Goal: Information Seeking & Learning: Learn about a topic

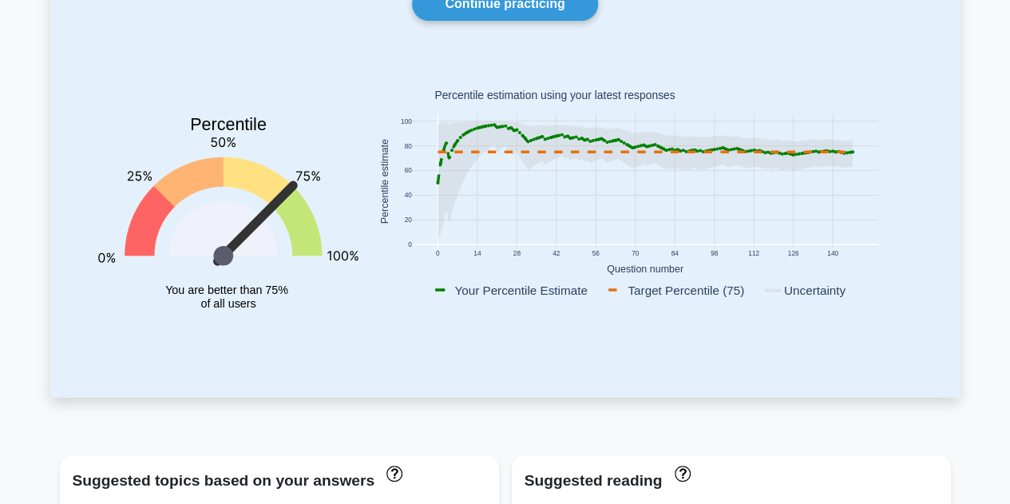
scroll to position [80, 0]
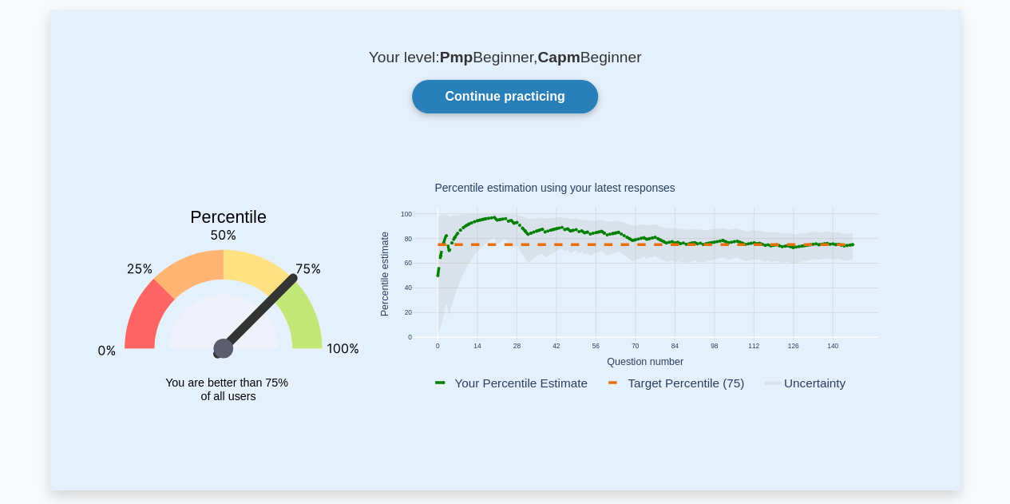
click at [544, 96] on link "Continue practicing" at bounding box center [504, 97] width 185 height 34
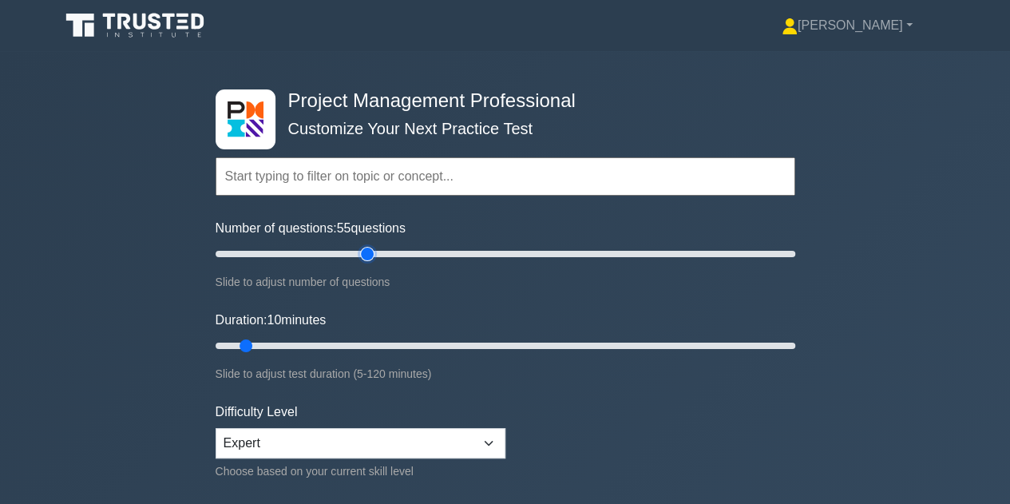
click at [372, 256] on input "Number of questions: 55 questions" at bounding box center [506, 253] width 580 height 19
click at [389, 251] on input "Number of questions: 65 questions" at bounding box center [506, 253] width 580 height 19
type input "60"
click at [387, 255] on input "Number of questions: 60 questions" at bounding box center [506, 253] width 580 height 19
click at [389, 342] on input "Duration: 40 minutes" at bounding box center [506, 345] width 580 height 19
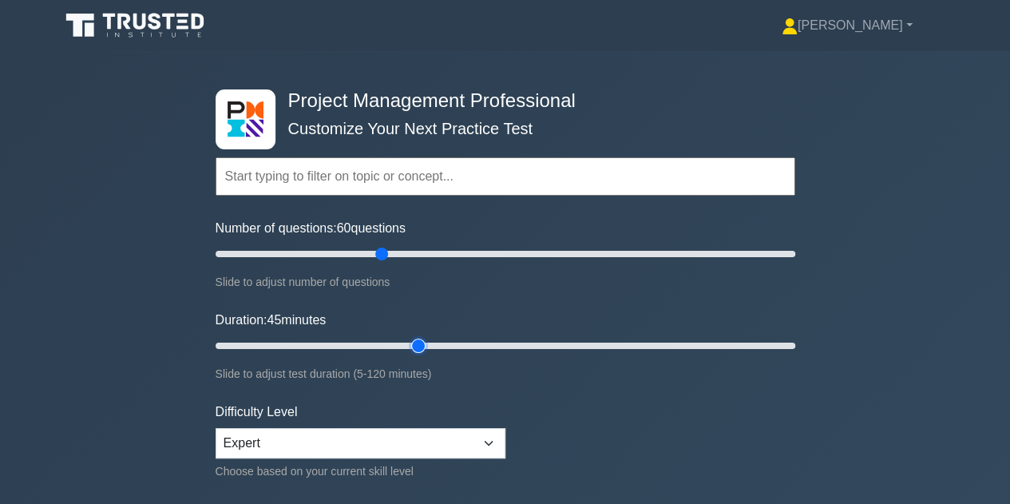
click at [421, 339] on input "Duration: 45 minutes" at bounding box center [506, 345] width 580 height 19
click at [447, 338] on input "Duration: 50 minutes" at bounding box center [506, 345] width 580 height 19
type input "55"
click at [468, 342] on input "Duration: 55 minutes" at bounding box center [506, 345] width 580 height 19
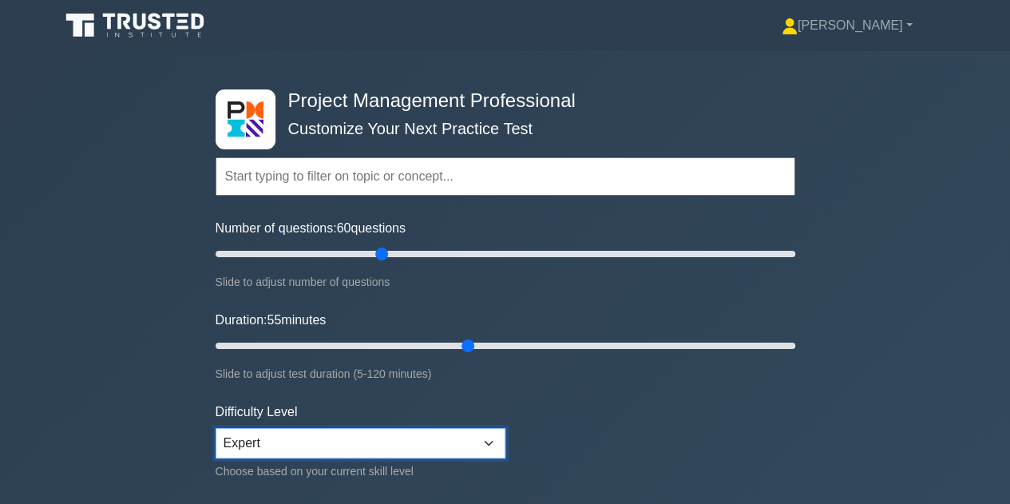
click at [495, 441] on select "Beginner Intermediate Expert" at bounding box center [361, 443] width 290 height 30
select select "intermediate"
click at [216, 428] on select "Beginner Intermediate Expert" at bounding box center [361, 443] width 290 height 30
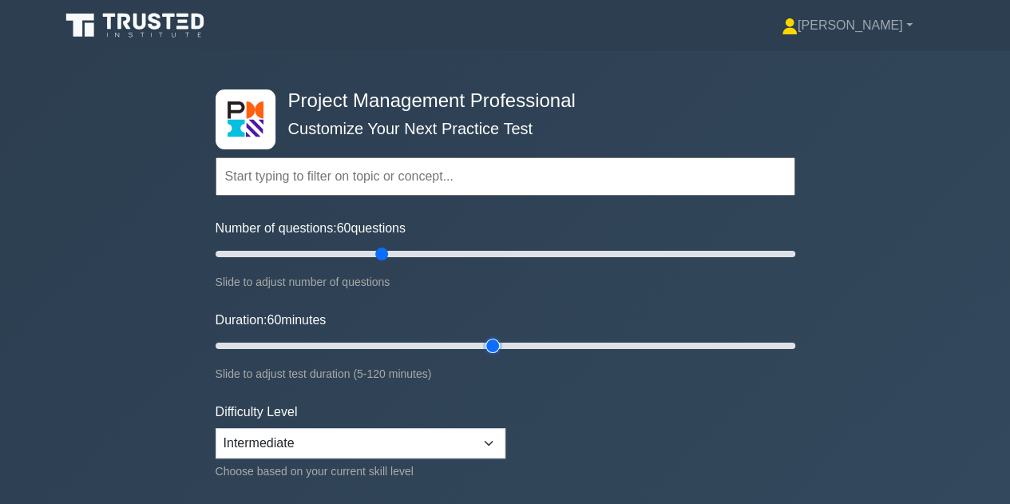
type input "60"
click at [492, 346] on input "Duration: 60 minutes" at bounding box center [506, 345] width 580 height 19
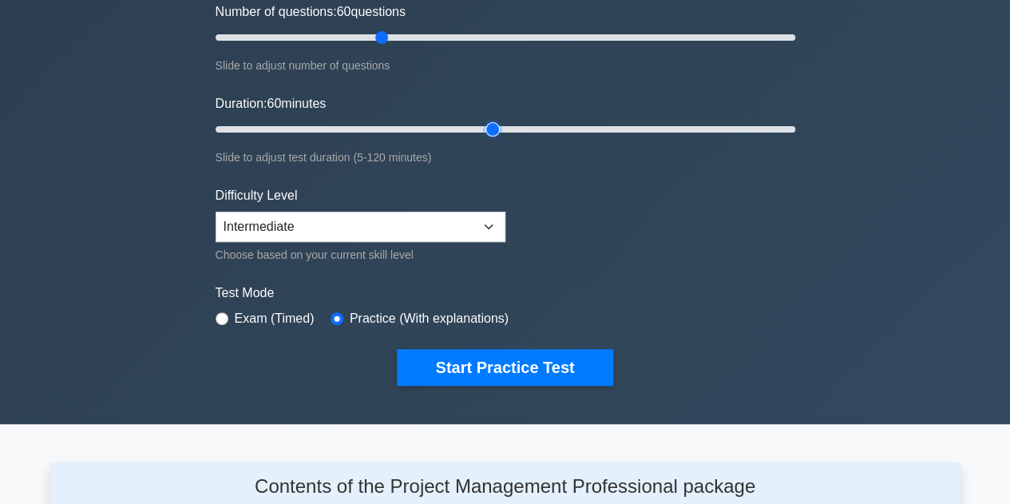
scroll to position [319, 0]
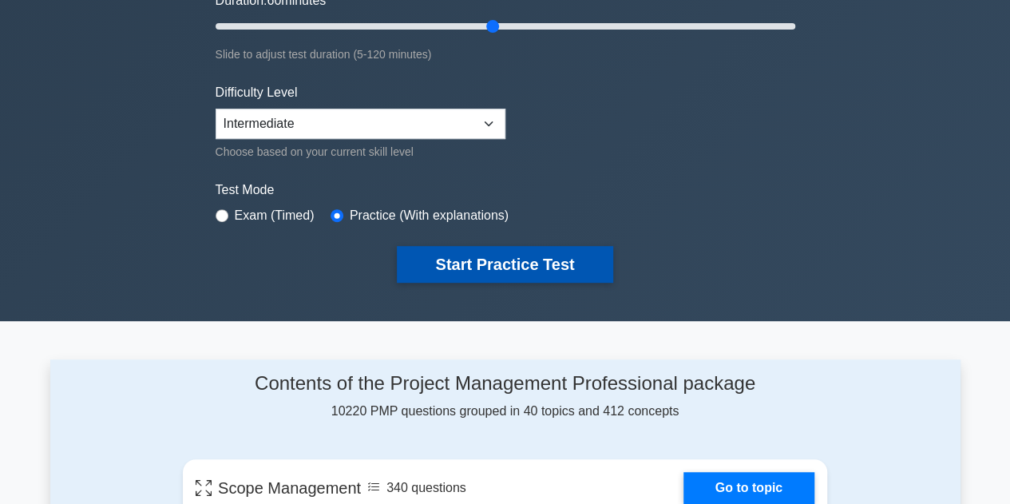
click at [482, 253] on button "Start Practice Test" at bounding box center [505, 264] width 216 height 37
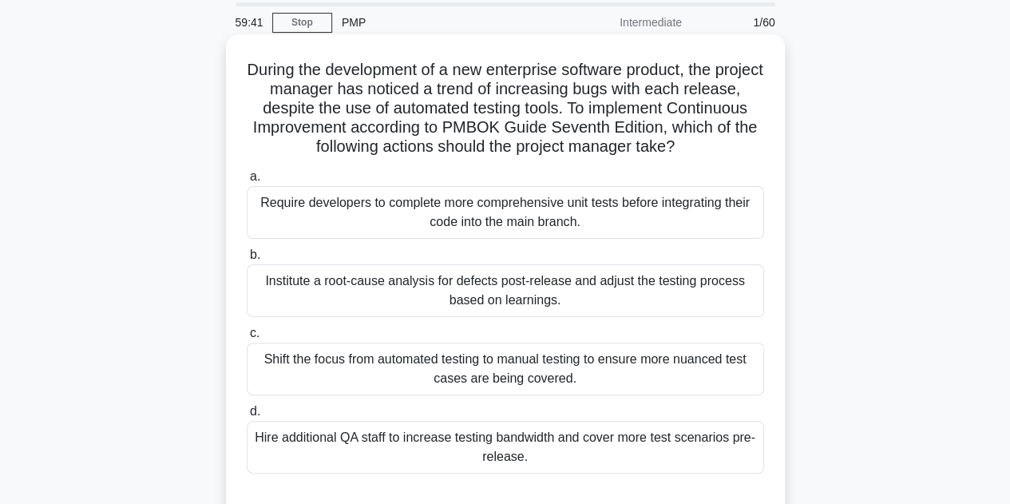
scroll to position [80, 0]
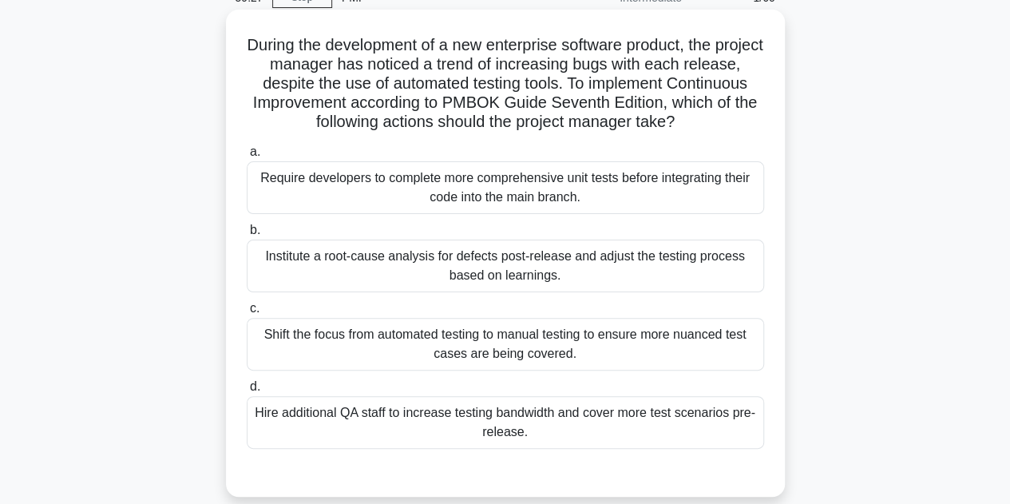
click at [461, 263] on div "Institute a root-cause analysis for defects post-release and adjust the testing…" at bounding box center [505, 265] width 517 height 53
click at [247, 236] on input "b. Institute a root-cause analysis for defects post-release and adjust the test…" at bounding box center [247, 230] width 0 height 10
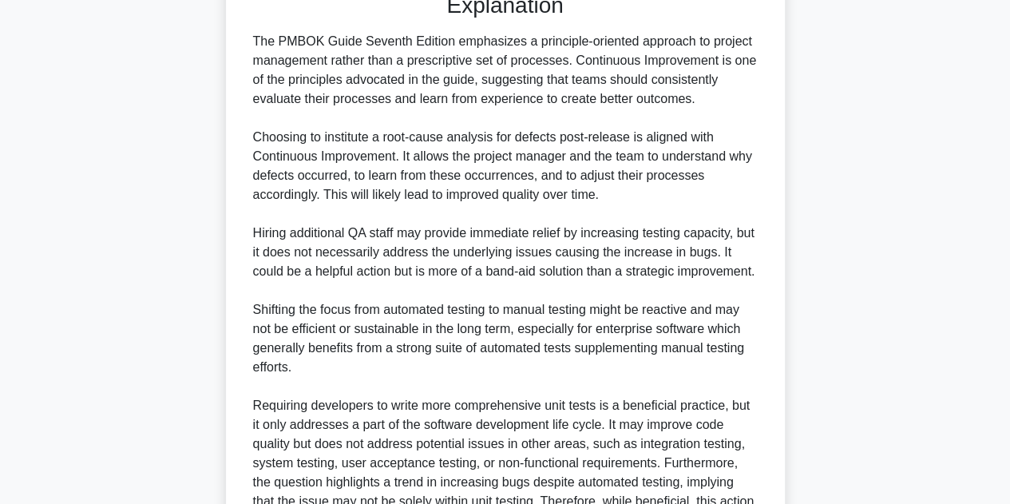
scroll to position [746, 0]
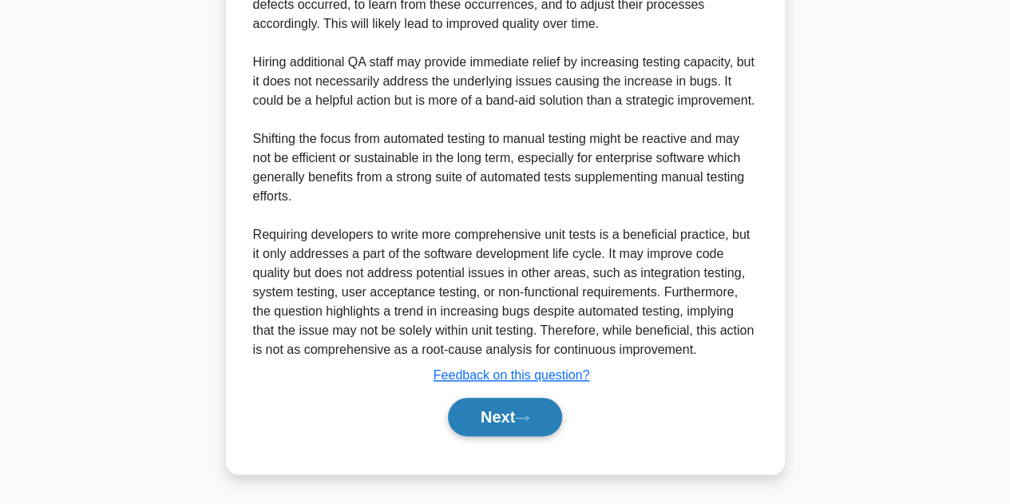
click at [482, 430] on button "Next" at bounding box center [505, 417] width 114 height 38
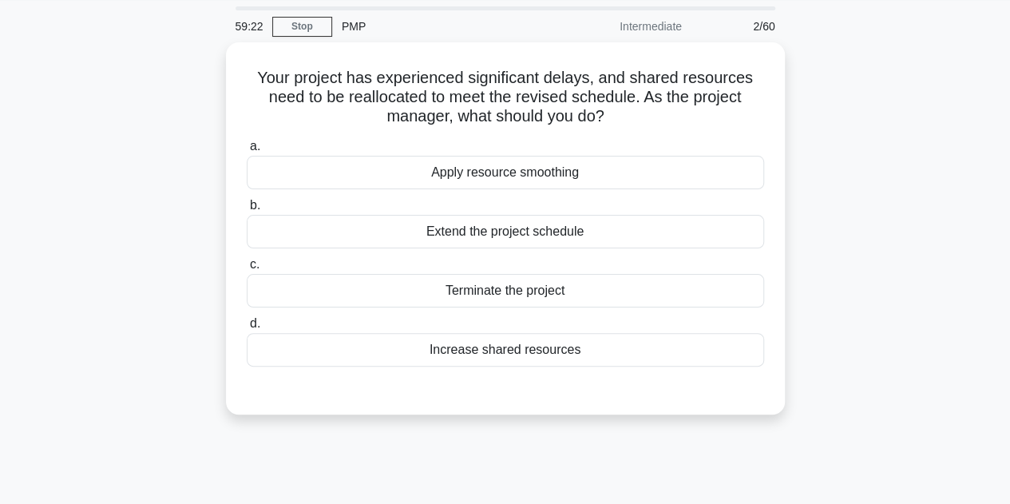
scroll to position [0, 0]
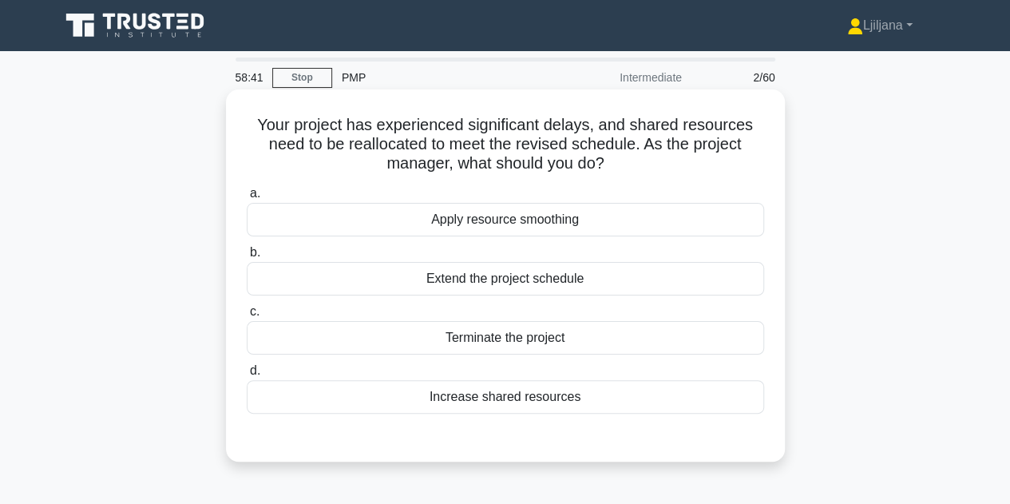
click at [596, 223] on div "Apply resource smoothing" at bounding box center [505, 220] width 517 height 34
click at [247, 199] on input "a. Apply resource smoothing" at bounding box center [247, 193] width 0 height 10
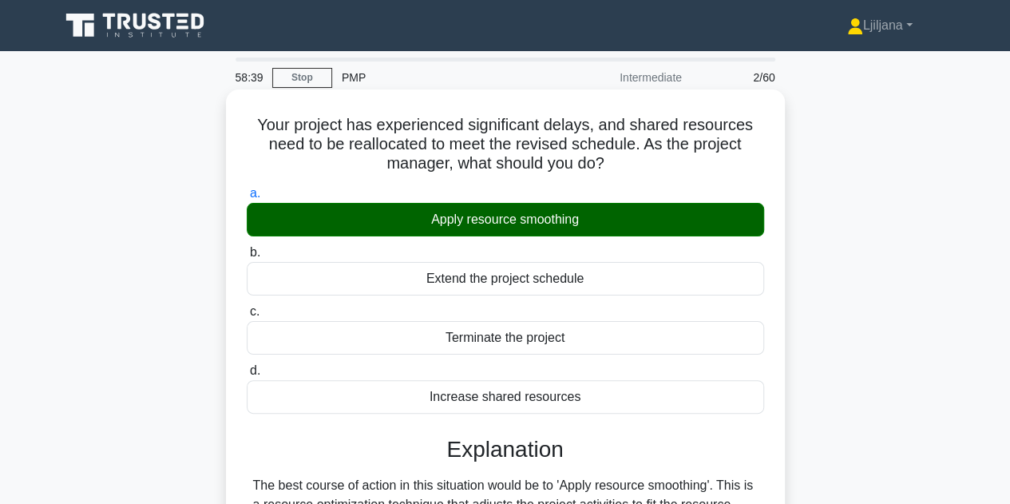
scroll to position [239, 0]
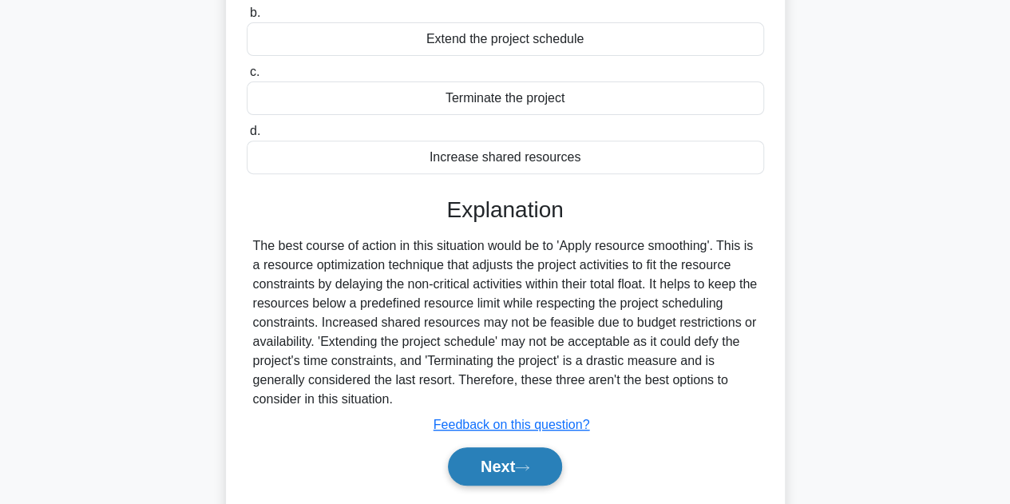
click at [532, 456] on button "Next" at bounding box center [505, 466] width 114 height 38
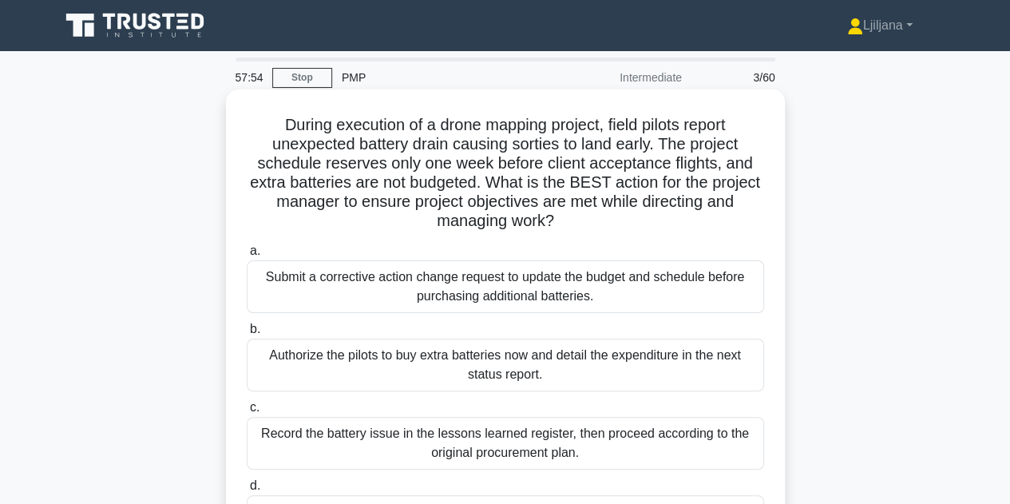
scroll to position [80, 0]
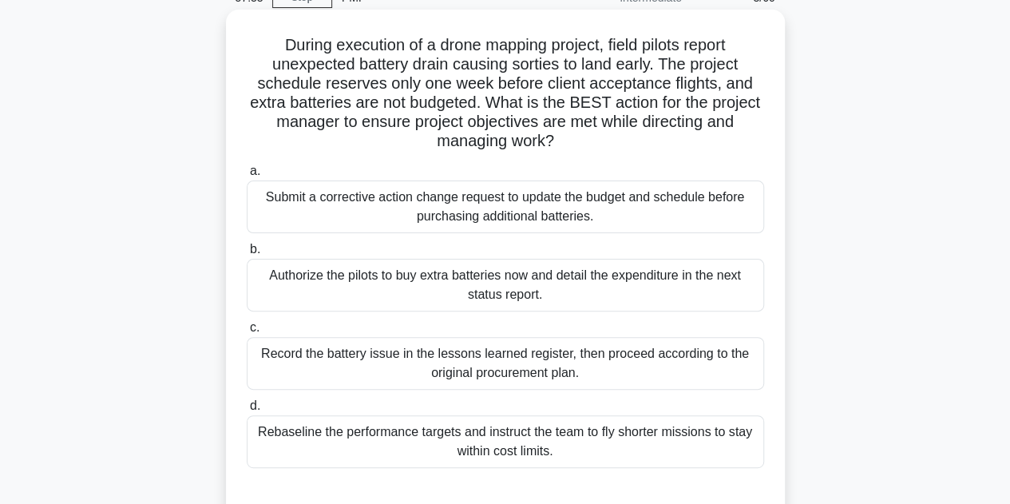
click at [592, 213] on div "Submit a corrective action change request to update the budget and schedule bef…" at bounding box center [505, 206] width 517 height 53
click at [527, 218] on div "Submit a corrective action change request to update the budget and schedule bef…" at bounding box center [505, 206] width 517 height 53
click at [247, 176] on input "a. Submit a corrective action change request to update the budget and schedule …" at bounding box center [247, 171] width 0 height 10
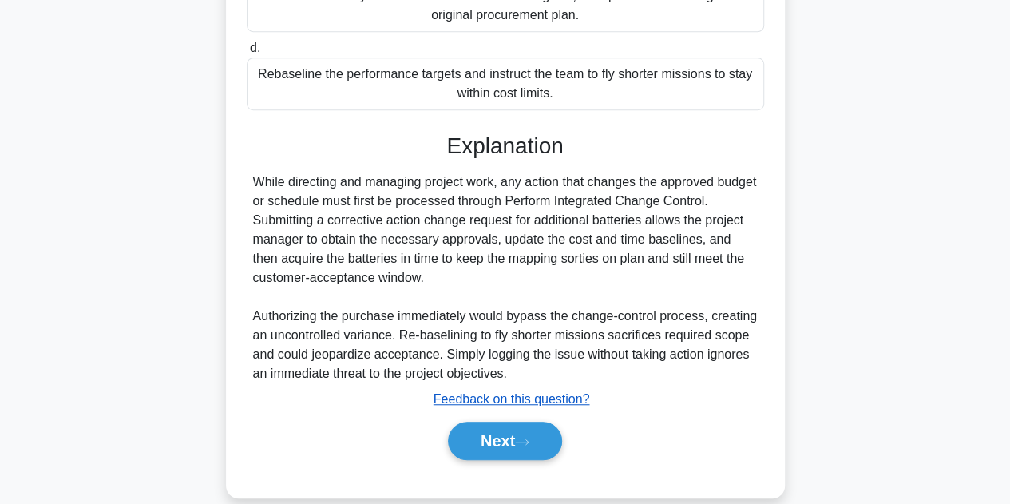
scroll to position [459, 0]
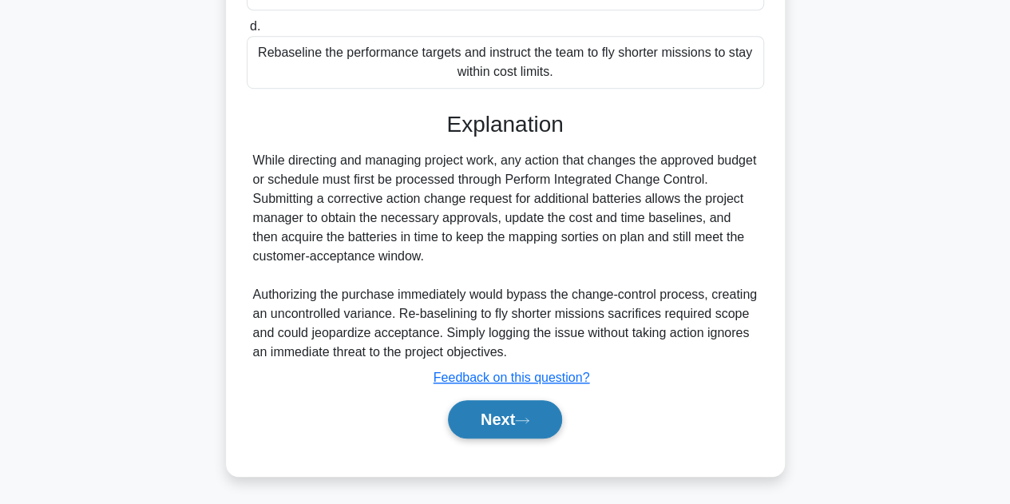
click at [508, 408] on button "Next" at bounding box center [505, 419] width 114 height 38
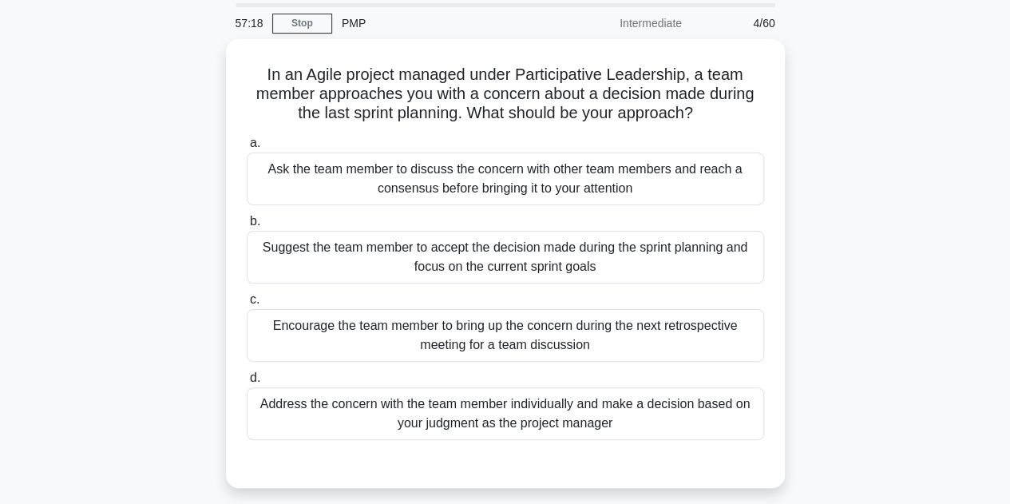
scroll to position [80, 0]
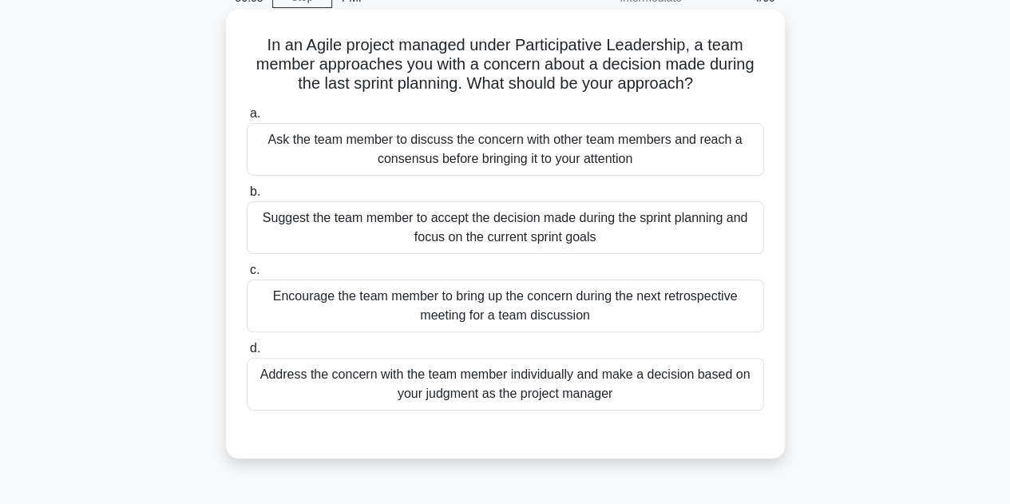
click at [643, 307] on div "Encourage the team member to bring up the concern during the next retrospective…" at bounding box center [505, 305] width 517 height 53
click at [247, 275] on input "c. Encourage the team member to bring up the concern during the next retrospect…" at bounding box center [247, 270] width 0 height 10
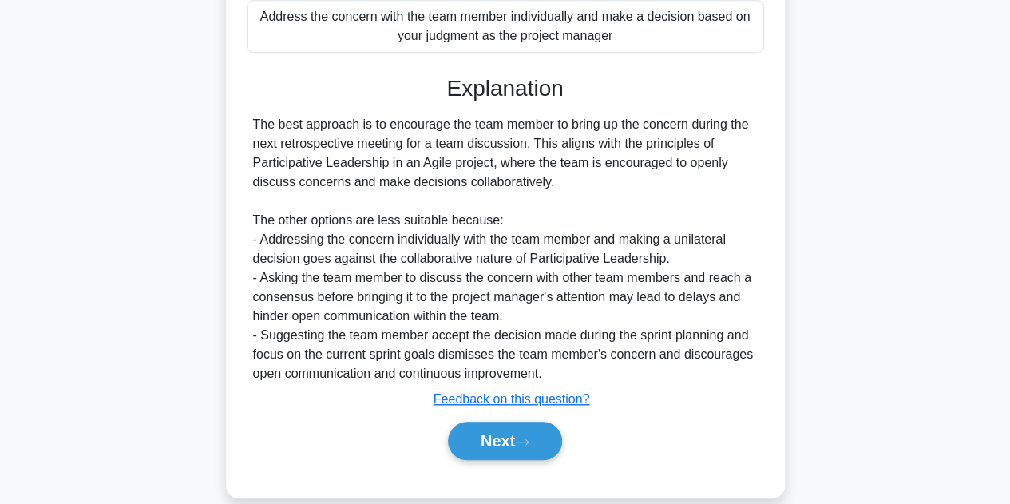
scroll to position [459, 0]
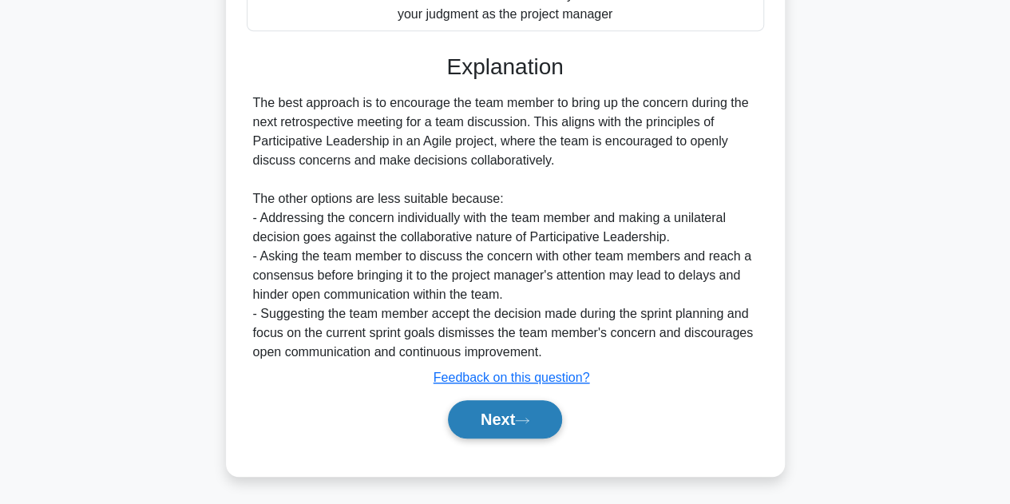
click at [484, 419] on button "Next" at bounding box center [505, 419] width 114 height 38
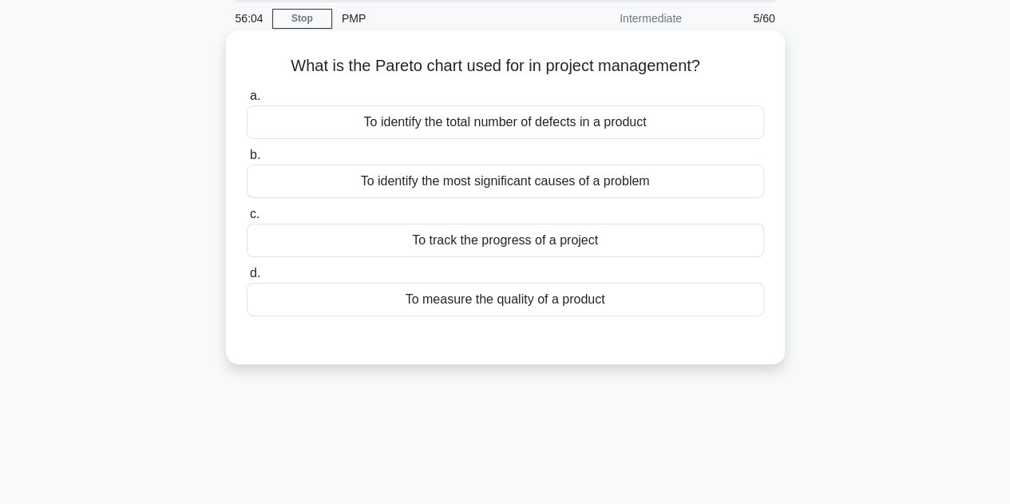
scroll to position [0, 0]
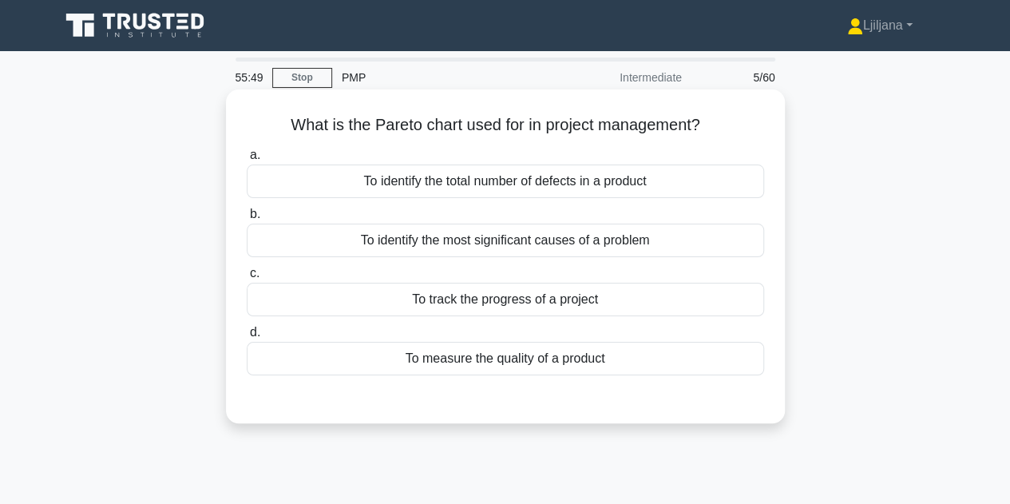
click at [514, 187] on div "To identify the total number of defects in a product" at bounding box center [505, 181] width 517 height 34
click at [247, 160] on input "a. To identify the total number of defects in a product" at bounding box center [247, 155] width 0 height 10
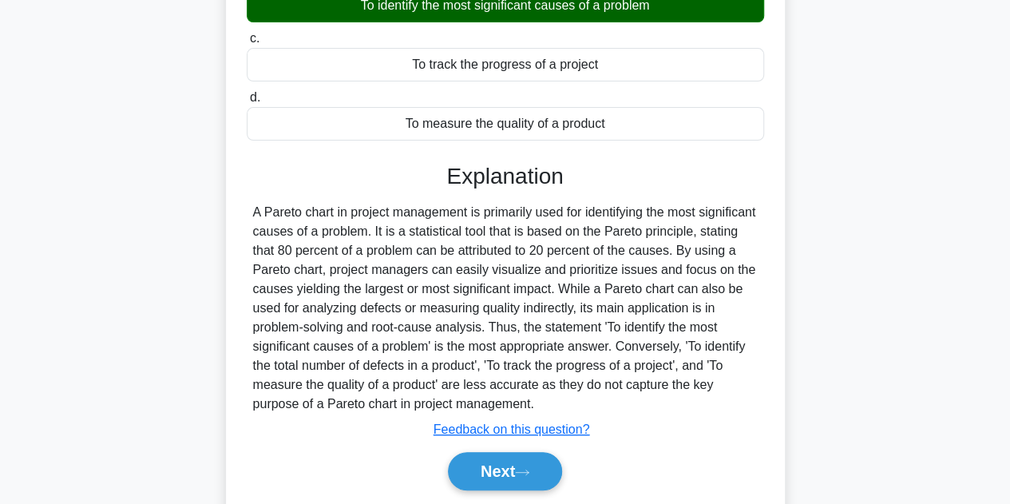
scroll to position [319, 0]
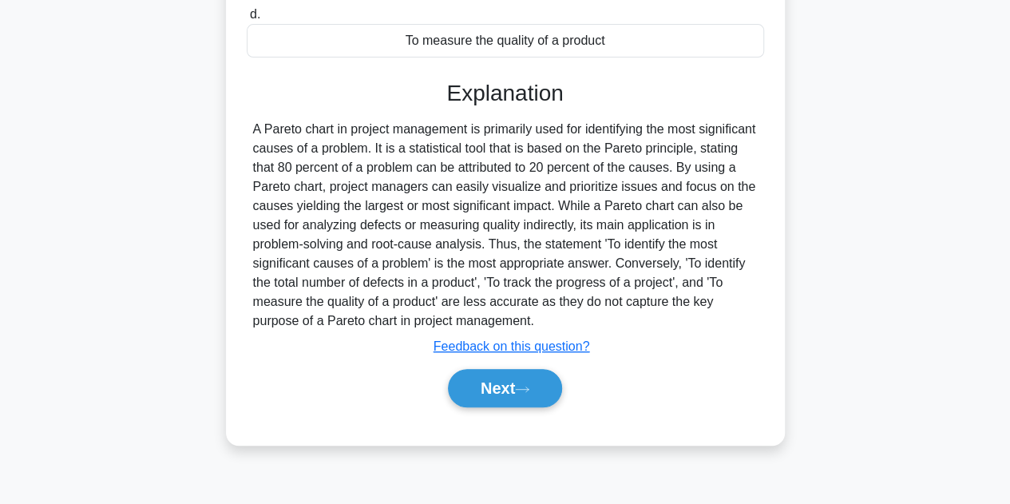
drag, startPoint x: 287, startPoint y: 140, endPoint x: 782, endPoint y: 327, distance: 529.0
click at [782, 327] on div "What is the Pareto chart used for in project management? .spinner_0XTQ{transfor…" at bounding box center [505, 107] width 559 height 675
copy div "A Pareto chart in project management is primarily used for identifying the most…"
click at [464, 395] on button "Next" at bounding box center [505, 388] width 114 height 38
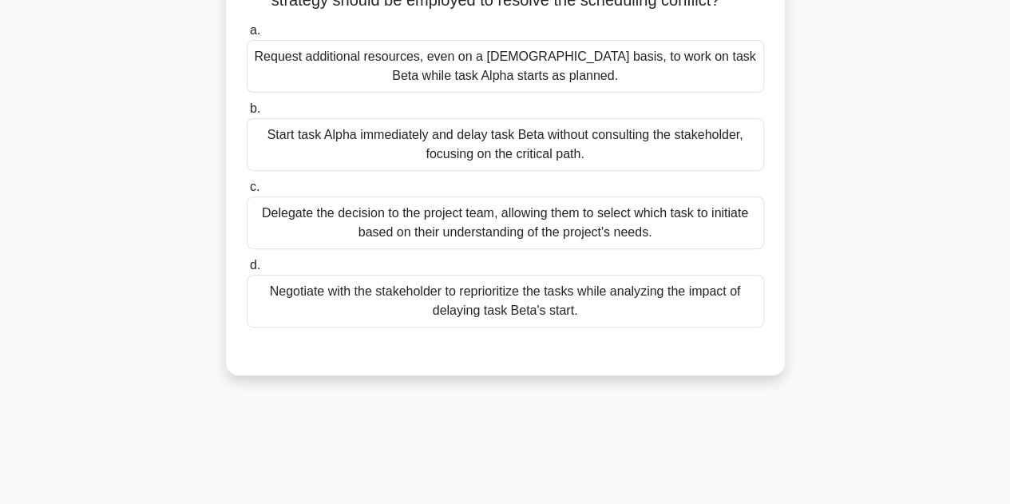
scroll to position [160, 0]
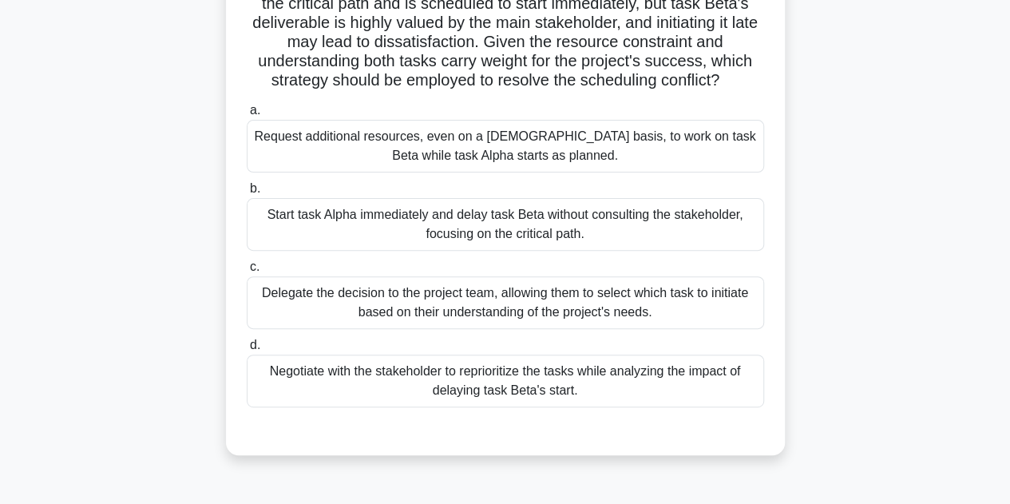
click at [653, 391] on div "Negotiate with the stakeholder to reprioritize the tasks while analyzing the im…" at bounding box center [505, 380] width 517 height 53
click at [247, 350] on input "d. Negotiate with the stakeholder to reprioritize the tasks while analyzing the…" at bounding box center [247, 345] width 0 height 10
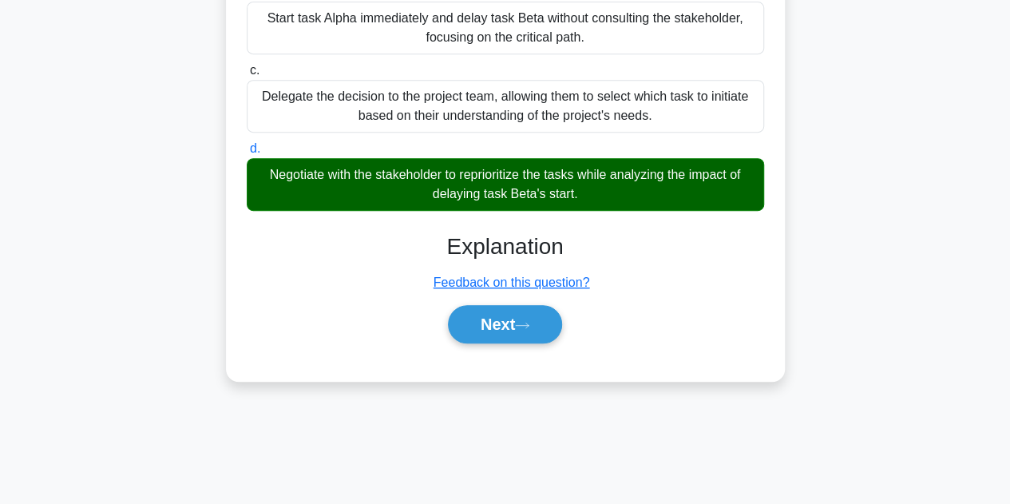
scroll to position [358, 0]
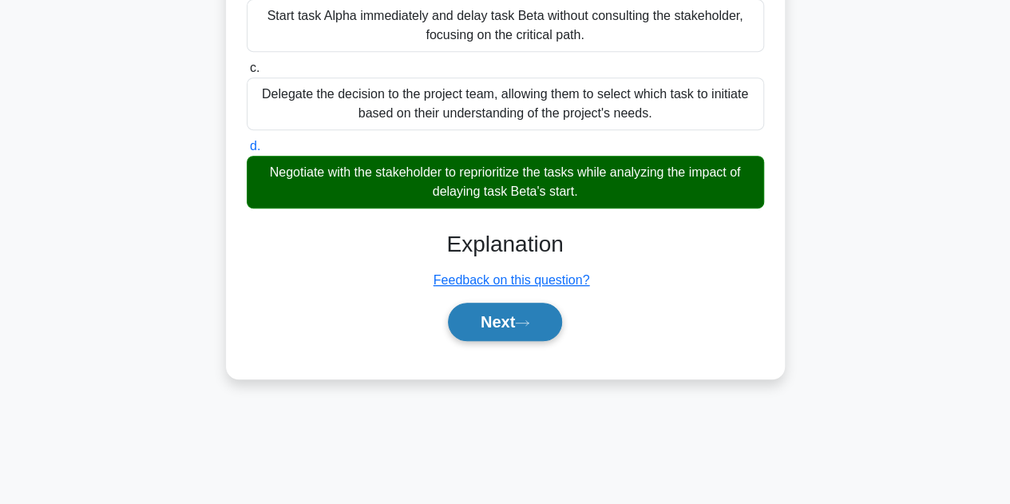
click at [480, 331] on button "Next" at bounding box center [505, 322] width 114 height 38
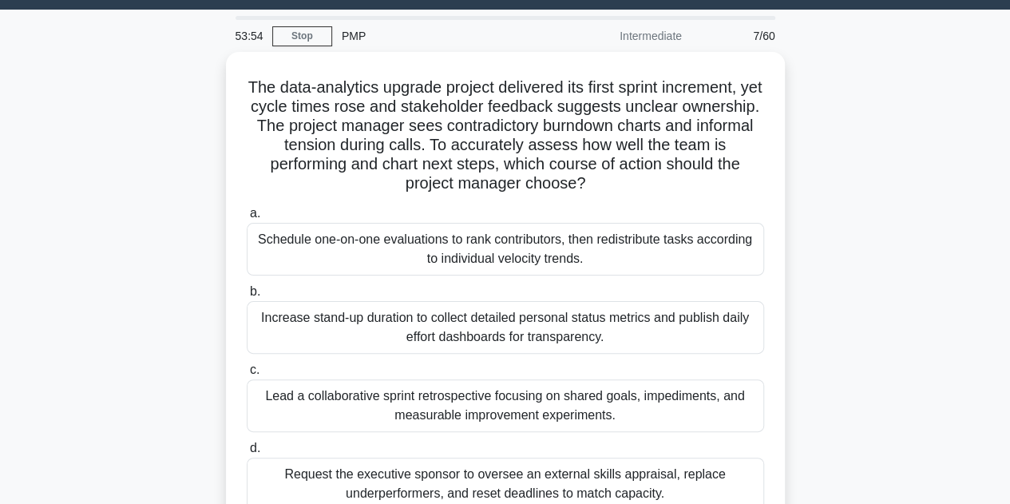
scroll to position [39, 0]
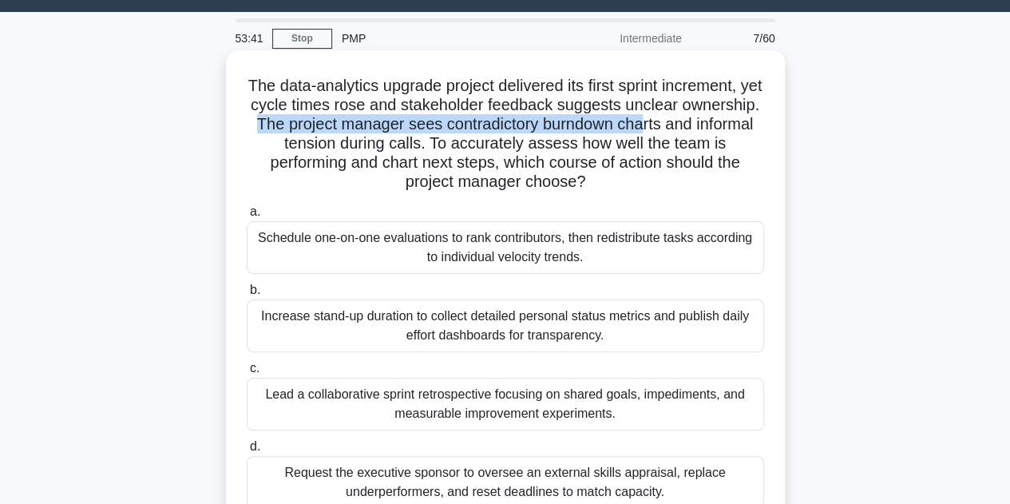
drag, startPoint x: 341, startPoint y: 125, endPoint x: 734, endPoint y: 130, distance: 393.6
click at [734, 130] on h5 "The data-analytics upgrade project delivered its first sprint increment, yet cy…" at bounding box center [505, 134] width 521 height 117
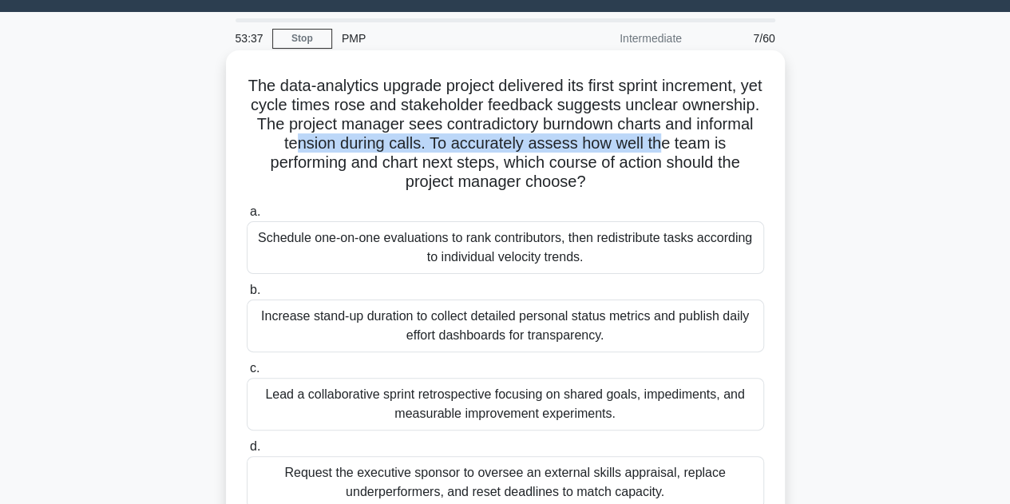
drag, startPoint x: 370, startPoint y: 151, endPoint x: 736, endPoint y: 148, distance: 365.6
click at [736, 146] on h5 "The data-analytics upgrade project delivered its first sprint increment, yet cy…" at bounding box center [505, 134] width 521 height 117
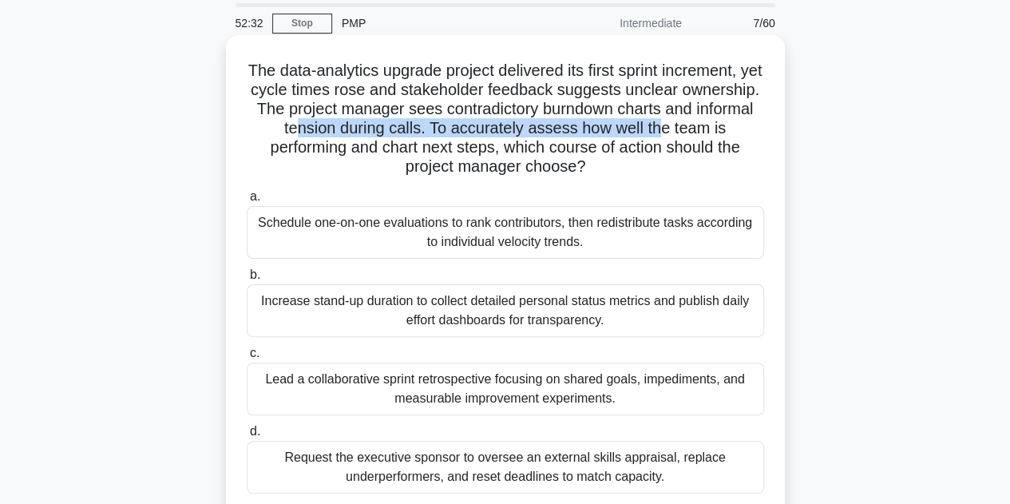
scroll to position [80, 0]
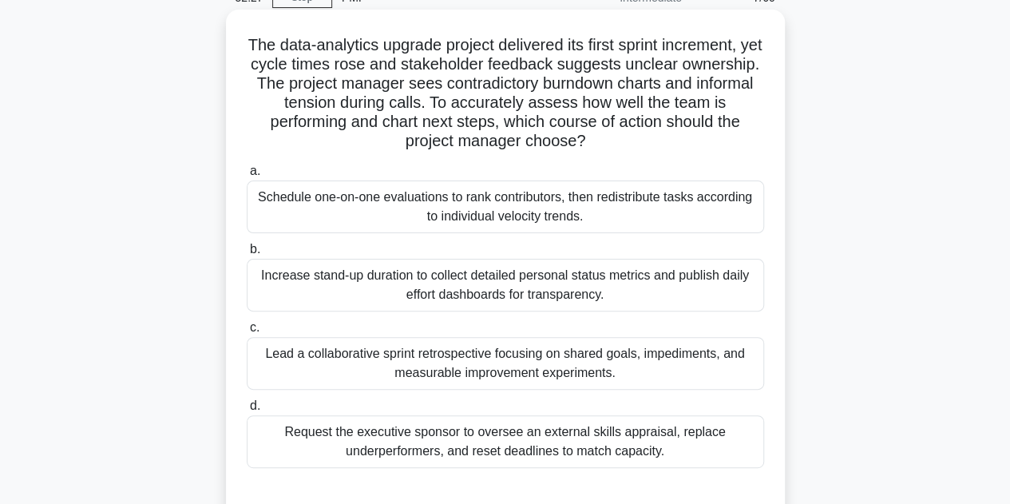
click at [703, 374] on div "Lead a collaborative sprint retrospective focusing on shared goals, impediments…" at bounding box center [505, 363] width 517 height 53
click at [247, 333] on input "c. Lead a collaborative sprint retrospective focusing on shared goals, impedime…" at bounding box center [247, 328] width 0 height 10
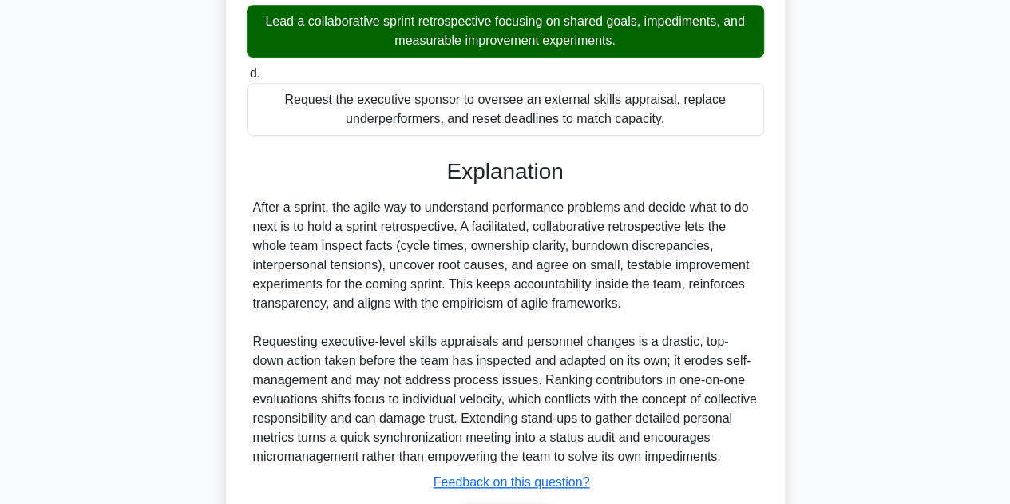
scroll to position [536, 0]
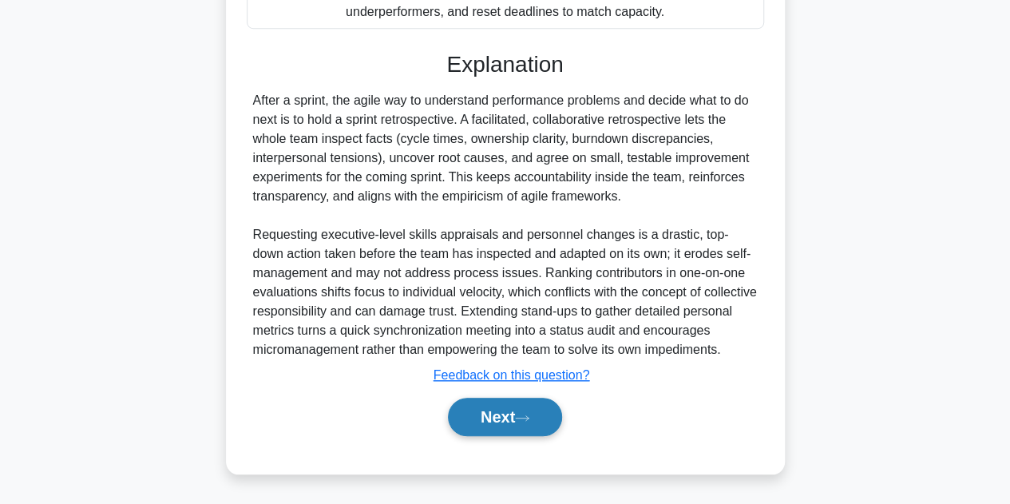
click at [500, 416] on button "Next" at bounding box center [505, 417] width 114 height 38
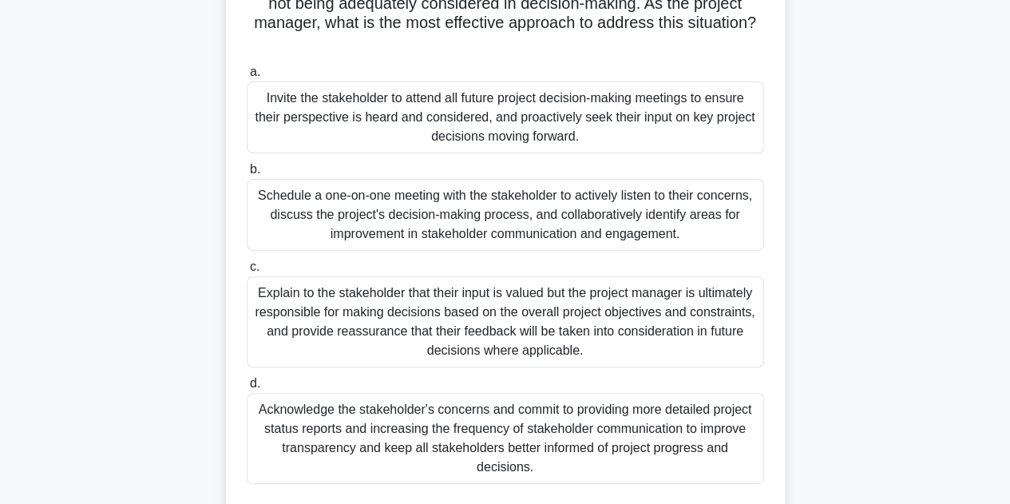
scroll to position [239, 0]
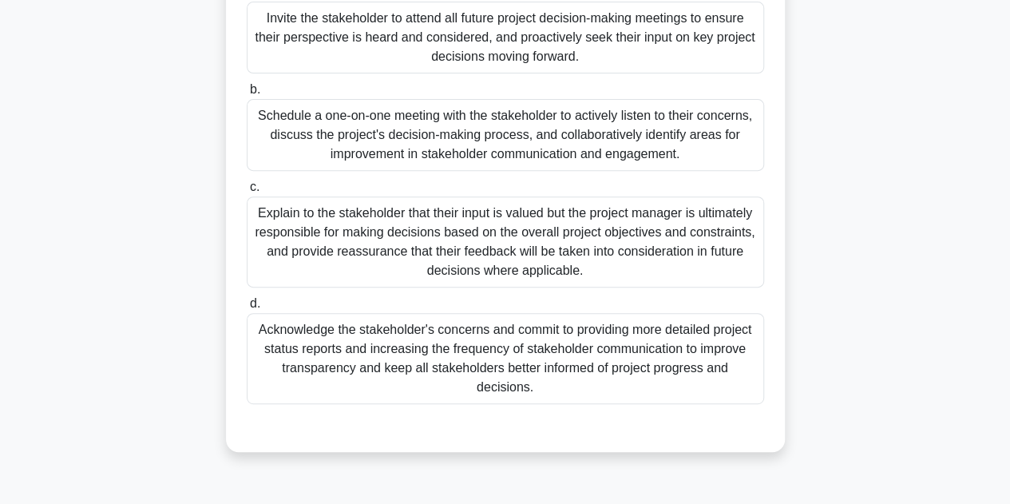
click at [548, 341] on div "Acknowledge the stakeholder's concerns and commit to providing more detailed pr…" at bounding box center [505, 358] width 517 height 91
click at [247, 309] on input "d. Acknowledge the stakeholder's concerns and commit to providing more detailed…" at bounding box center [247, 304] width 0 height 10
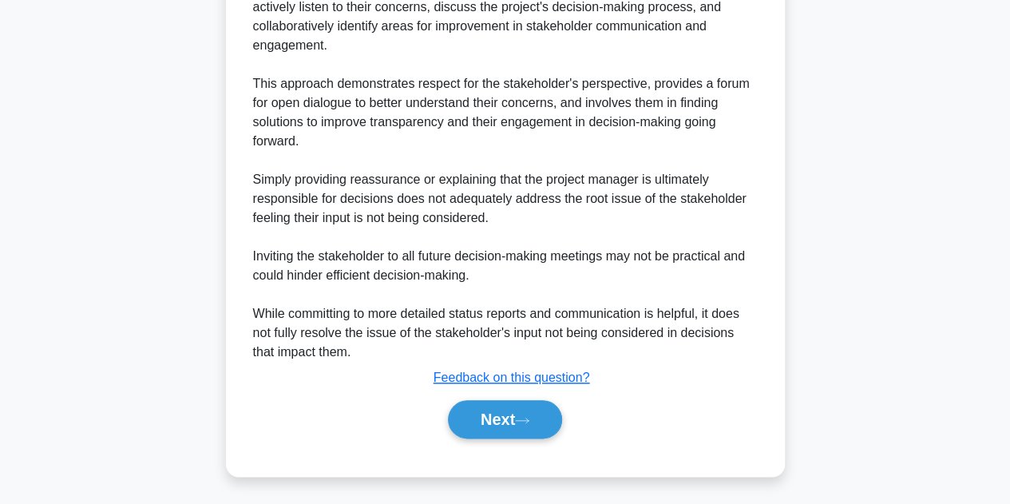
scroll to position [730, 0]
click at [495, 429] on button "Next" at bounding box center [505, 418] width 114 height 38
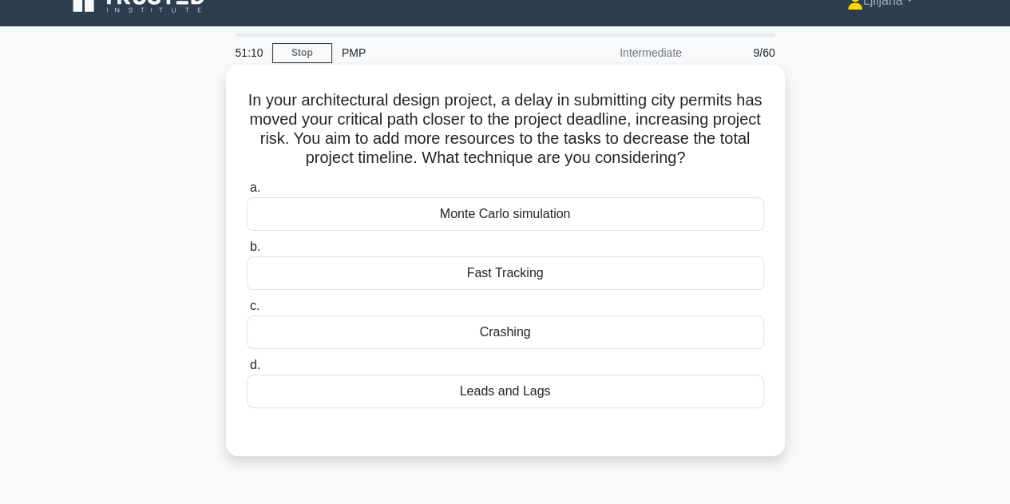
scroll to position [0, 0]
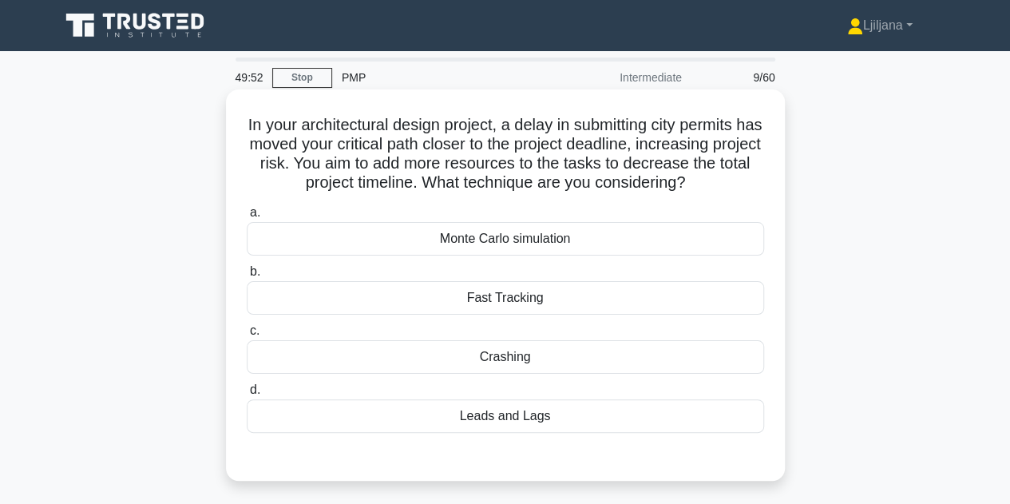
click at [576, 360] on div "Crashing" at bounding box center [505, 357] width 517 height 34
click at [247, 336] on input "c. Crashing" at bounding box center [247, 331] width 0 height 10
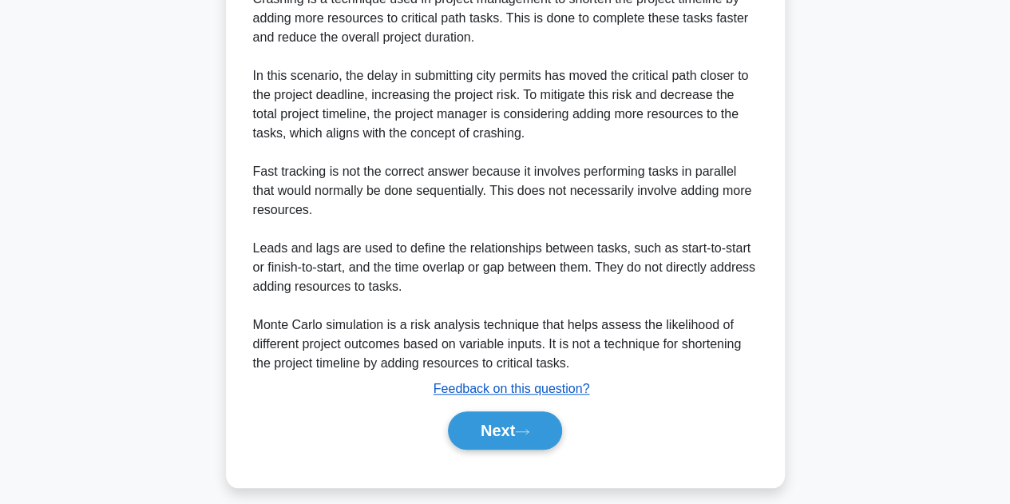
scroll to position [555, 0]
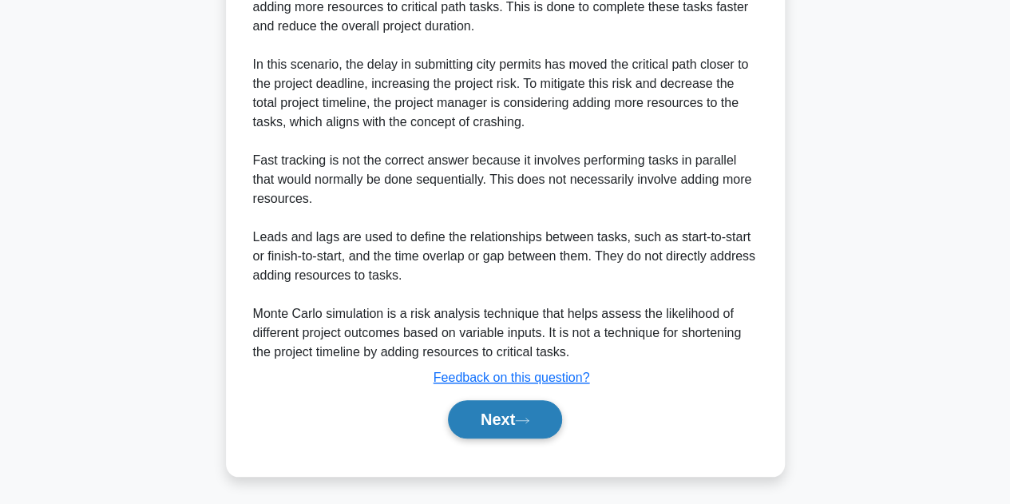
click at [491, 411] on button "Next" at bounding box center [505, 419] width 114 height 38
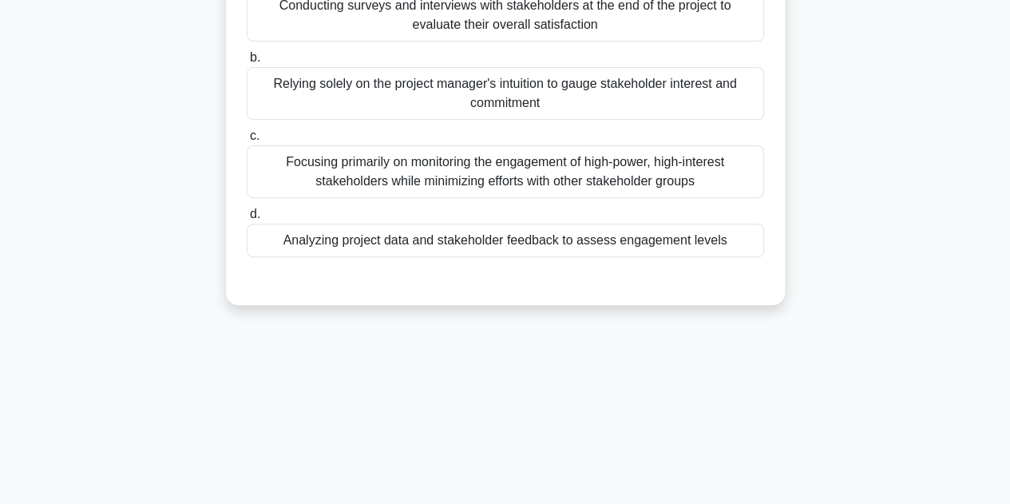
scroll to position [39, 0]
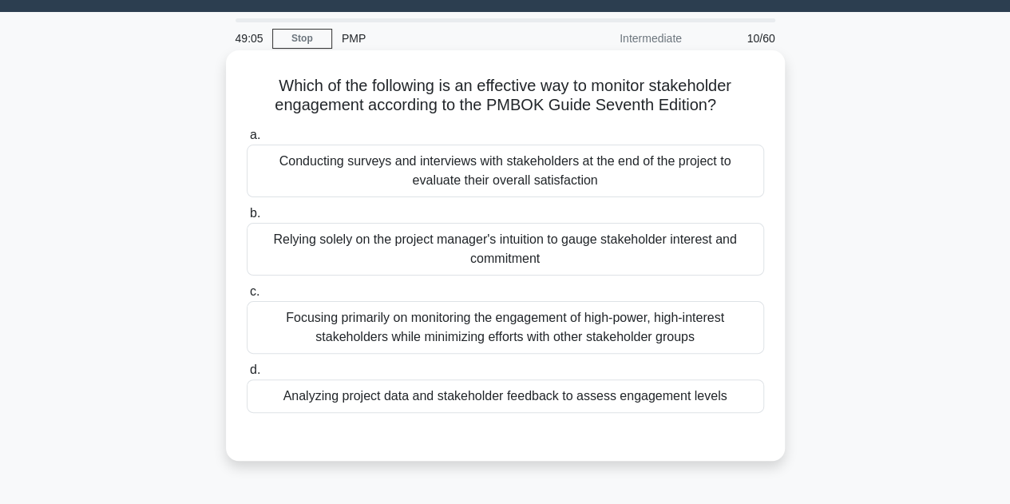
click at [567, 334] on div "Focusing primarily on monitoring the engagement of high-power, high-interest st…" at bounding box center [505, 327] width 517 height 53
click at [247, 297] on input "c. Focusing primarily on monitoring the engagement of high-power, high-interest…" at bounding box center [247, 292] width 0 height 10
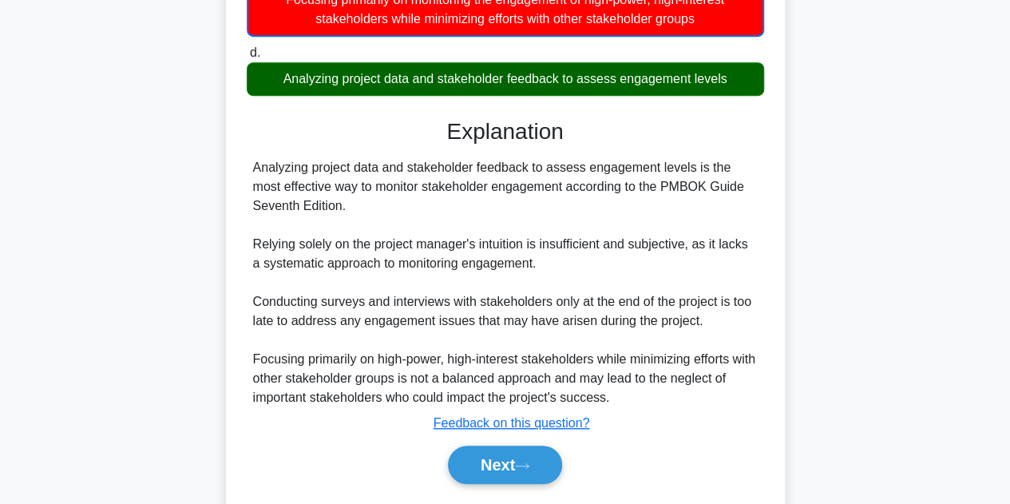
scroll to position [358, 0]
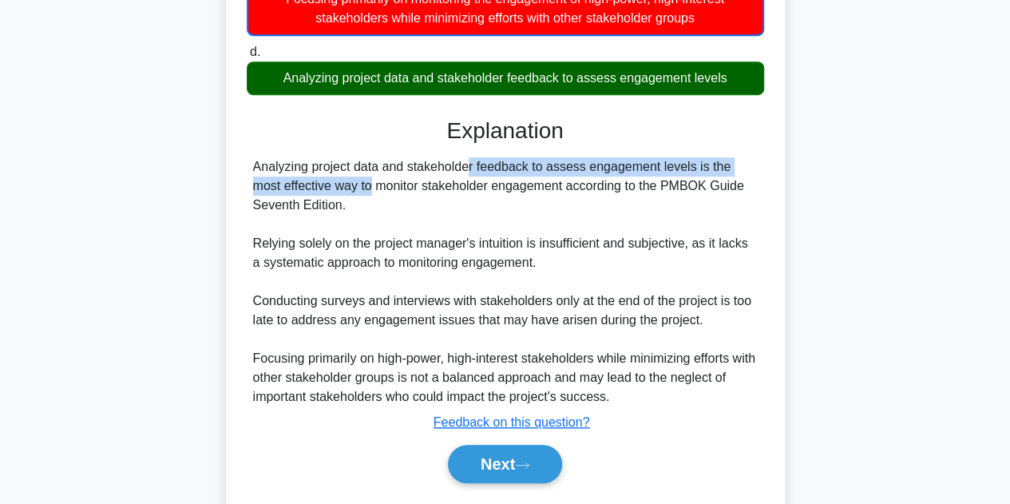
drag, startPoint x: 366, startPoint y: 161, endPoint x: 762, endPoint y: 167, distance: 396.0
click at [762, 167] on div "Analyzing project data and stakeholder feedback to assess engagement levels is …" at bounding box center [505, 281] width 517 height 249
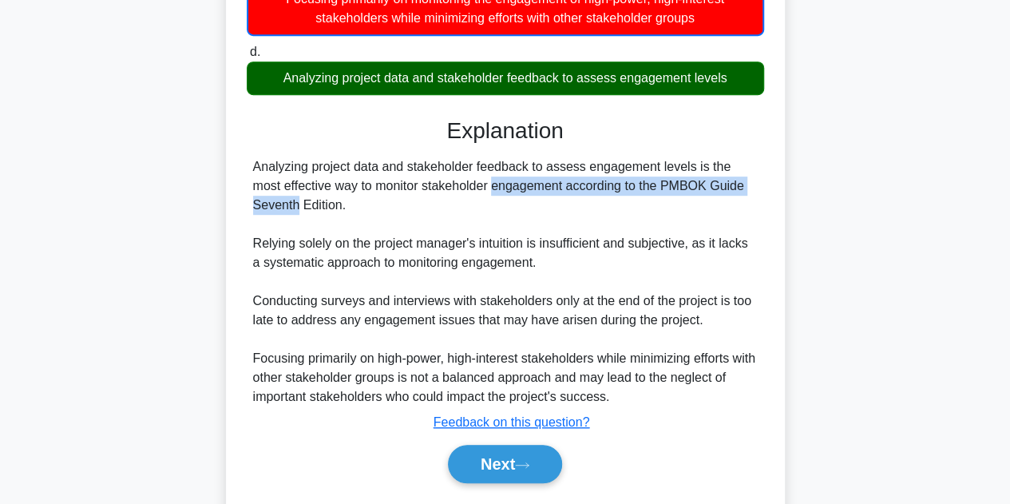
drag, startPoint x: 370, startPoint y: 188, endPoint x: 647, endPoint y: 176, distance: 277.2
click at [647, 176] on div "Analyzing project data and stakeholder feedback to assess engagement levels is …" at bounding box center [505, 281] width 505 height 249
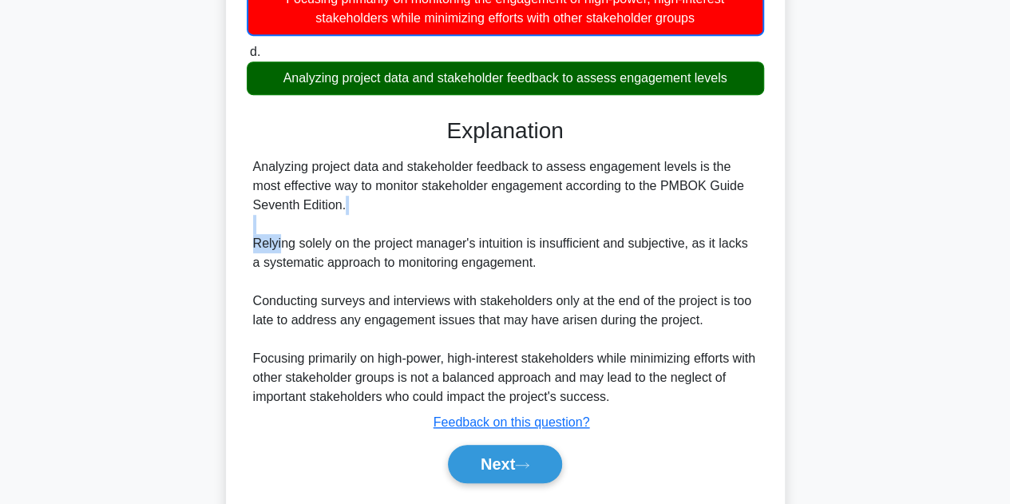
drag, startPoint x: 280, startPoint y: 242, endPoint x: 511, endPoint y: 221, distance: 231.6
click at [511, 221] on div "Analyzing project data and stakeholder feedback to assess engagement levels is …" at bounding box center [505, 281] width 505 height 249
click at [490, 466] on button "Next" at bounding box center [505, 464] width 114 height 38
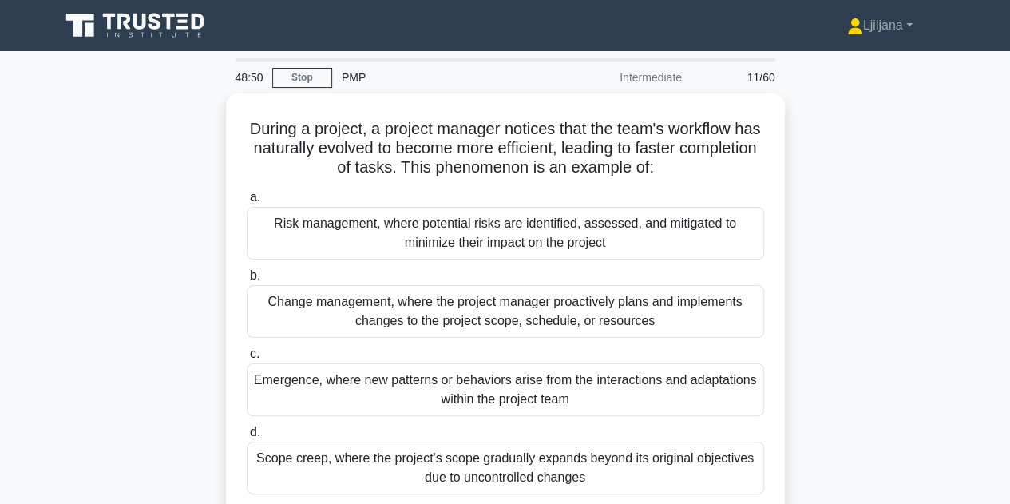
scroll to position [80, 0]
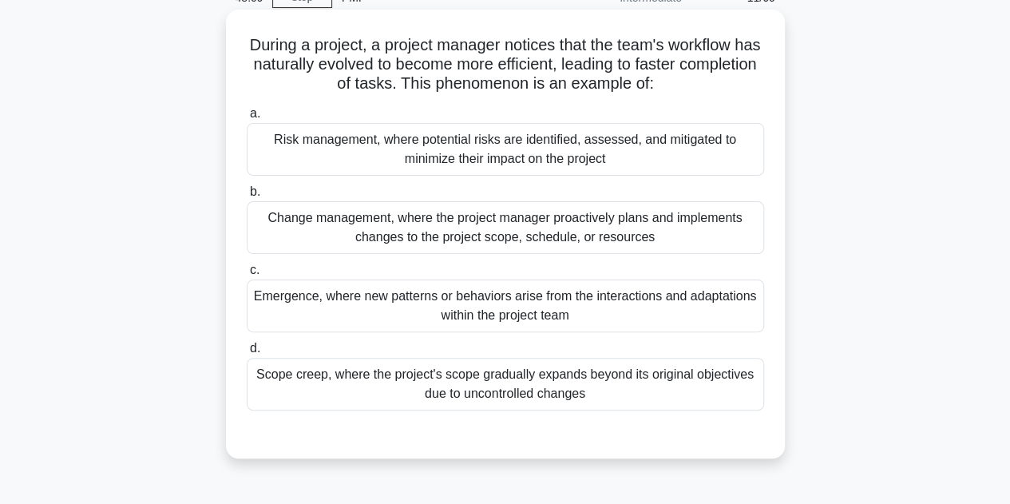
click at [684, 306] on div "Emergence, where new patterns or behaviors arise from the interactions and adap…" at bounding box center [505, 305] width 517 height 53
click at [247, 275] on input "c. Emergence, where new patterns or behaviors arise from the interactions and a…" at bounding box center [247, 270] width 0 height 10
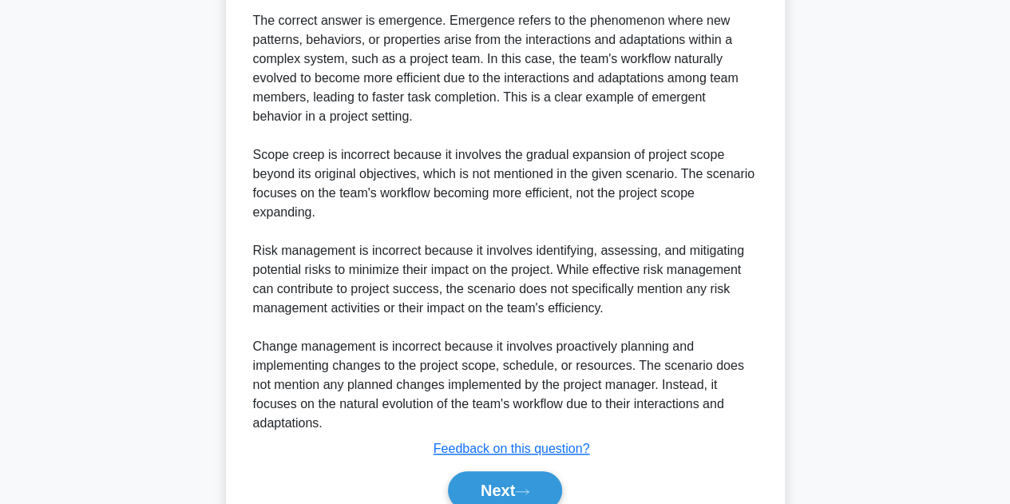
scroll to position [559, 0]
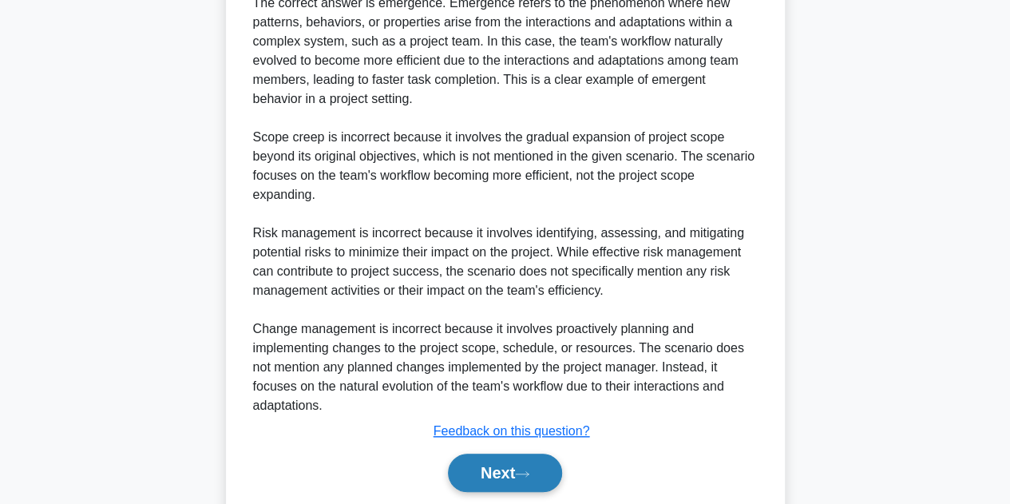
click at [493, 462] on button "Next" at bounding box center [505, 472] width 114 height 38
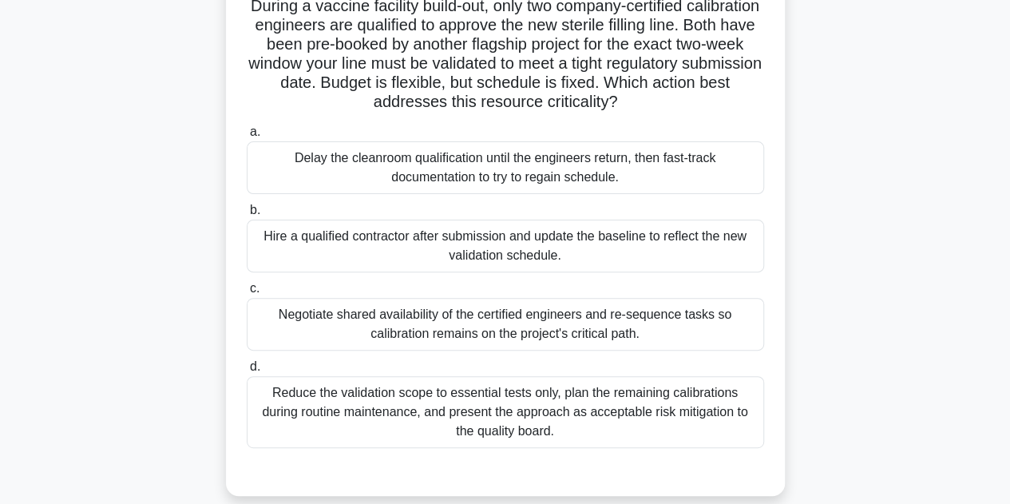
scroll to position [39, 0]
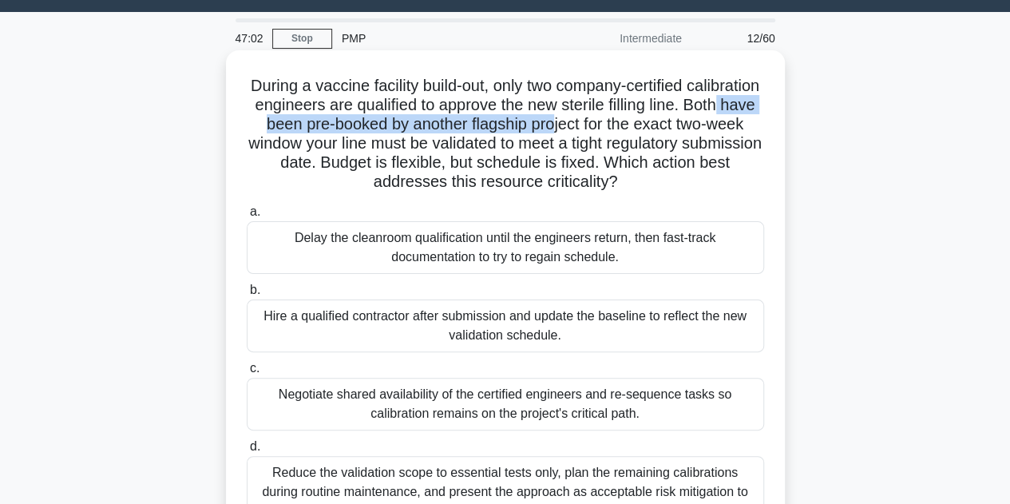
drag, startPoint x: 289, startPoint y: 123, endPoint x: 632, endPoint y: 125, distance: 343.3
click at [631, 125] on h5 "During a vaccine facility build-out, only two company-certified calibration eng…" at bounding box center [505, 134] width 521 height 117
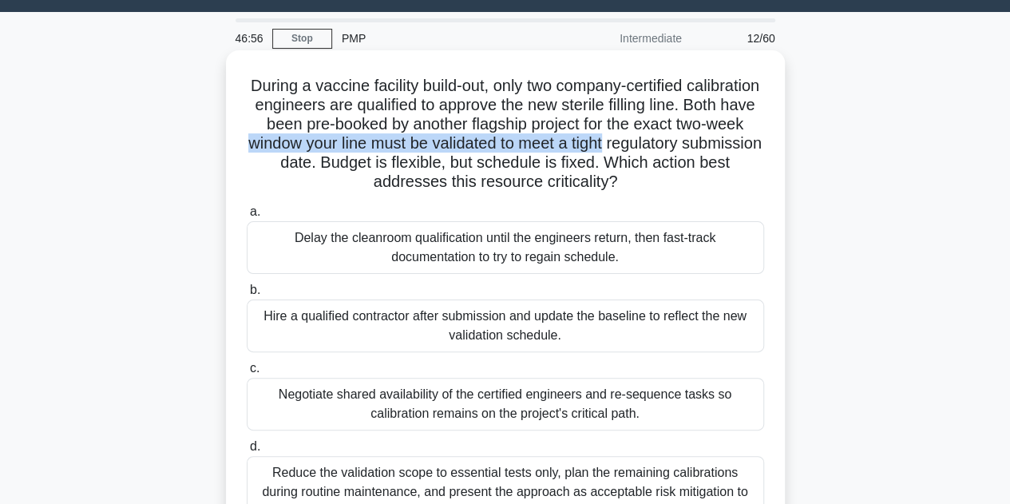
drag, startPoint x: 354, startPoint y: 145, endPoint x: 726, endPoint y: 149, distance: 372.8
click at [726, 149] on h5 "During a vaccine facility build-out, only two company-certified calibration eng…" at bounding box center [505, 134] width 521 height 117
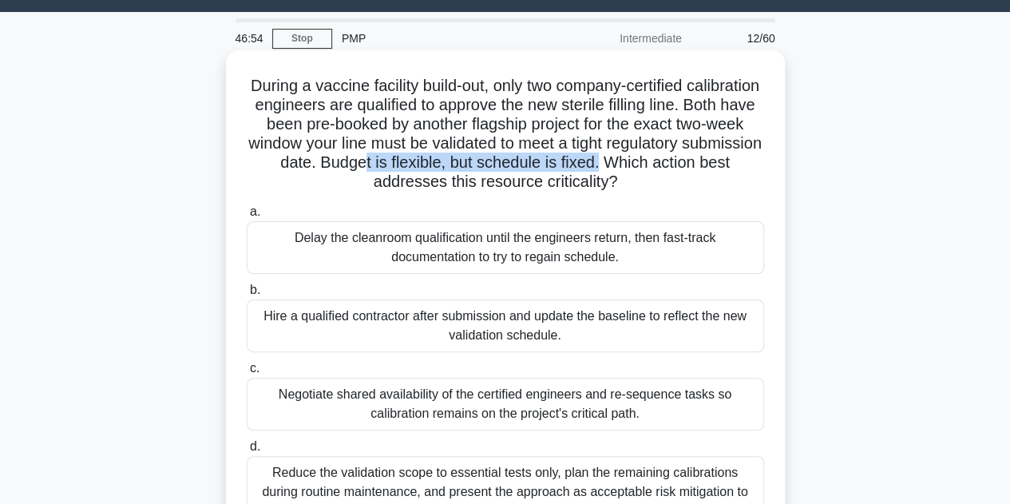
drag, startPoint x: 509, startPoint y: 160, endPoint x: 750, endPoint y: 159, distance: 241.1
click at [750, 159] on h5 "During a vaccine facility build-out, only two company-certified calibration eng…" at bounding box center [505, 134] width 521 height 117
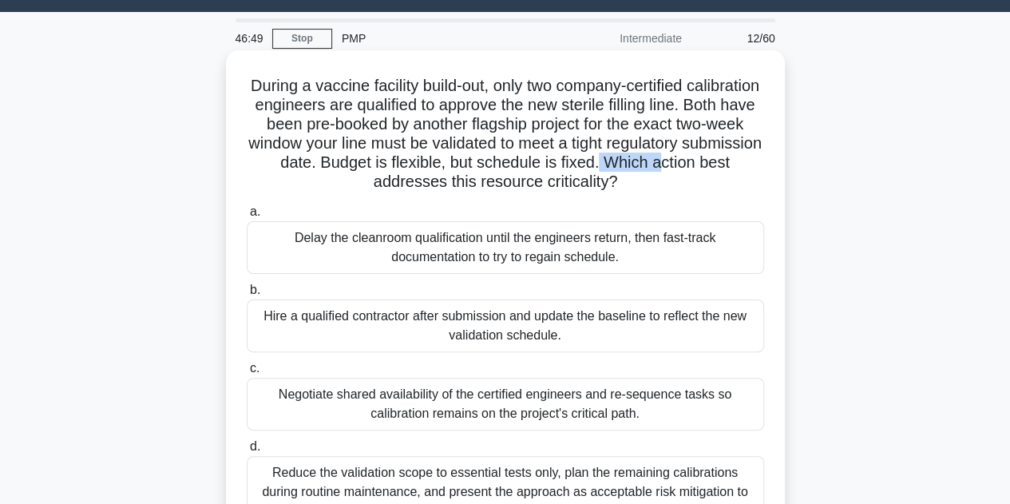
drag, startPoint x: 366, startPoint y: 180, endPoint x: 757, endPoint y: 158, distance: 391.8
click at [757, 158] on h5 "During a vaccine facility build-out, only two company-certified calibration eng…" at bounding box center [505, 134] width 521 height 117
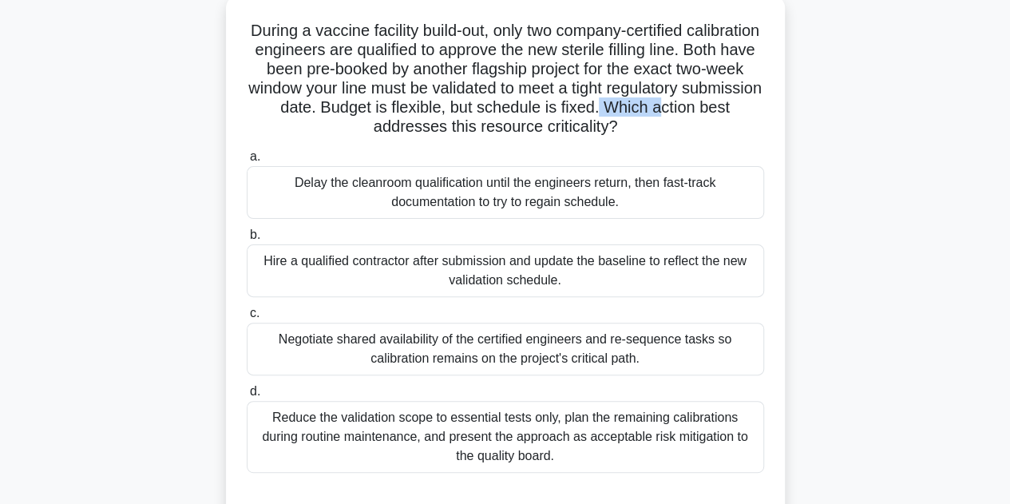
scroll to position [119, 0]
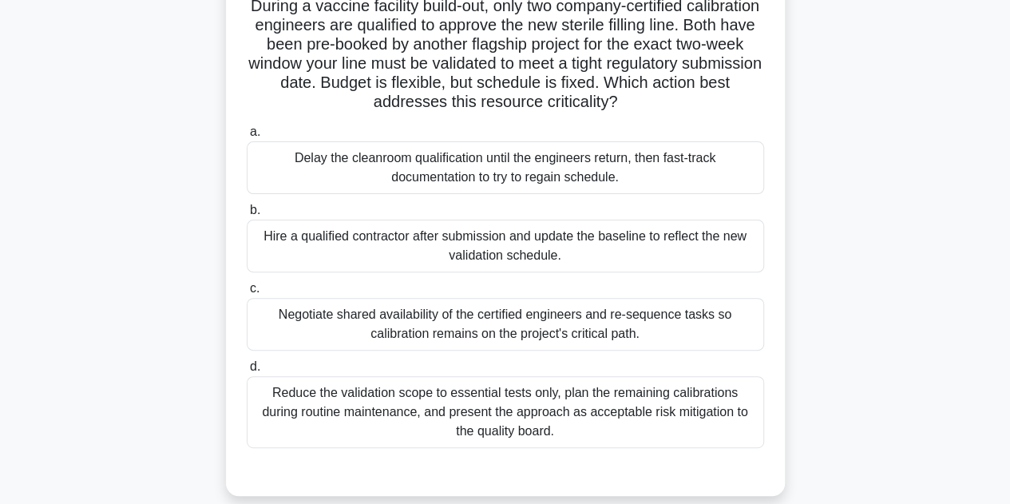
click at [564, 243] on div "Hire a qualified contractor after submission and update the baseline to reflect…" at bounding box center [505, 246] width 517 height 53
click at [247, 216] on input "b. Hire a qualified contractor after submission and update the baseline to refl…" at bounding box center [247, 210] width 0 height 10
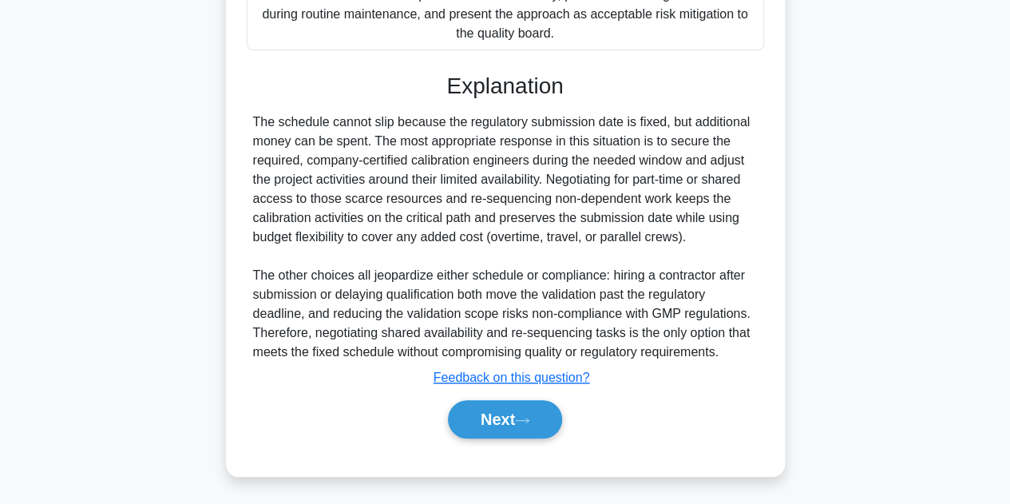
scroll to position [519, 0]
click at [519, 411] on button "Next" at bounding box center [505, 418] width 114 height 38
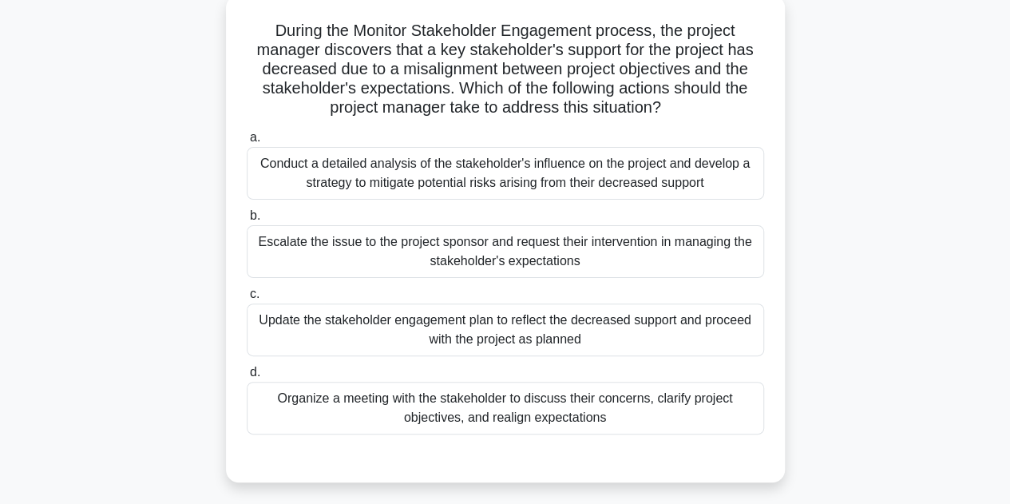
scroll to position [119, 0]
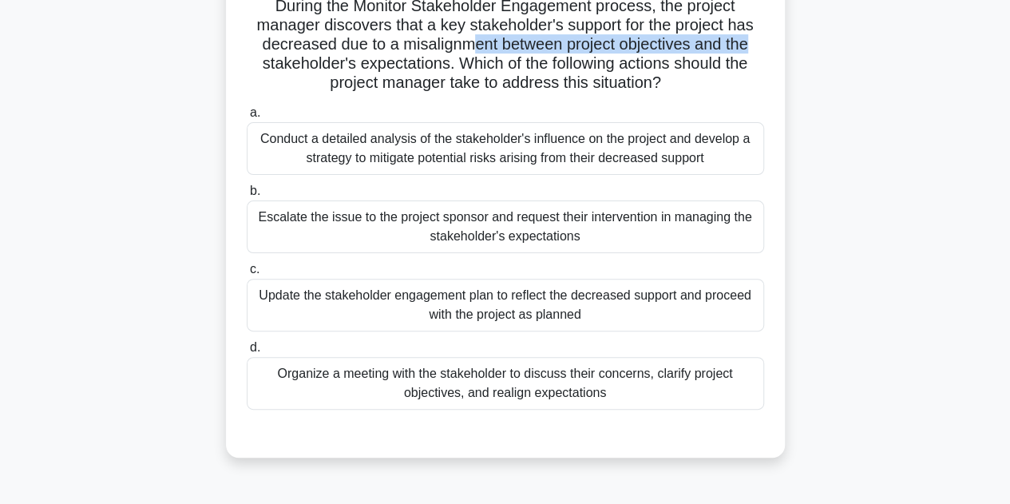
drag, startPoint x: 468, startPoint y: 44, endPoint x: 757, endPoint y: 47, distance: 289.0
click at [757, 47] on h5 "During the Monitor Stakeholder Engagement process, the project manager discover…" at bounding box center [505, 44] width 521 height 97
drag, startPoint x: 385, startPoint y: 83, endPoint x: 667, endPoint y: 94, distance: 282.0
click at [667, 94] on div "During the Monitor Stakeholder Engagement process, the project manager discover…" at bounding box center [505, 214] width 546 height 474
drag, startPoint x: 271, startPoint y: 216, endPoint x: 745, endPoint y: 221, distance: 473.4
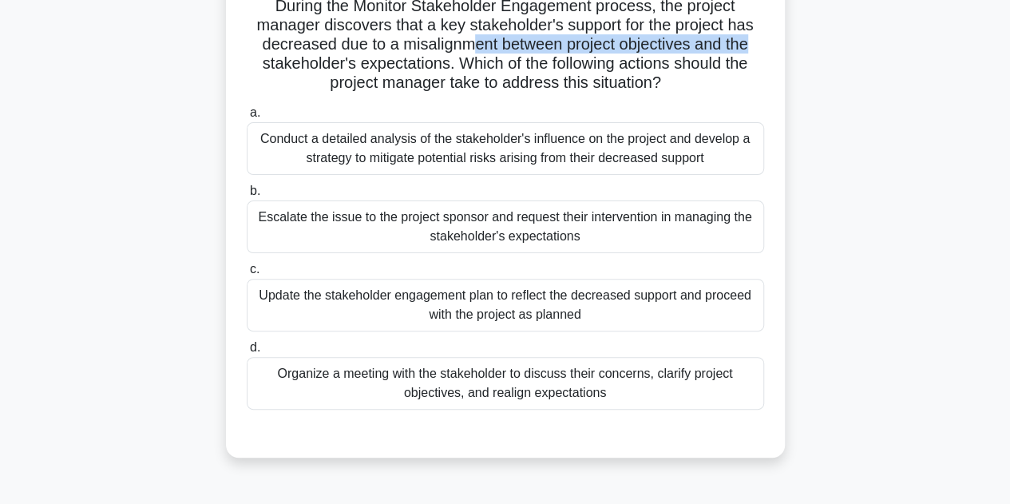
click at [745, 221] on div "Escalate the issue to the project sponsor and request their intervention in man…" at bounding box center [505, 226] width 517 height 53
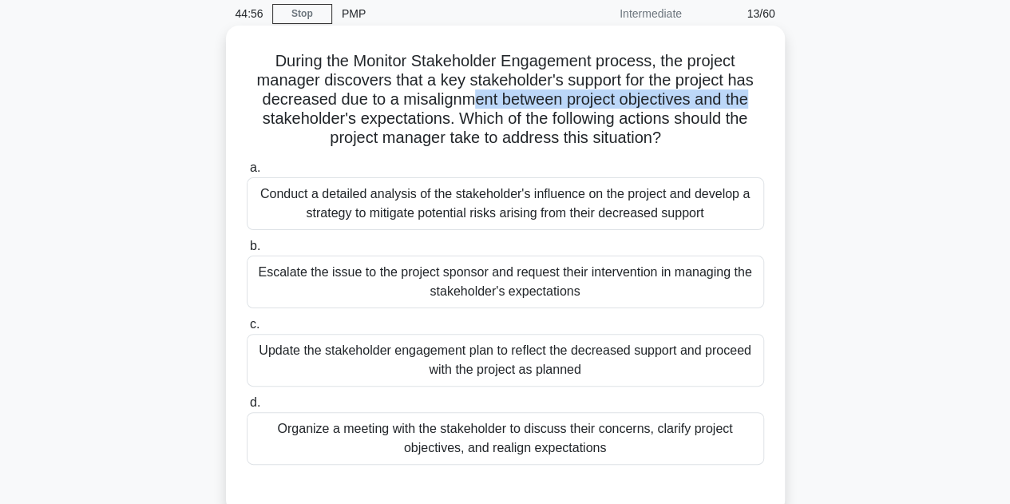
scroll to position [39, 0]
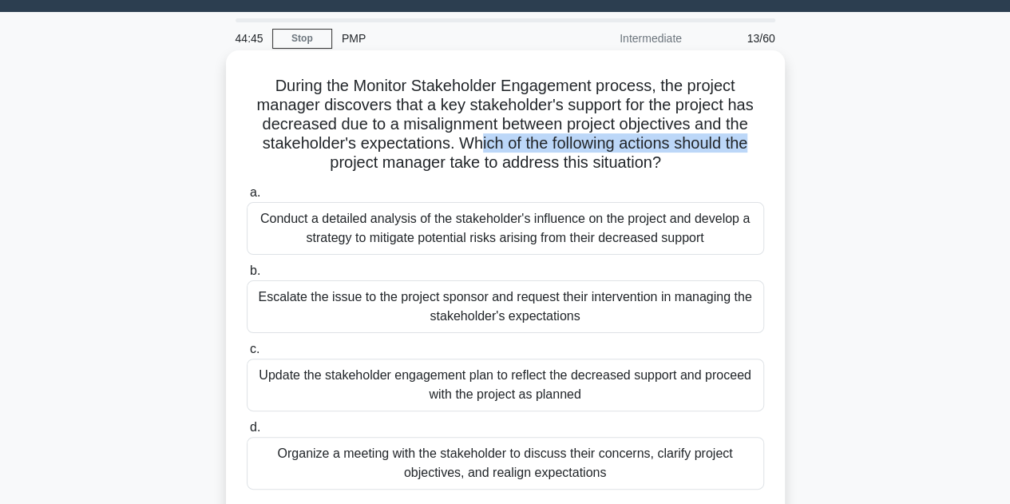
drag, startPoint x: 477, startPoint y: 144, endPoint x: 752, endPoint y: 141, distance: 274.6
click at [752, 141] on h5 "During the Monitor Stakeholder Engagement process, the project manager discover…" at bounding box center [505, 124] width 521 height 97
drag, startPoint x: 450, startPoint y: 160, endPoint x: 680, endPoint y: 172, distance: 230.2
click at [680, 172] on h5 "During the Monitor Stakeholder Engagement process, the project manager discover…" at bounding box center [505, 124] width 521 height 97
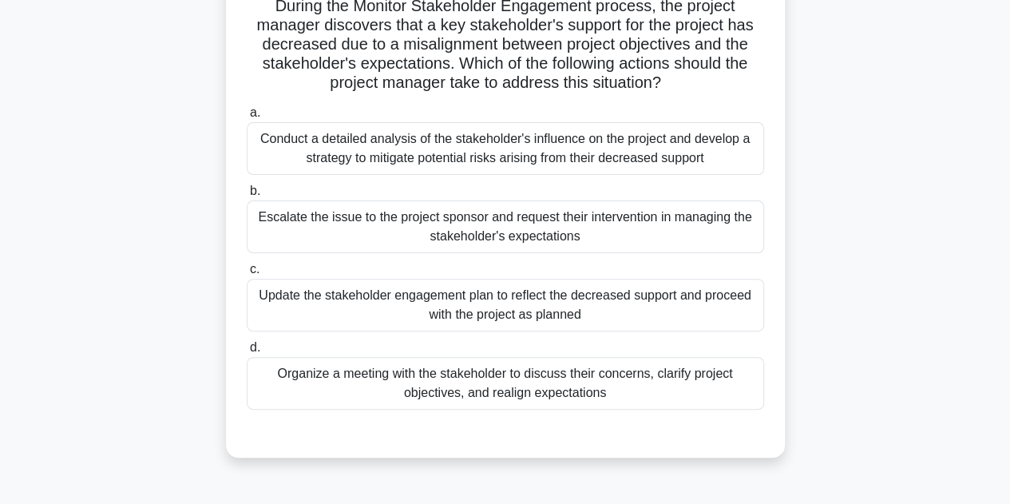
click at [434, 374] on div "Organize a meeting with the stakeholder to discuss their concerns, clarify proj…" at bounding box center [505, 383] width 517 height 53
click at [247, 353] on input "d. Organize a meeting with the stakeholder to discuss their concerns, clarify p…" at bounding box center [247, 347] width 0 height 10
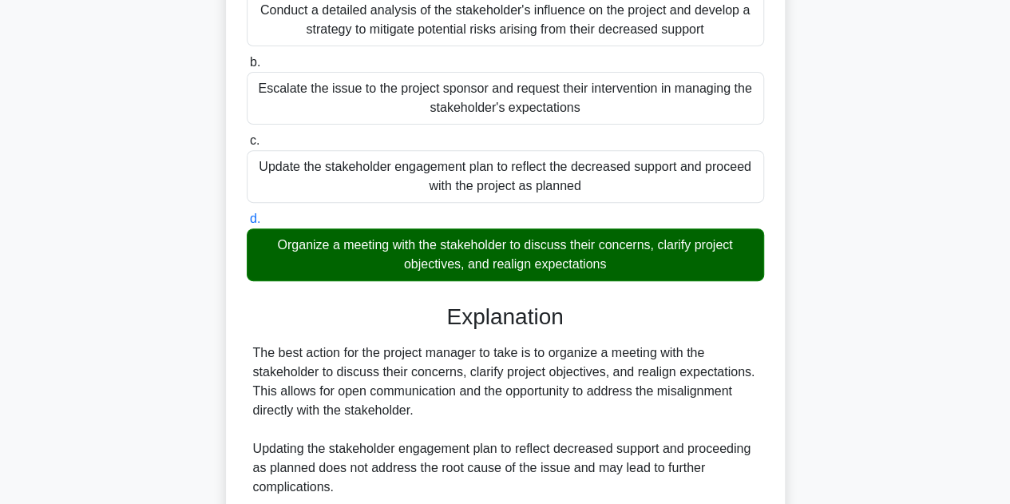
scroll to position [518, 0]
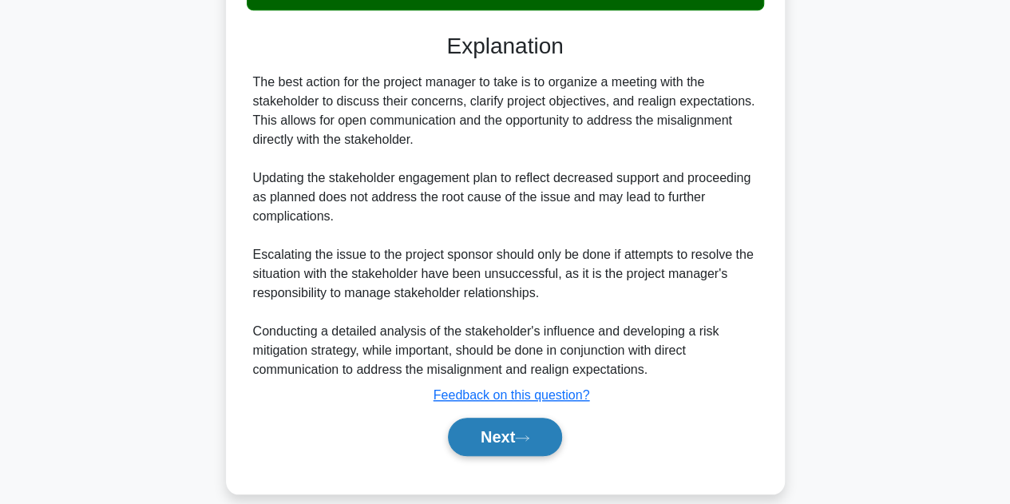
click at [490, 438] on button "Next" at bounding box center [505, 437] width 114 height 38
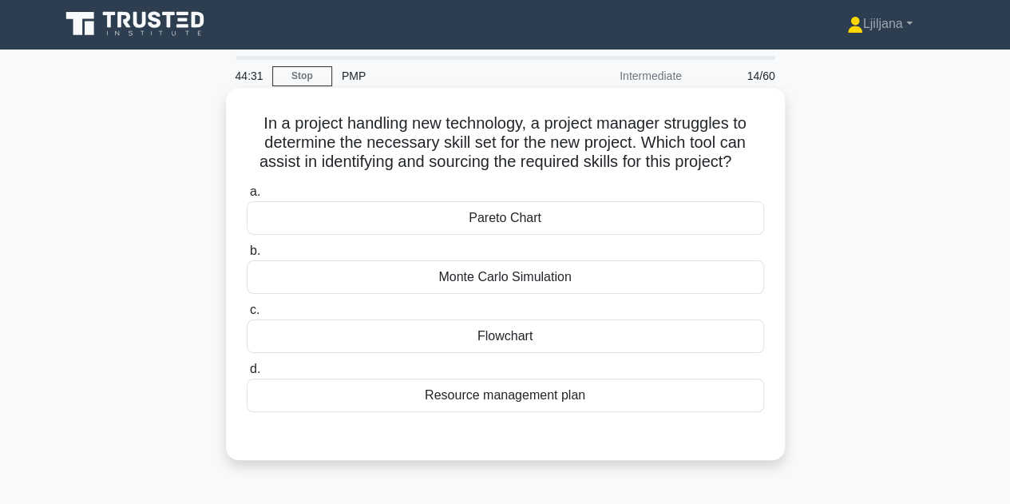
scroll to position [0, 0]
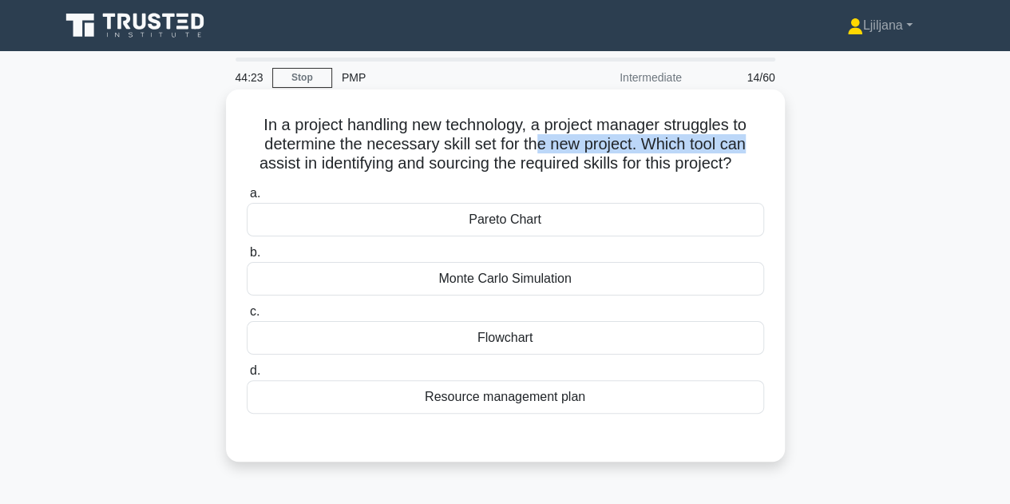
drag, startPoint x: 538, startPoint y: 141, endPoint x: 637, endPoint y: 159, distance: 100.5
click at [749, 152] on h5 "In a project handling new technology, a project manager struggles to determine …" at bounding box center [505, 144] width 521 height 59
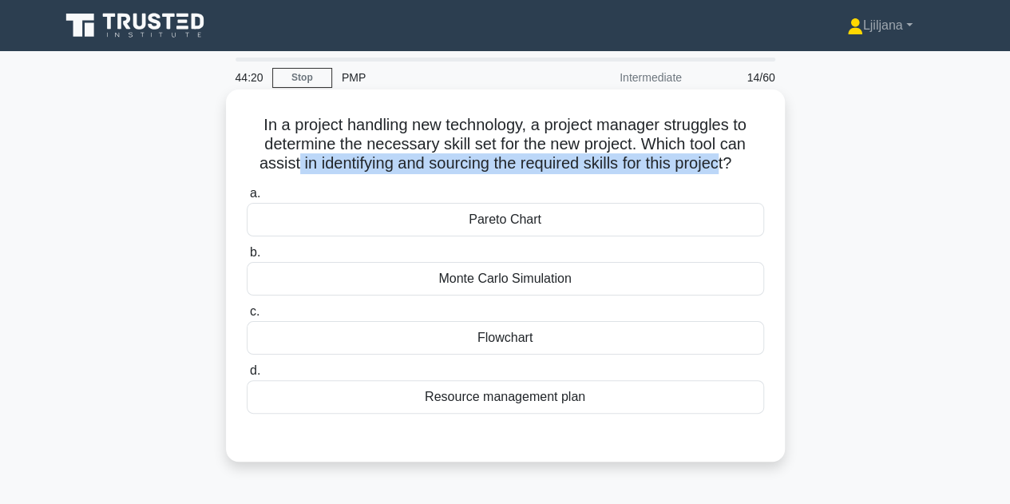
drag, startPoint x: 291, startPoint y: 164, endPoint x: 725, endPoint y: 173, distance: 434.4
click at [725, 173] on h5 "In a project handling new technology, a project manager struggles to determine …" at bounding box center [505, 144] width 521 height 59
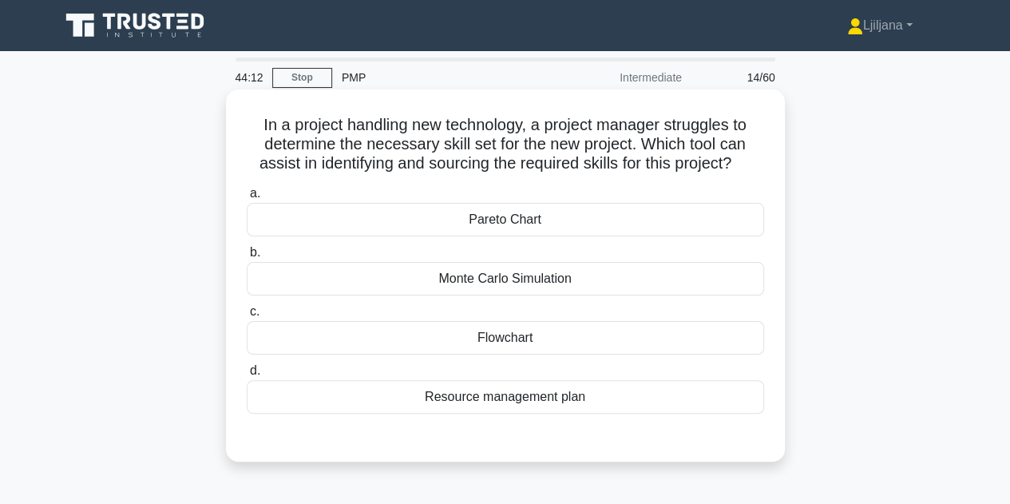
click at [734, 160] on h5 "In a project handling new technology, a project manager struggles to determine …" at bounding box center [505, 144] width 521 height 59
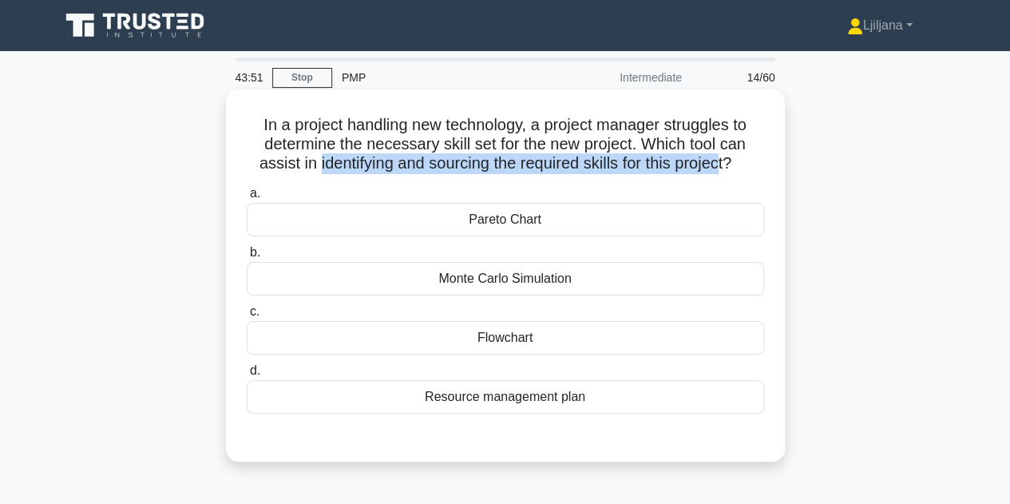
drag, startPoint x: 310, startPoint y: 168, endPoint x: 726, endPoint y: 162, distance: 416.8
click at [726, 162] on h5 "In a project handling new technology, a project manager struggles to determine …" at bounding box center [505, 144] width 521 height 59
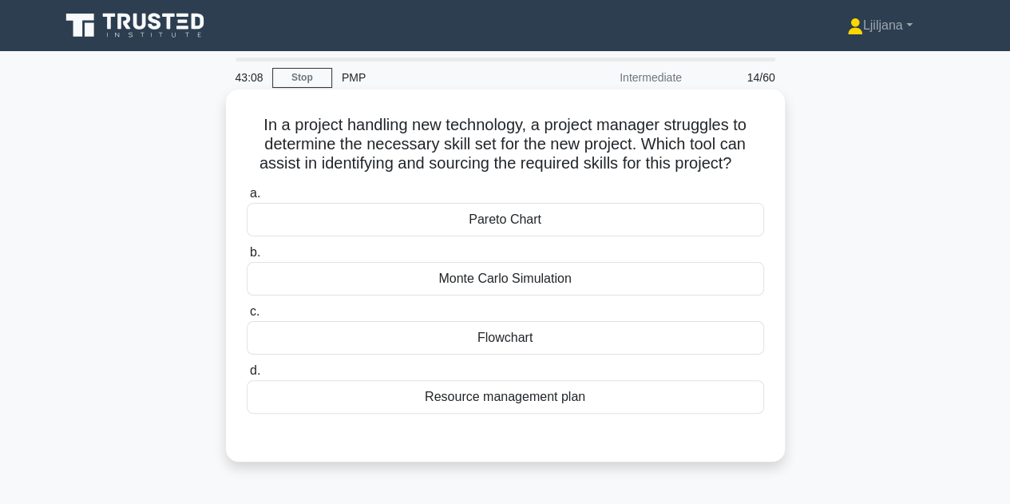
click at [554, 341] on div "Flowchart" at bounding box center [505, 338] width 517 height 34
click at [247, 317] on input "c. Flowchart" at bounding box center [247, 312] width 0 height 10
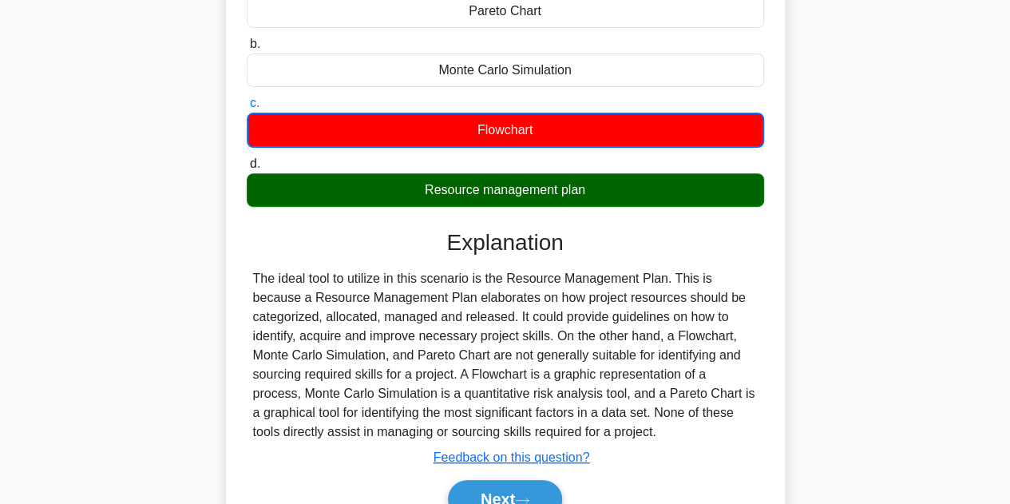
scroll to position [239, 0]
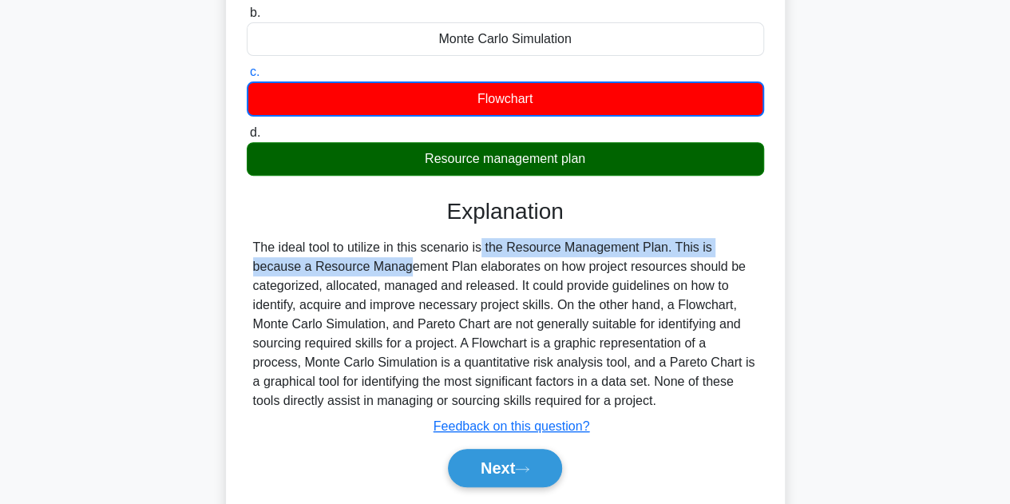
drag, startPoint x: 393, startPoint y: 250, endPoint x: 765, endPoint y: 246, distance: 372.0
click at [765, 246] on div "a. Pareto Chart b. Monte Carlo Simulation c. d." at bounding box center [505, 223] width 521 height 565
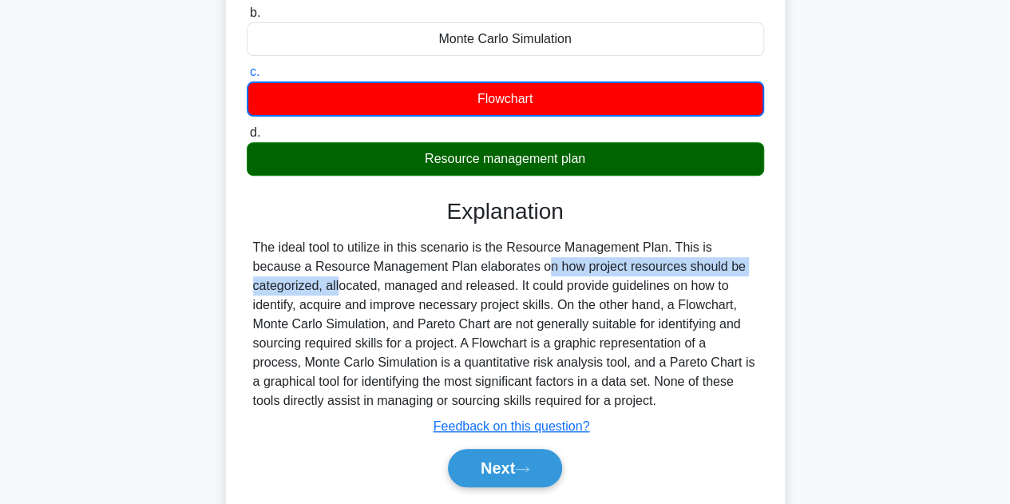
drag, startPoint x: 396, startPoint y: 262, endPoint x: 709, endPoint y: 264, distance: 313.0
click at [709, 264] on div "The ideal tool to utilize in this scenario is the Resource Management Plan. Thi…" at bounding box center [505, 324] width 505 height 172
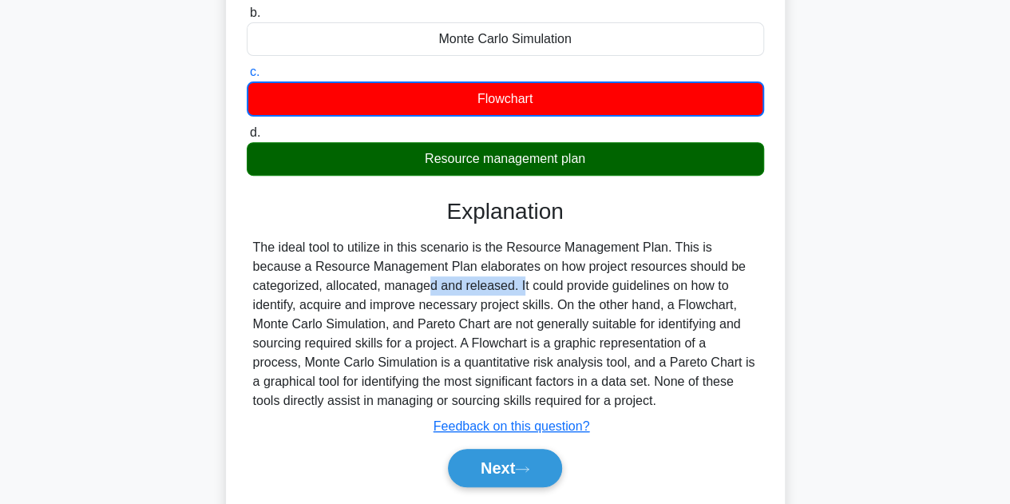
drag, startPoint x: 327, startPoint y: 290, endPoint x: 431, endPoint y: 281, distance: 104.2
click at [431, 281] on div "The ideal tool to utilize in this scenario is the Resource Management Plan. Thi…" at bounding box center [505, 324] width 505 height 172
click at [514, 469] on button "Next" at bounding box center [505, 468] width 114 height 38
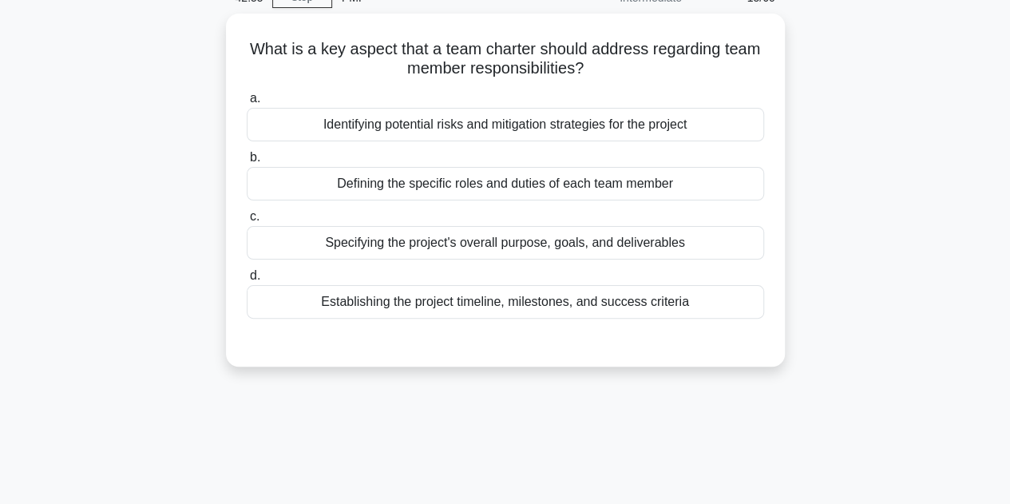
scroll to position [0, 0]
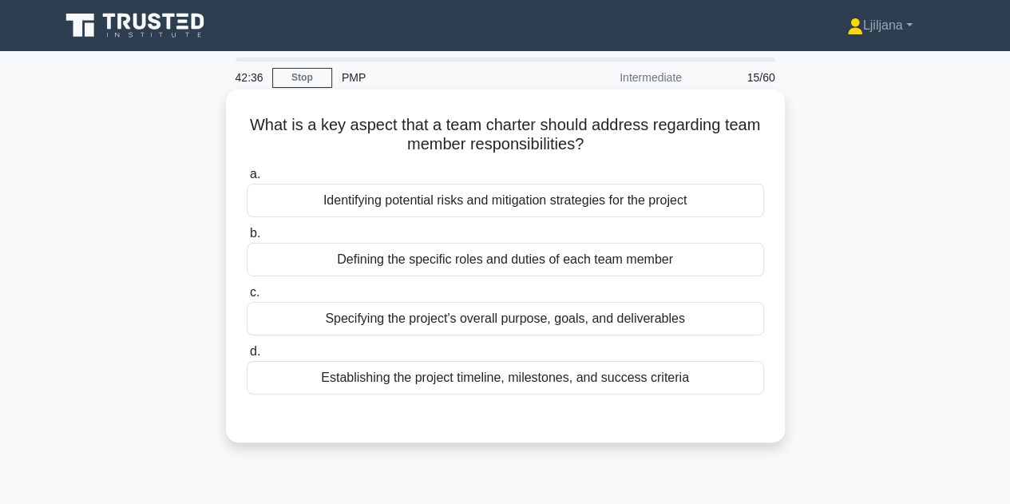
click at [572, 263] on div "Defining the specific roles and duties of each team member" at bounding box center [505, 260] width 517 height 34
click at [247, 239] on input "b. Defining the specific roles and duties of each team member" at bounding box center [247, 233] width 0 height 10
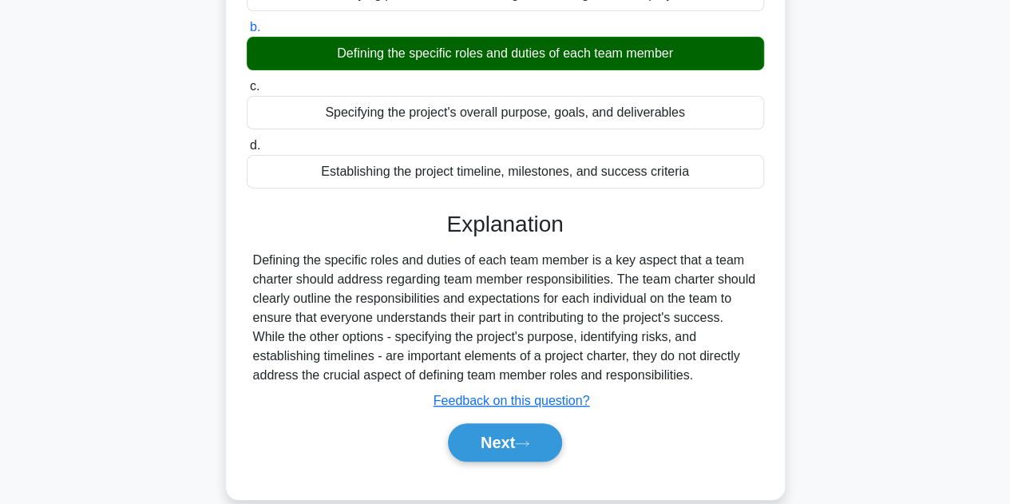
scroll to position [319, 0]
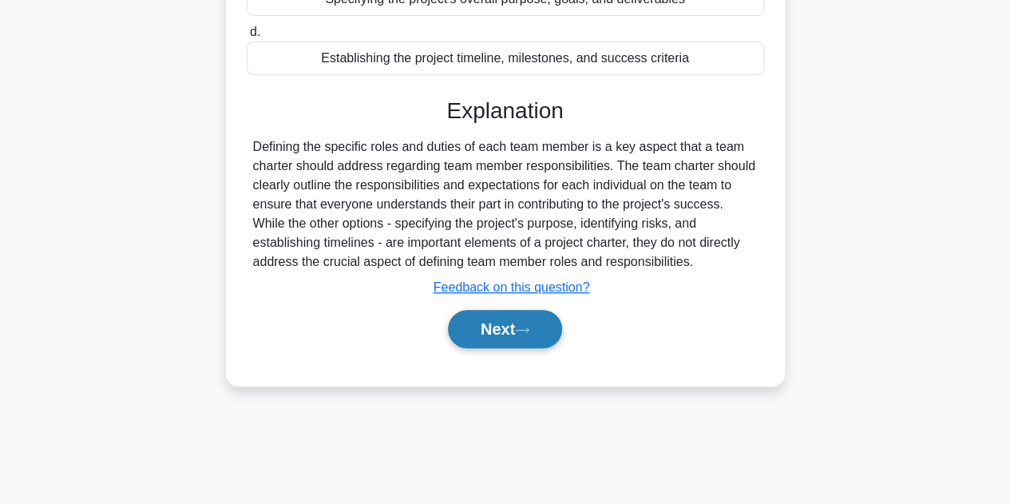
click at [483, 325] on button "Next" at bounding box center [505, 329] width 114 height 38
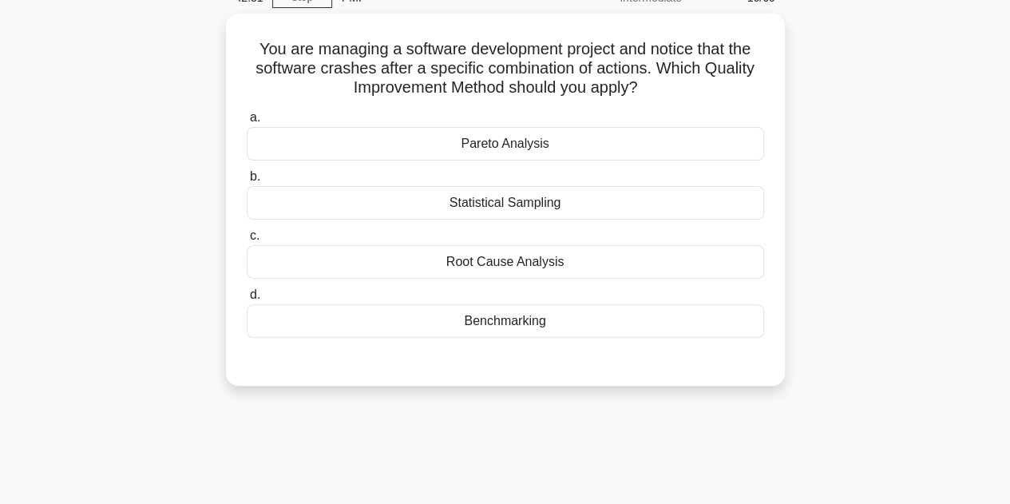
scroll to position [0, 0]
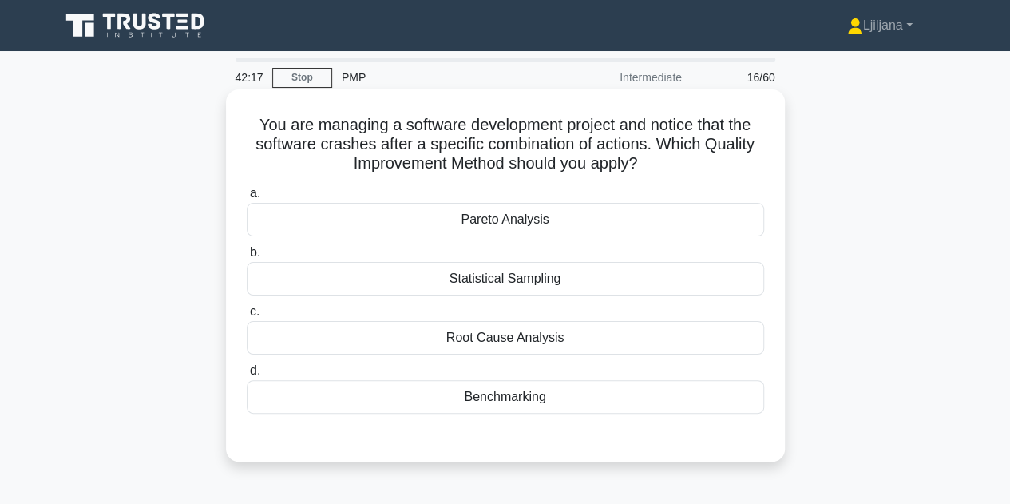
click at [567, 342] on div "Root Cause Analysis" at bounding box center [505, 338] width 517 height 34
click at [247, 317] on input "c. Root Cause Analysis" at bounding box center [247, 312] width 0 height 10
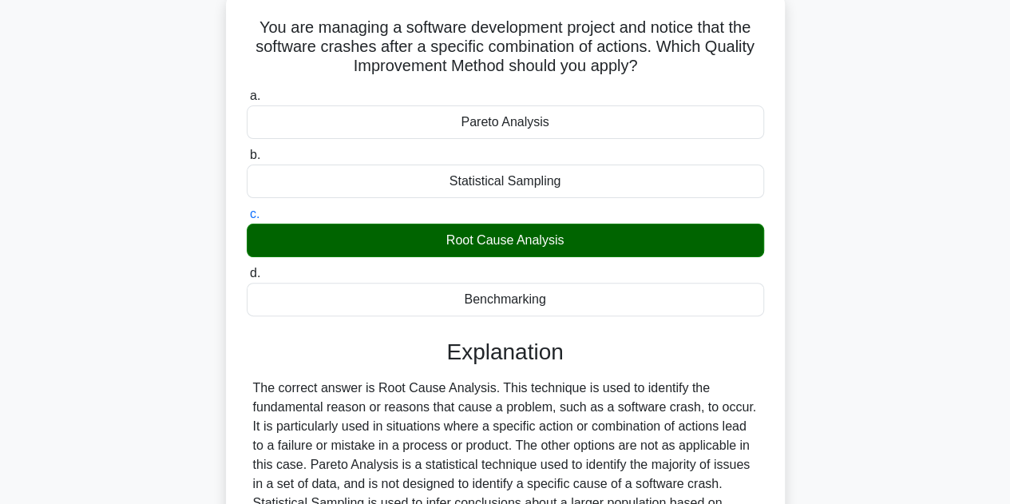
scroll to position [319, 0]
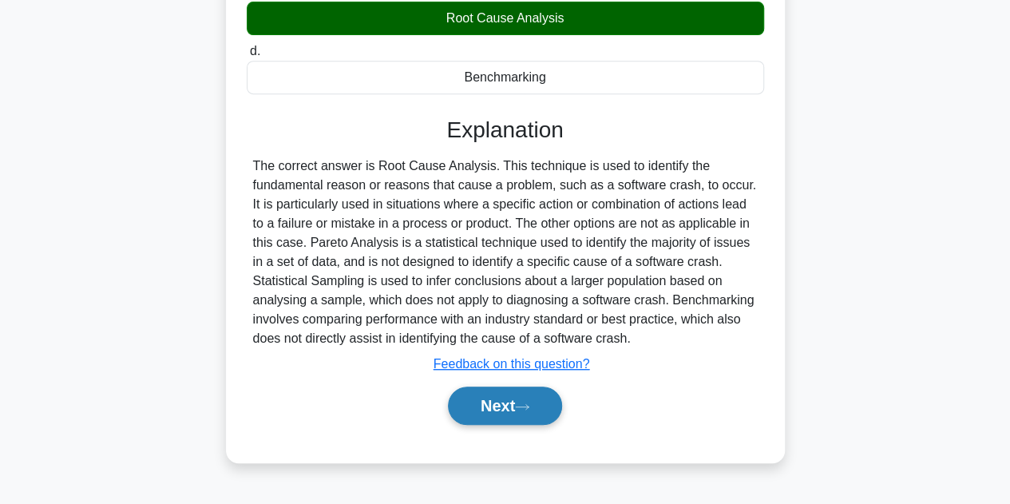
click at [490, 407] on button "Next" at bounding box center [505, 405] width 114 height 38
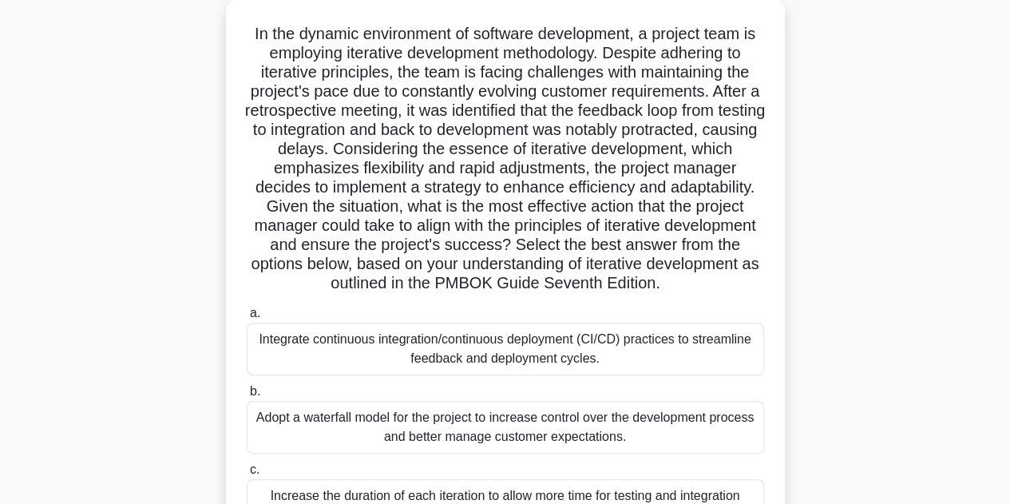
scroll to position [0, 0]
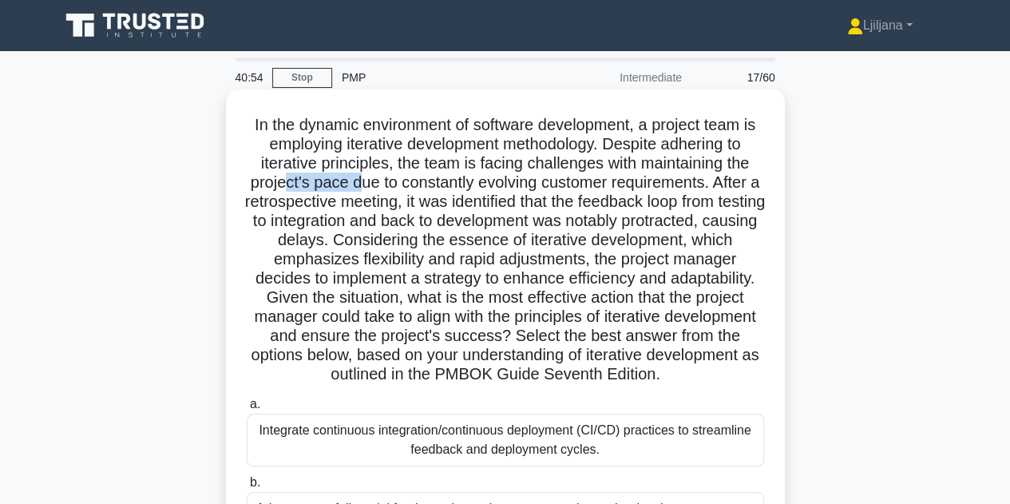
drag, startPoint x: 289, startPoint y: 183, endPoint x: 362, endPoint y: 182, distance: 73.5
click at [362, 182] on h5 "In the dynamic environment of software development, a project team is employing…" at bounding box center [505, 250] width 521 height 270
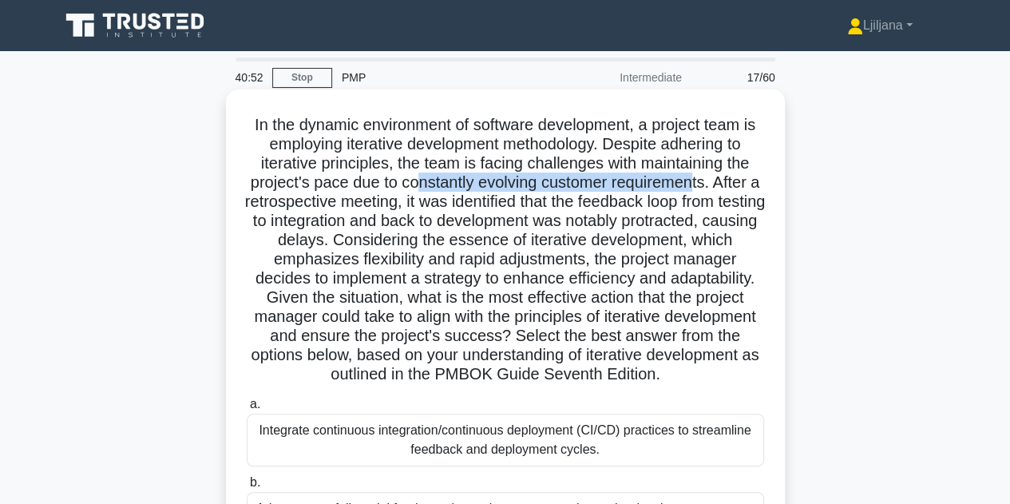
drag, startPoint x: 418, startPoint y: 184, endPoint x: 700, endPoint y: 191, distance: 282.7
click at [700, 191] on h5 "In the dynamic environment of software development, a project team is employing…" at bounding box center [505, 250] width 521 height 270
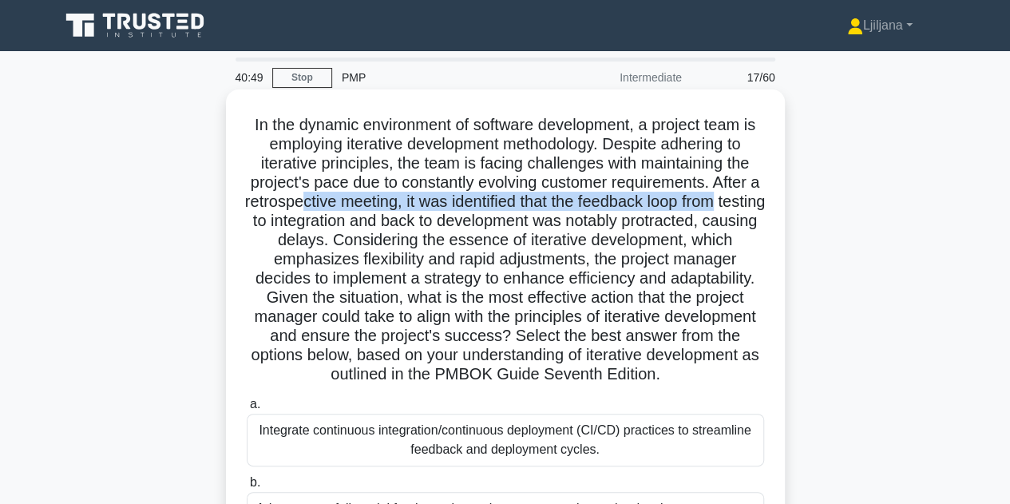
drag, startPoint x: 323, startPoint y: 205, endPoint x: 772, endPoint y: 202, distance: 449.5
click at [772, 202] on div "In the dynamic environment of software development, a project team is employing…" at bounding box center [505, 419] width 546 height 647
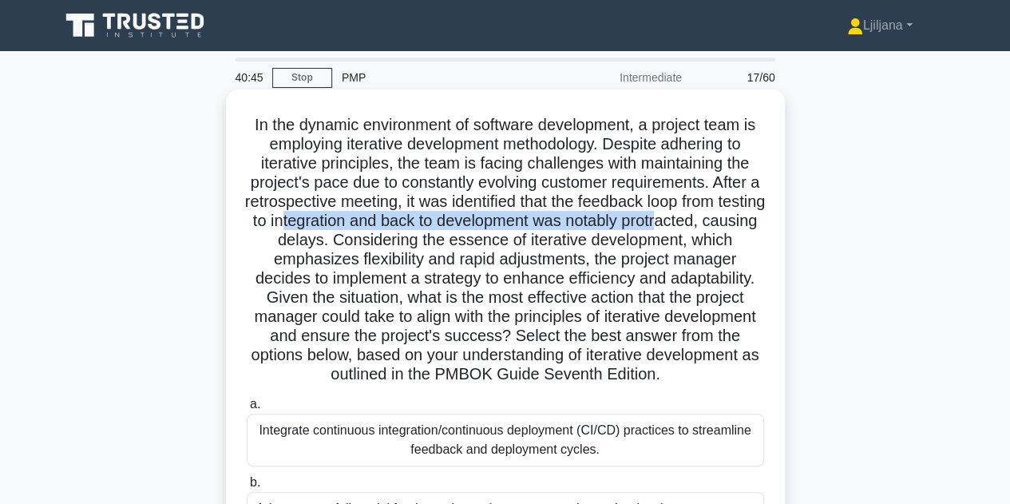
drag, startPoint x: 334, startPoint y: 216, endPoint x: 721, endPoint y: 218, distance: 387.2
click at [721, 218] on h5 "In the dynamic environment of software development, a project team is employing…" at bounding box center [505, 250] width 521 height 270
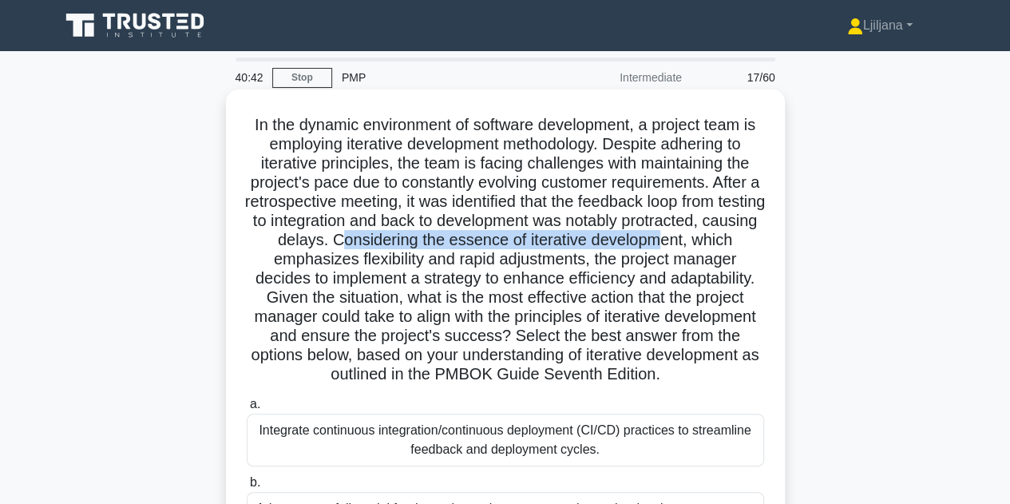
drag, startPoint x: 387, startPoint y: 239, endPoint x: 714, endPoint y: 242, distance: 326.5
click at [714, 242] on h5 "In the dynamic environment of software development, a project team is employing…" at bounding box center [505, 250] width 521 height 270
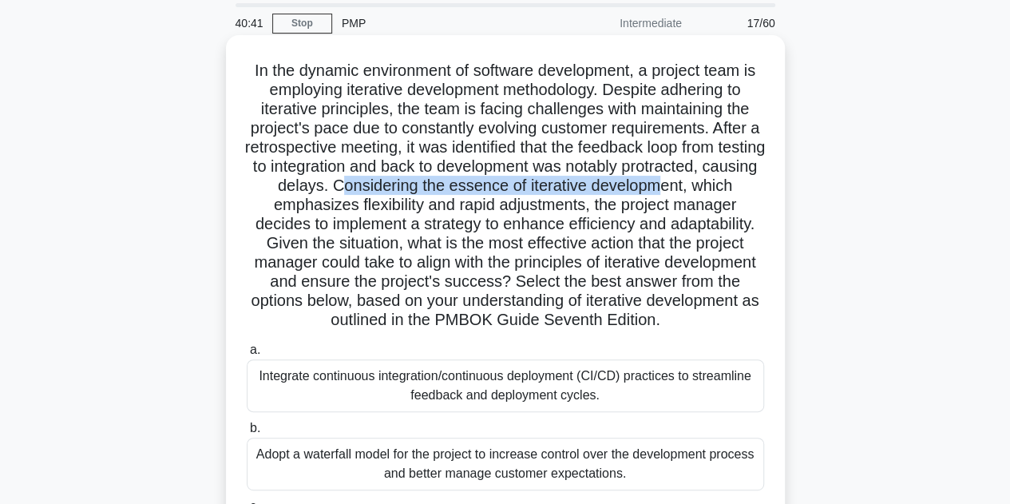
scroll to position [80, 0]
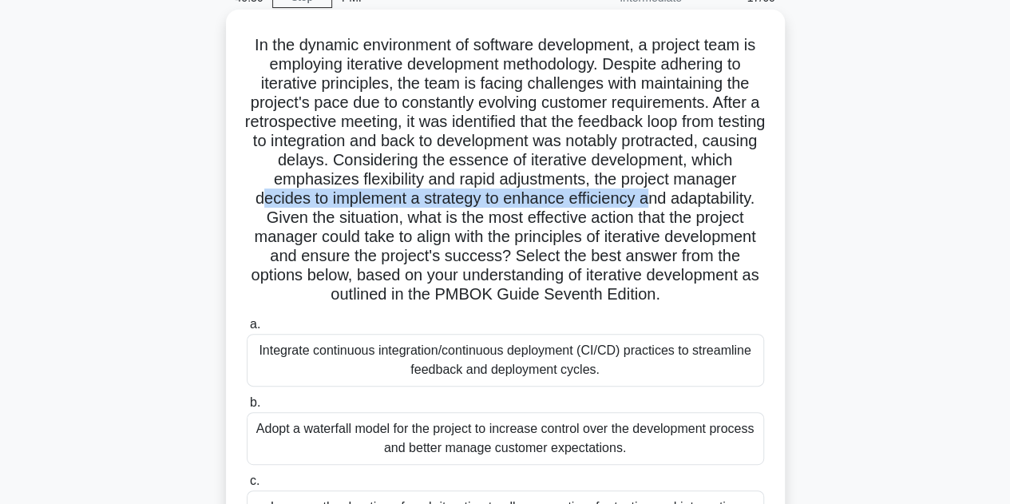
drag, startPoint x: 340, startPoint y: 199, endPoint x: 727, endPoint y: 196, distance: 387.2
click at [727, 196] on h5 "In the dynamic environment of software development, a project team is employing…" at bounding box center [505, 170] width 521 height 270
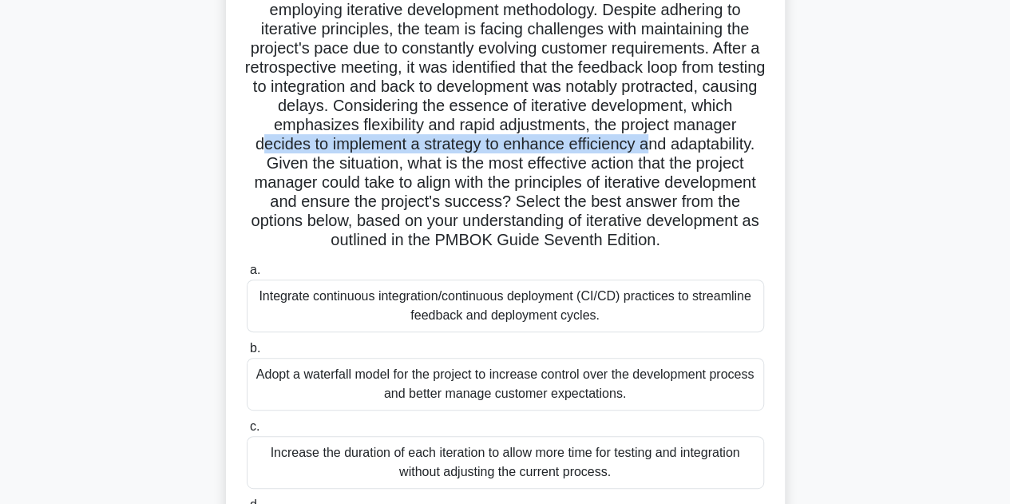
scroll to position [160, 0]
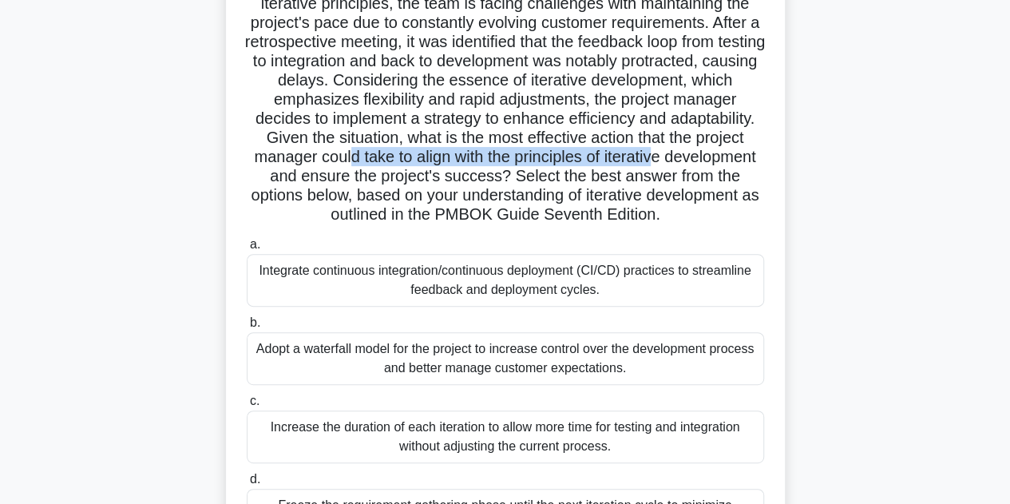
drag, startPoint x: 436, startPoint y: 153, endPoint x: 747, endPoint y: 164, distance: 311.5
click at [747, 164] on h5 "In the dynamic environment of software development, a project team is employing…" at bounding box center [505, 90] width 521 height 270
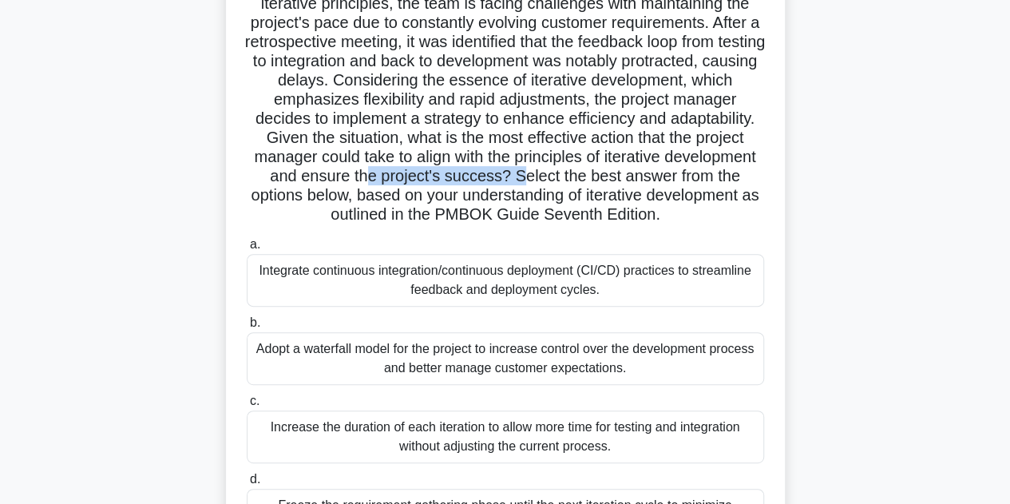
drag, startPoint x: 453, startPoint y: 177, endPoint x: 603, endPoint y: 172, distance: 149.4
click at [603, 172] on h5 "In the dynamic environment of software development, a project team is employing…" at bounding box center [505, 90] width 521 height 270
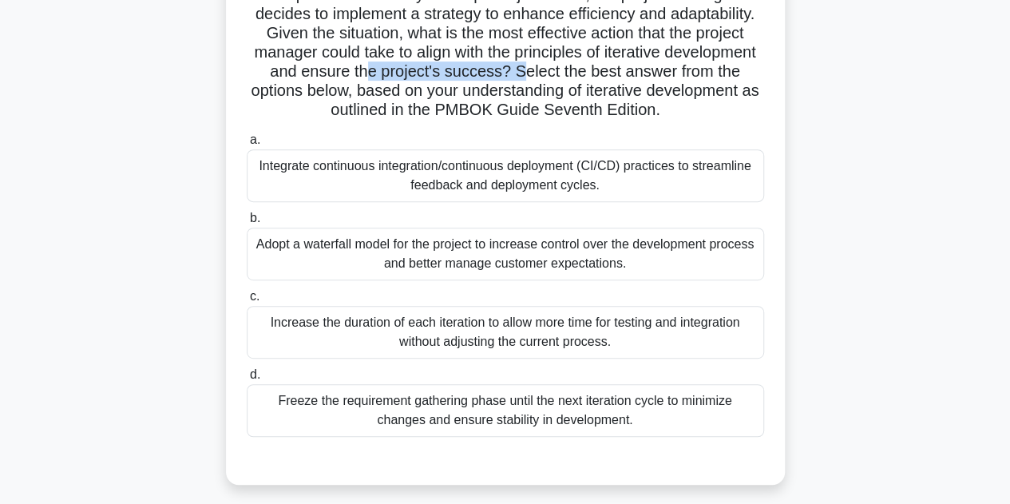
scroll to position [239, 0]
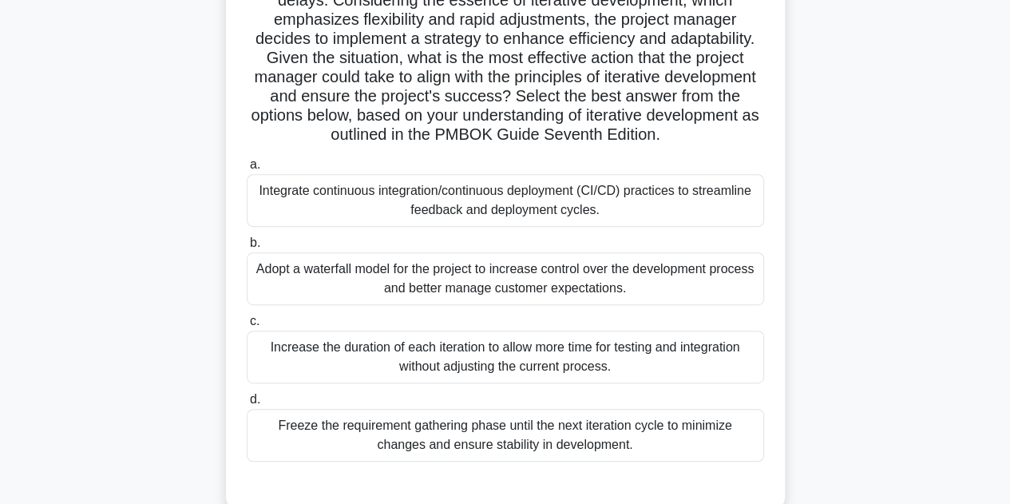
click at [500, 196] on div "Integrate continuous integration/continuous deployment (CI/CD) practices to str…" at bounding box center [505, 200] width 517 height 53
click at [247, 170] on input "a. Integrate continuous integration/continuous deployment (CI/CD) practices to …" at bounding box center [247, 165] width 0 height 10
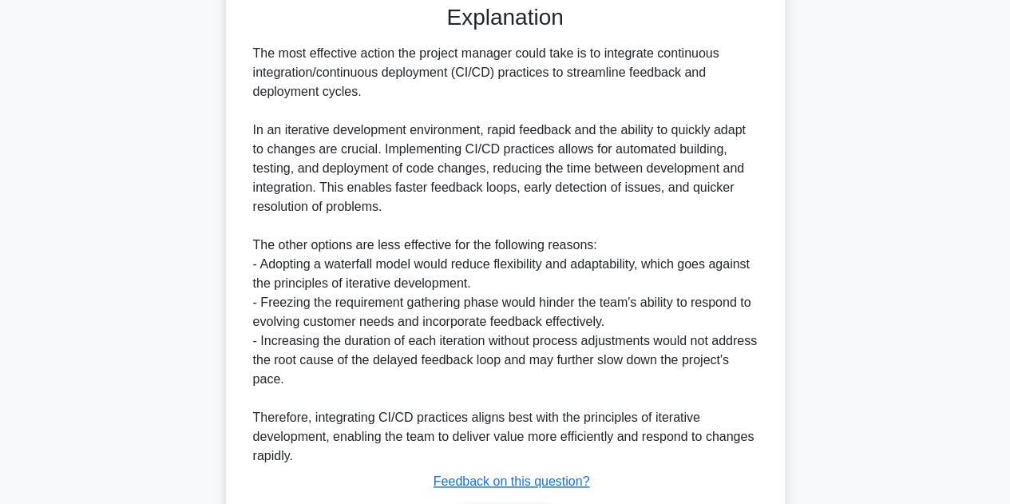
scroll to position [823, 0]
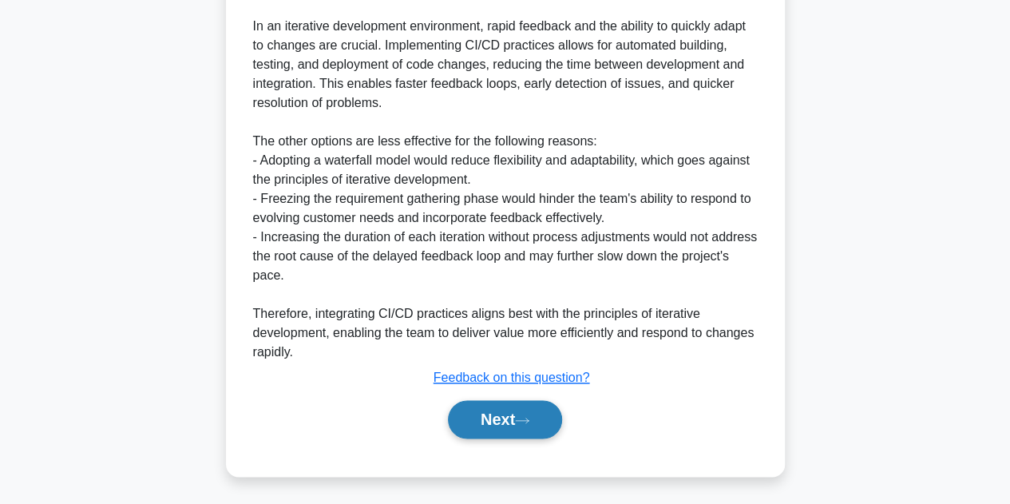
click at [495, 417] on button "Next" at bounding box center [505, 419] width 114 height 38
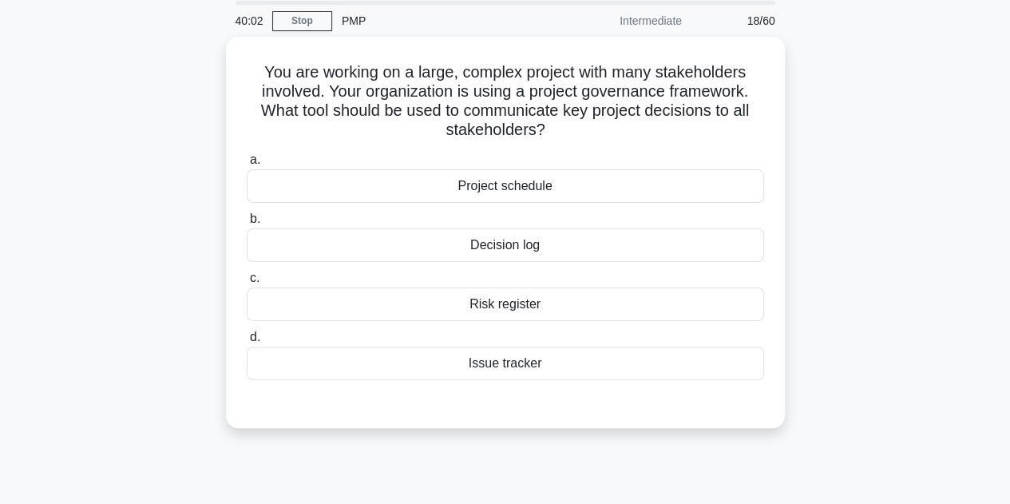
scroll to position [0, 0]
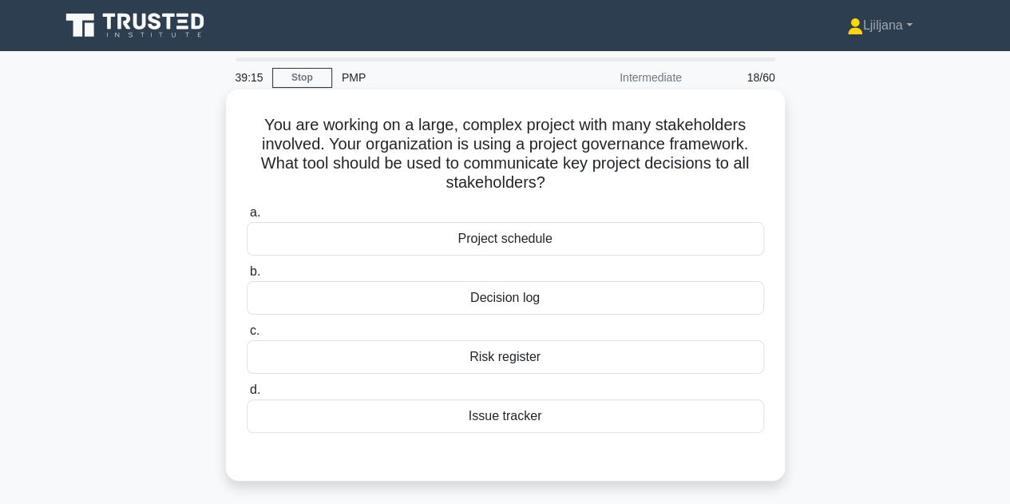
click at [539, 243] on div "Project schedule" at bounding box center [505, 239] width 517 height 34
click at [247, 218] on input "a. Project schedule" at bounding box center [247, 213] width 0 height 10
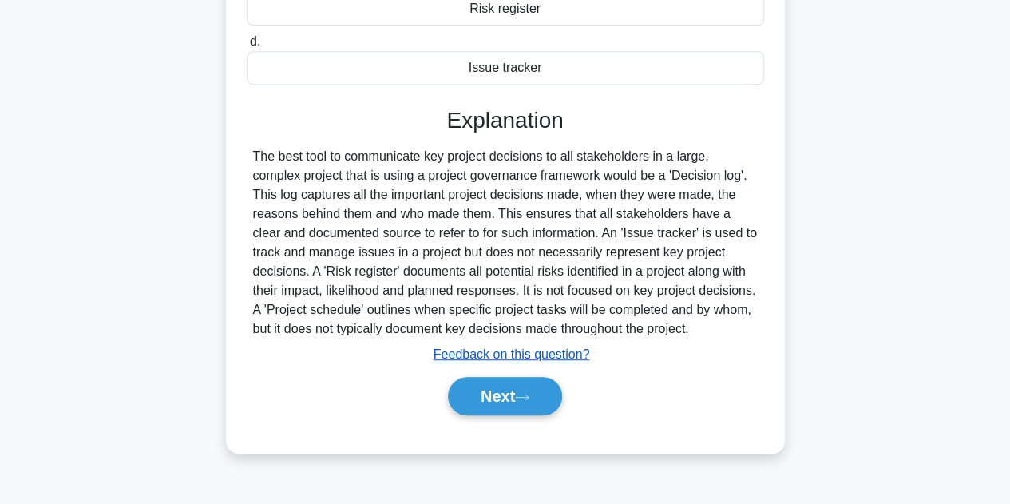
scroll to position [358, 0]
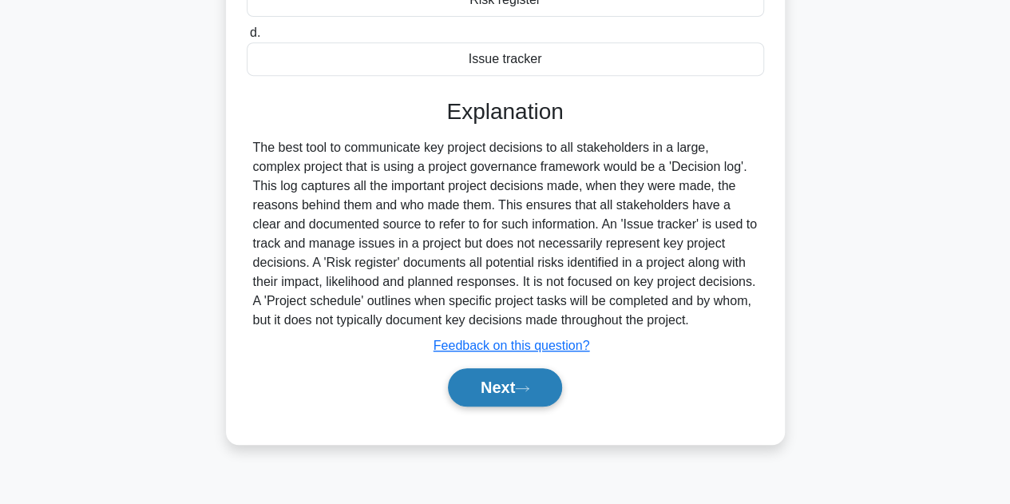
click at [495, 389] on button "Next" at bounding box center [505, 387] width 114 height 38
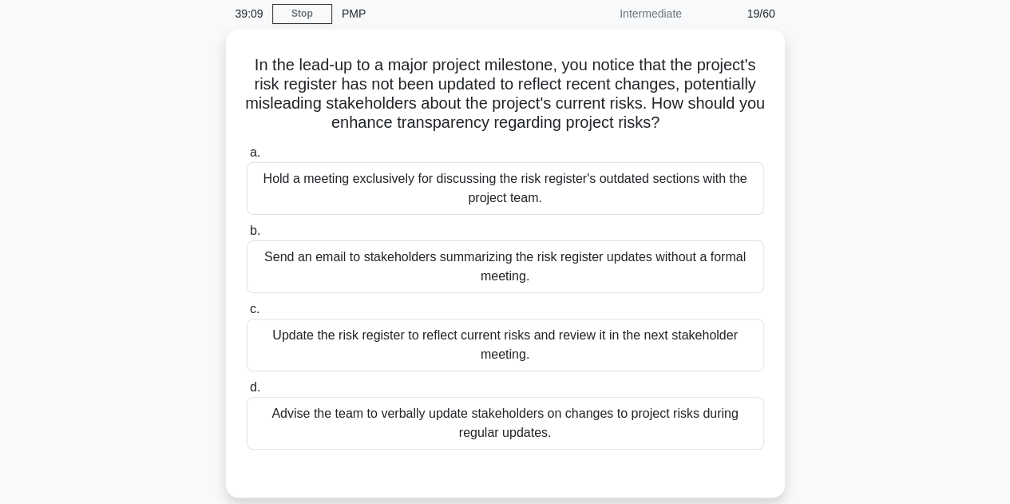
scroll to position [39, 0]
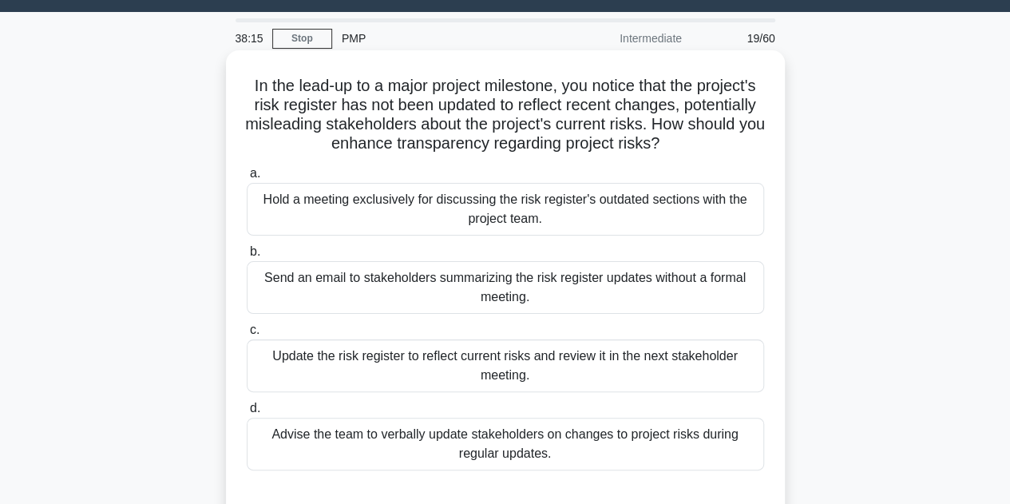
click at [572, 355] on div "Update the risk register to reflect current risks and review it in the next sta…" at bounding box center [505, 365] width 517 height 53
click at [247, 335] on input "c. Update the risk register to reflect current risks and review it in the next …" at bounding box center [247, 330] width 0 height 10
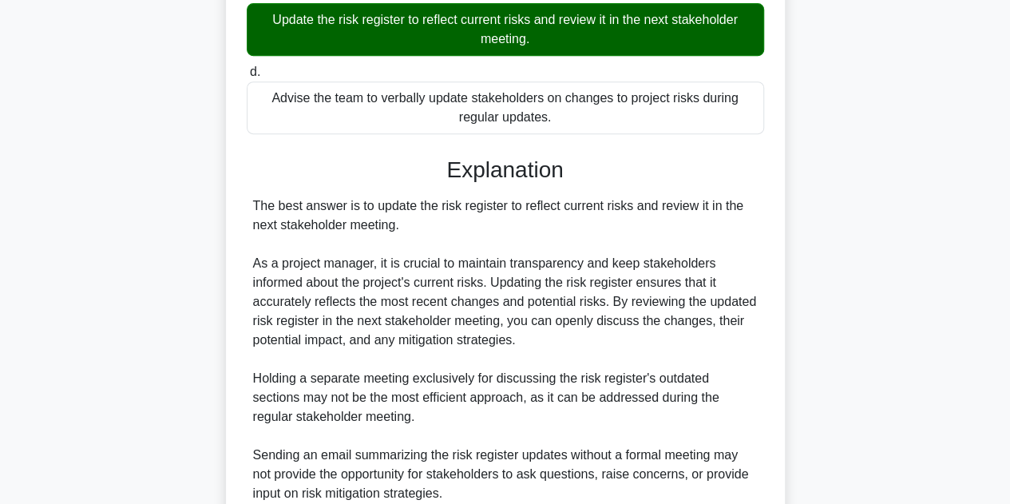
scroll to position [518, 0]
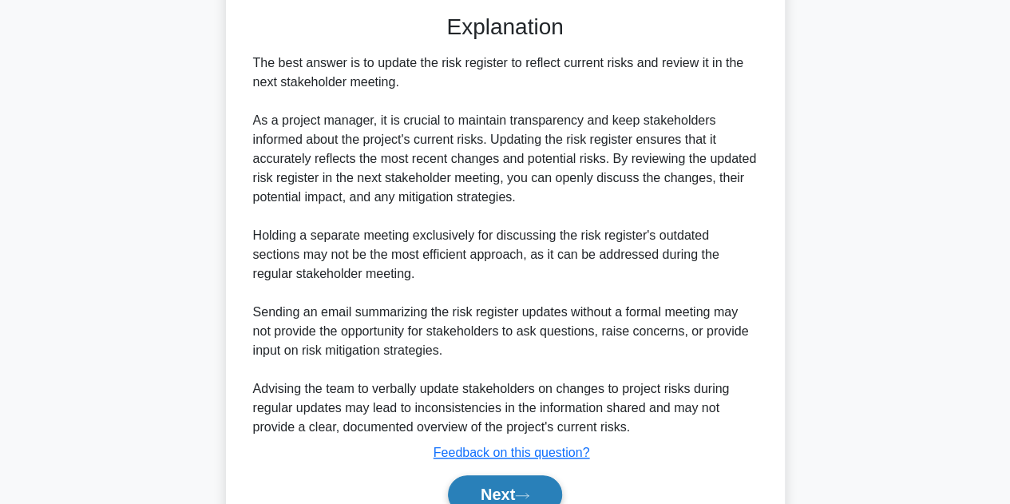
click at [481, 488] on button "Next" at bounding box center [505, 494] width 114 height 38
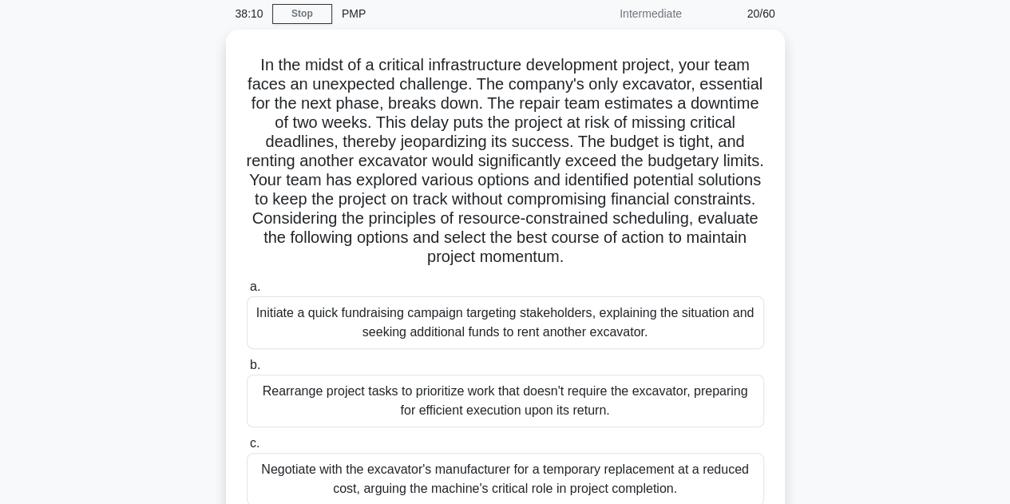
scroll to position [39, 0]
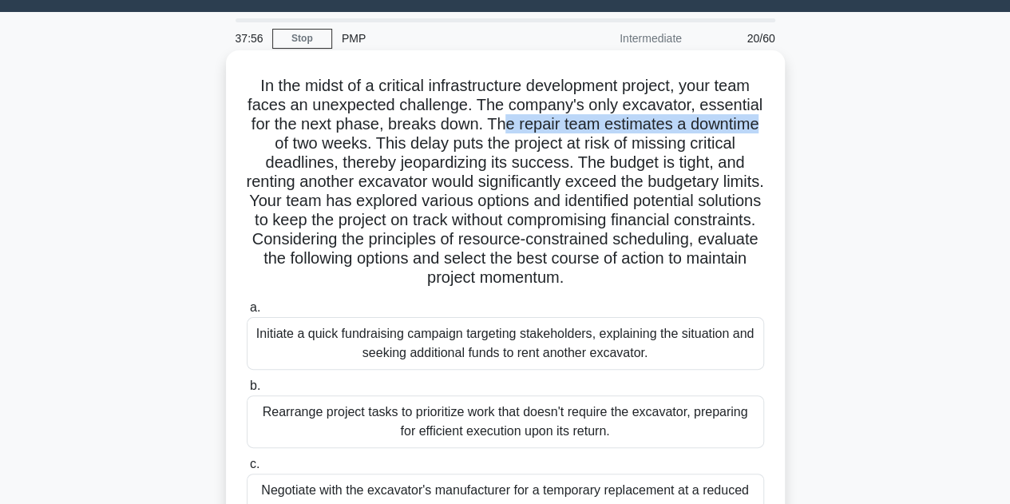
drag, startPoint x: 504, startPoint y: 125, endPoint x: 761, endPoint y: 125, distance: 257.1
click at [761, 125] on h5 "In the midst of a critical infrastructure development project, your team faces …" at bounding box center [505, 182] width 521 height 212
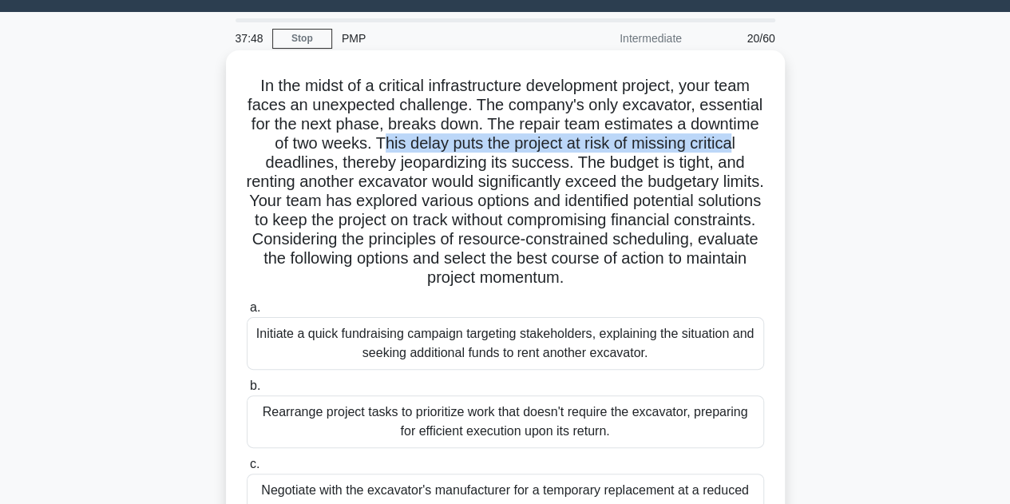
drag, startPoint x: 382, startPoint y: 137, endPoint x: 736, endPoint y: 149, distance: 353.9
click at [736, 149] on h5 "In the midst of a critical infrastructure development project, your team faces …" at bounding box center [505, 182] width 521 height 212
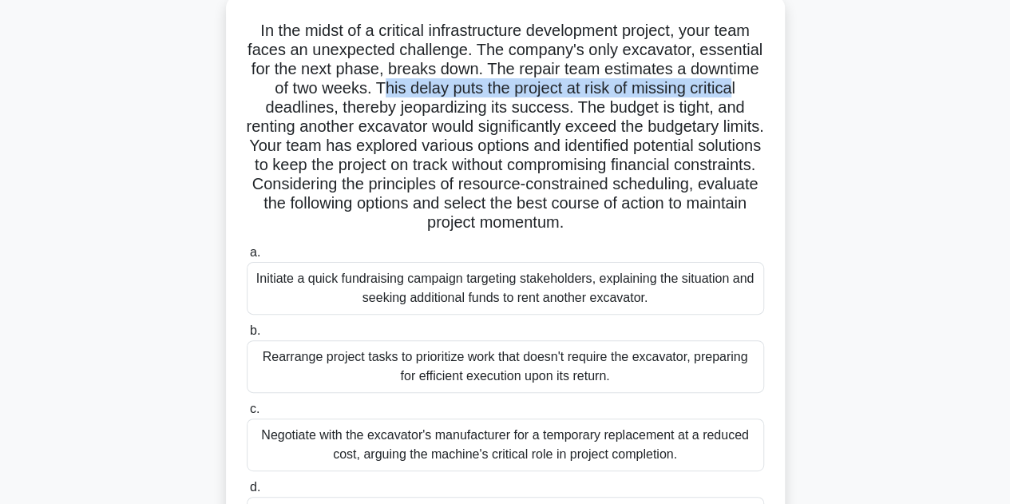
scroll to position [119, 0]
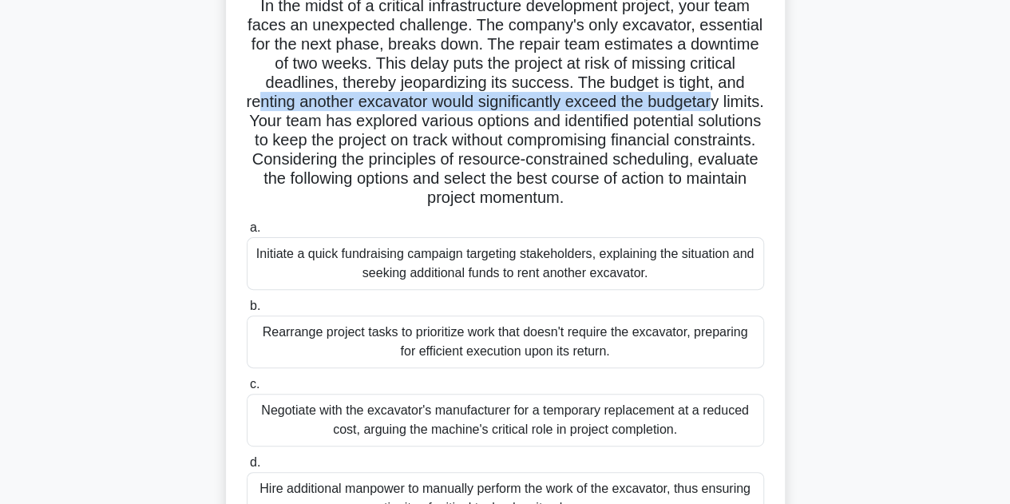
drag, startPoint x: 270, startPoint y: 101, endPoint x: 746, endPoint y: 111, distance: 475.9
click at [746, 111] on h5 "In the midst of a critical infrastructure development project, your team faces …" at bounding box center [505, 102] width 521 height 212
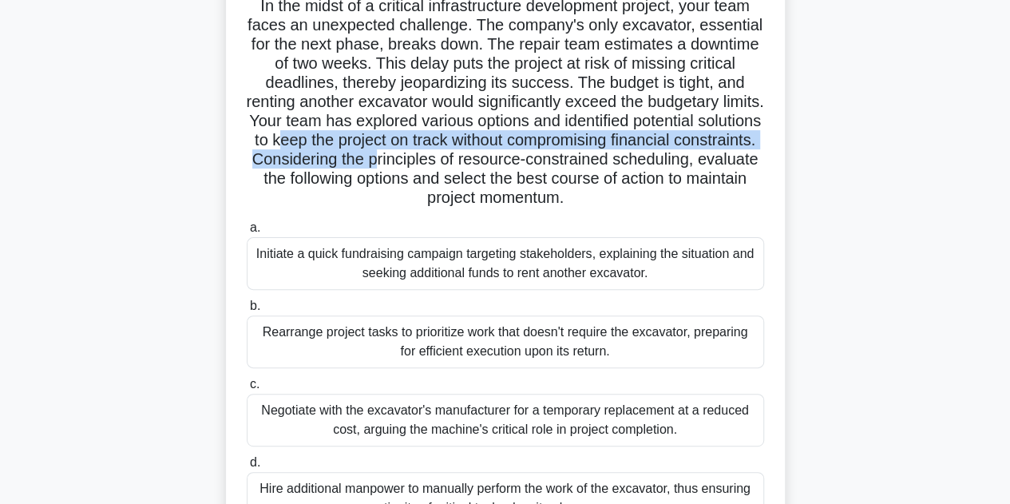
drag, startPoint x: 353, startPoint y: 143, endPoint x: 531, endPoint y: 151, distance: 178.2
click at [522, 152] on h5 "In the midst of a critical infrastructure development project, your team faces …" at bounding box center [505, 102] width 521 height 212
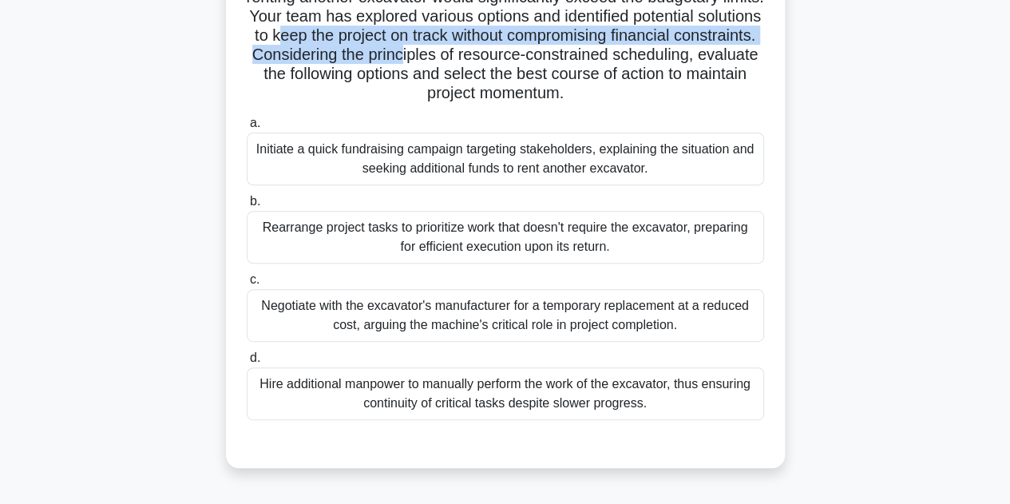
scroll to position [199, 0]
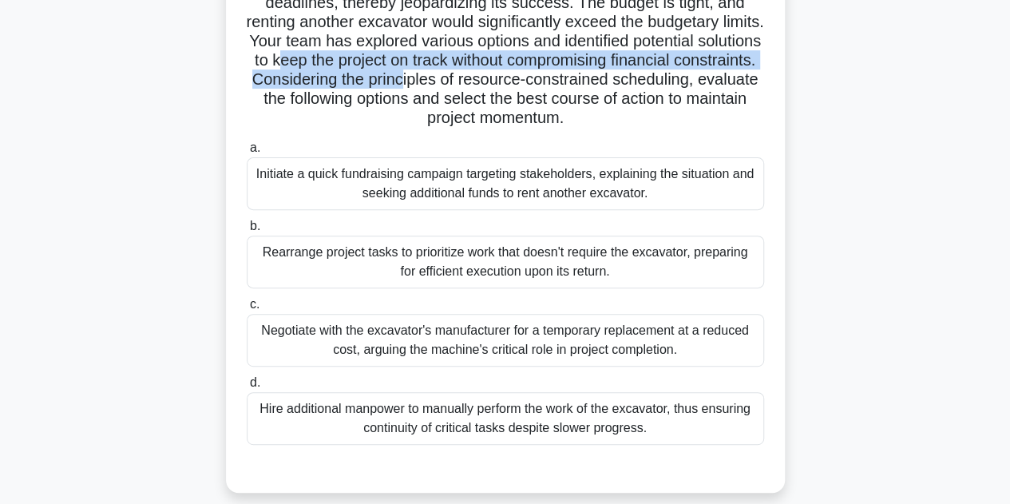
click at [513, 78] on h5 "In the midst of a critical infrastructure development project, your team faces …" at bounding box center [505, 22] width 521 height 212
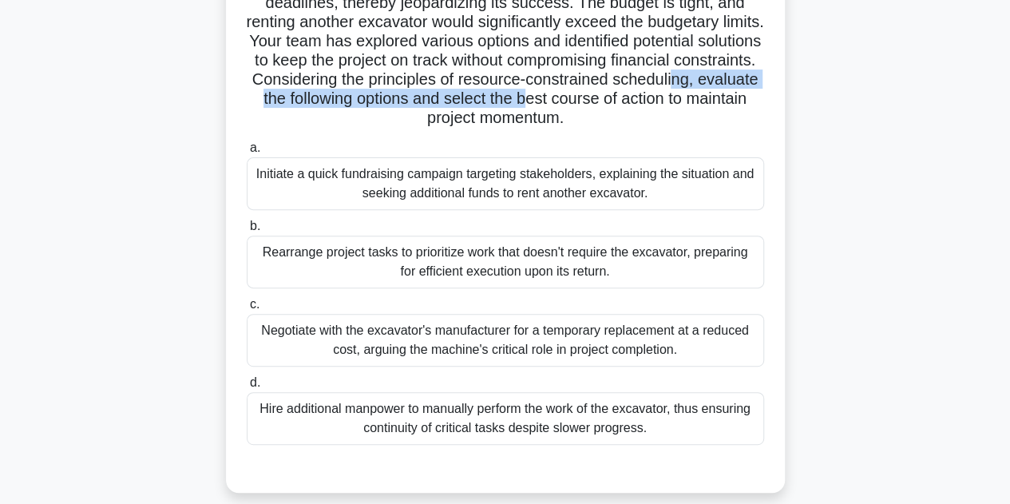
drag, startPoint x: 309, startPoint y: 100, endPoint x: 671, endPoint y: 106, distance: 362.5
click at [671, 106] on h5 "In the midst of a critical infrastructure development project, your team faces …" at bounding box center [505, 22] width 521 height 212
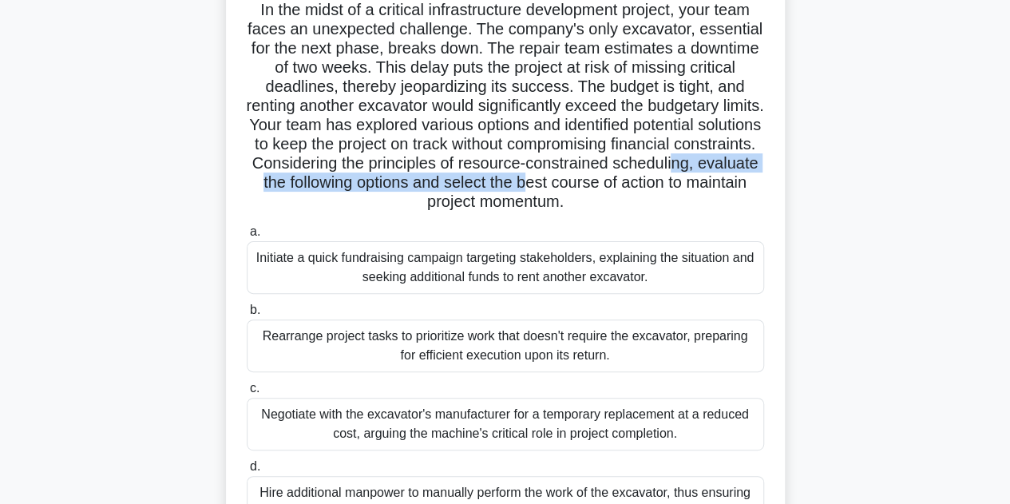
scroll to position [39, 0]
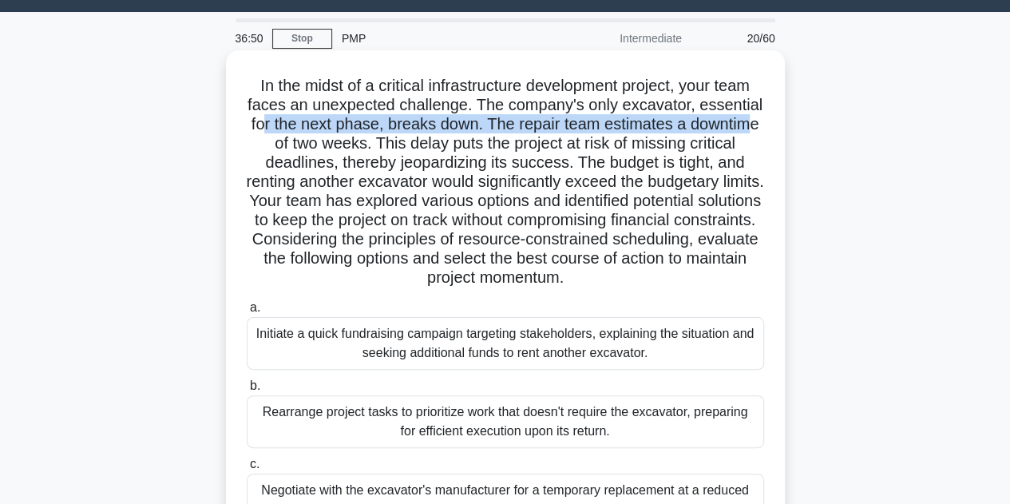
drag, startPoint x: 260, startPoint y: 124, endPoint x: 722, endPoint y: 138, distance: 461.7
click at [757, 122] on h5 "In the midst of a critical infrastructure development project, your team faces …" at bounding box center [505, 182] width 521 height 212
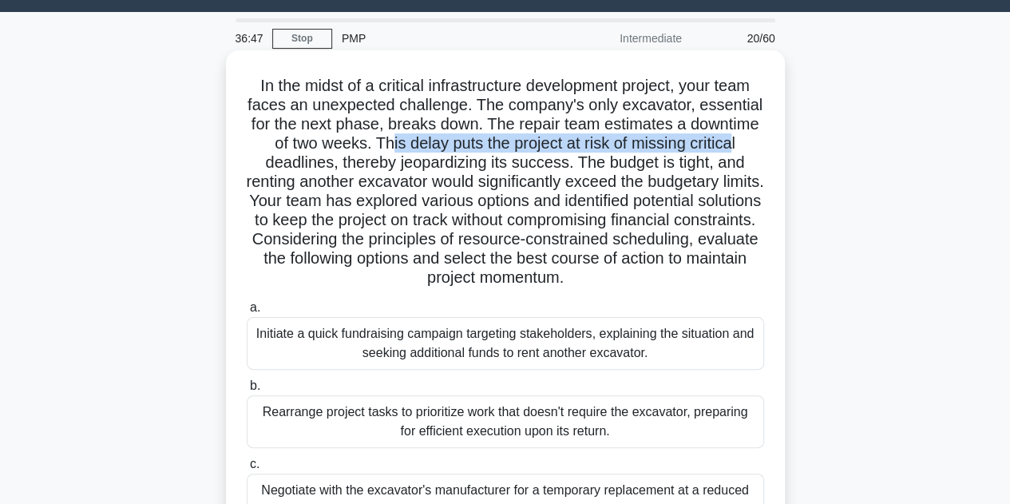
drag, startPoint x: 391, startPoint y: 148, endPoint x: 676, endPoint y: 140, distance: 285.1
click at [734, 135] on h5 "In the midst of a critical infrastructure development project, your team faces …" at bounding box center [505, 182] width 521 height 212
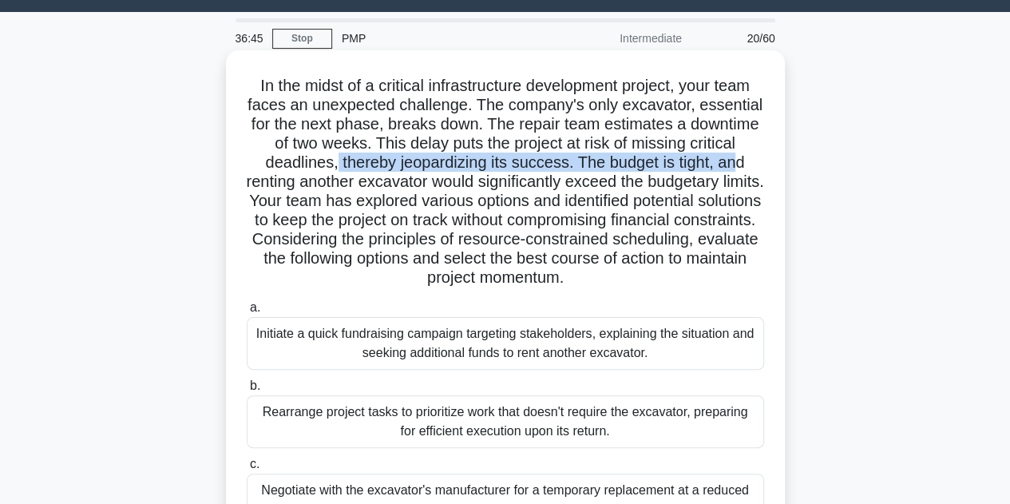
drag, startPoint x: 333, startPoint y: 168, endPoint x: 738, endPoint y: 168, distance: 404.8
click at [738, 168] on h5 "In the midst of a critical infrastructure development project, your team faces …" at bounding box center [505, 182] width 521 height 212
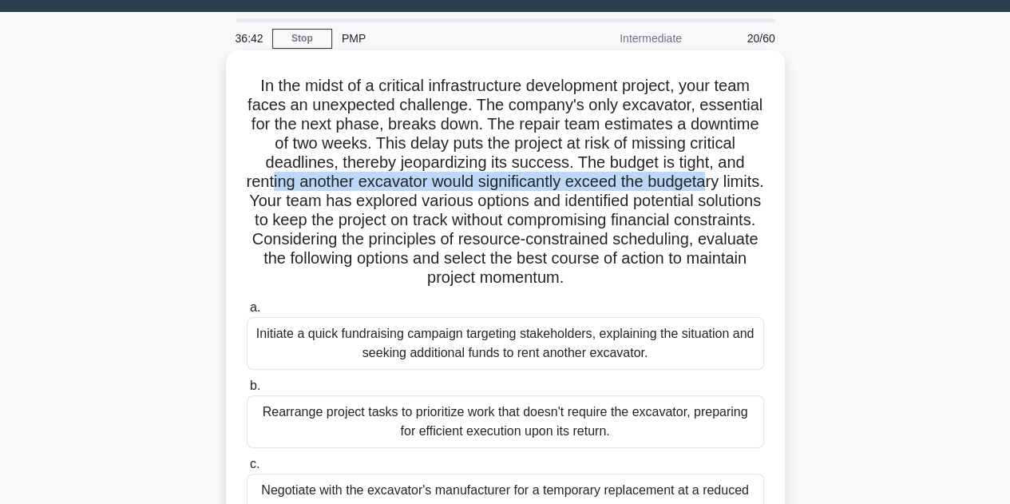
drag, startPoint x: 289, startPoint y: 186, endPoint x: 734, endPoint y: 183, distance: 445.5
click at [734, 183] on h5 "In the midst of a critical infrastructure development project, your team faces …" at bounding box center [505, 182] width 521 height 212
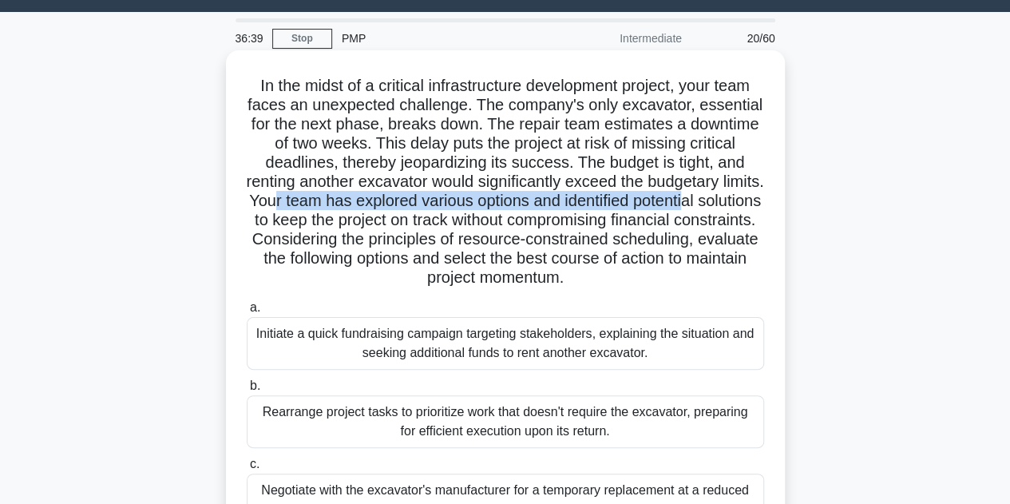
drag, startPoint x: 323, startPoint y: 198, endPoint x: 746, endPoint y: 192, distance: 423.2
click at [746, 192] on h5 "In the midst of a critical infrastructure development project, your team faces …" at bounding box center [505, 182] width 521 height 212
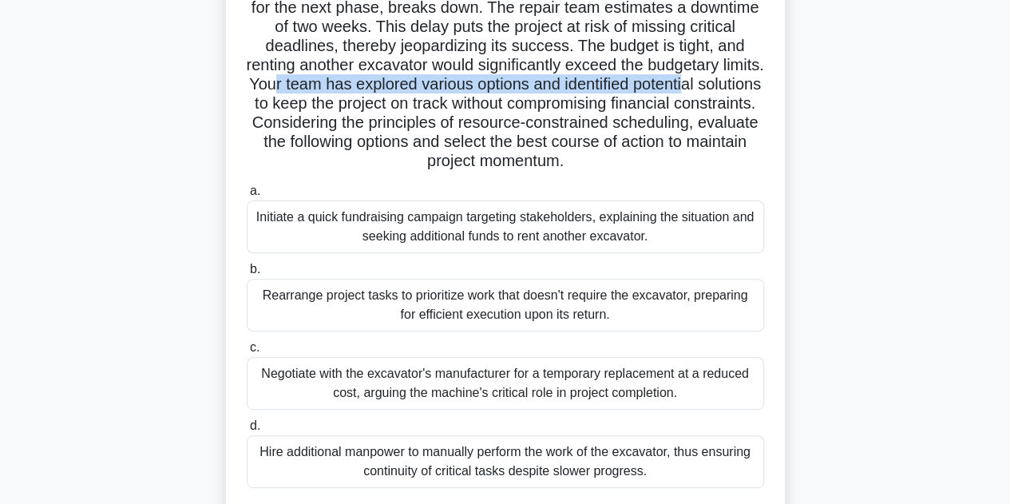
scroll to position [199, 0]
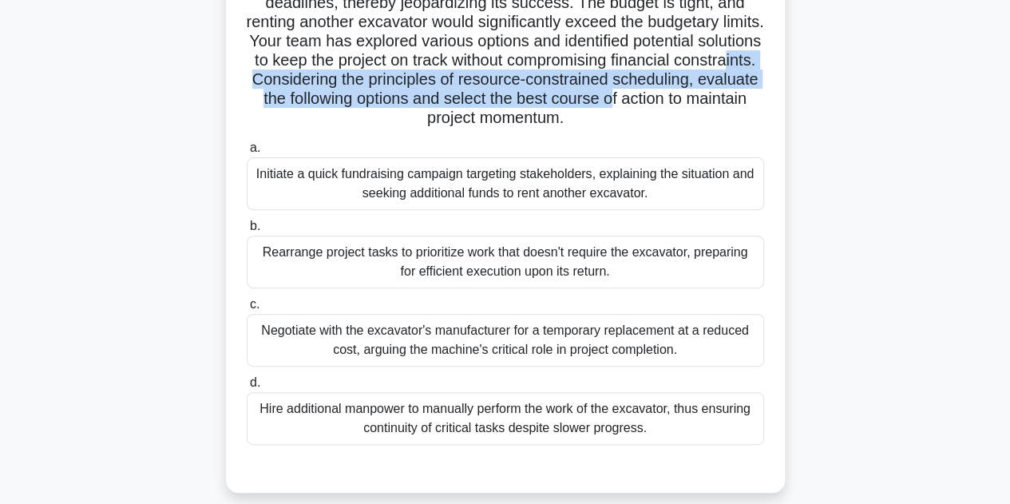
drag, startPoint x: 331, startPoint y: 82, endPoint x: 759, endPoint y: 90, distance: 428.8
click at [759, 90] on h5 "In the midst of a critical infrastructure development project, your team faces …" at bounding box center [505, 22] width 521 height 212
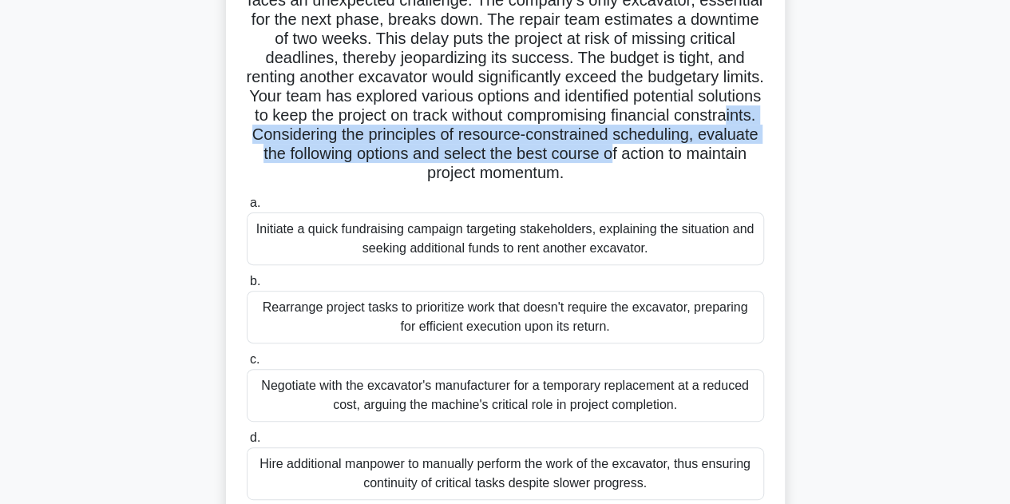
scroll to position [119, 0]
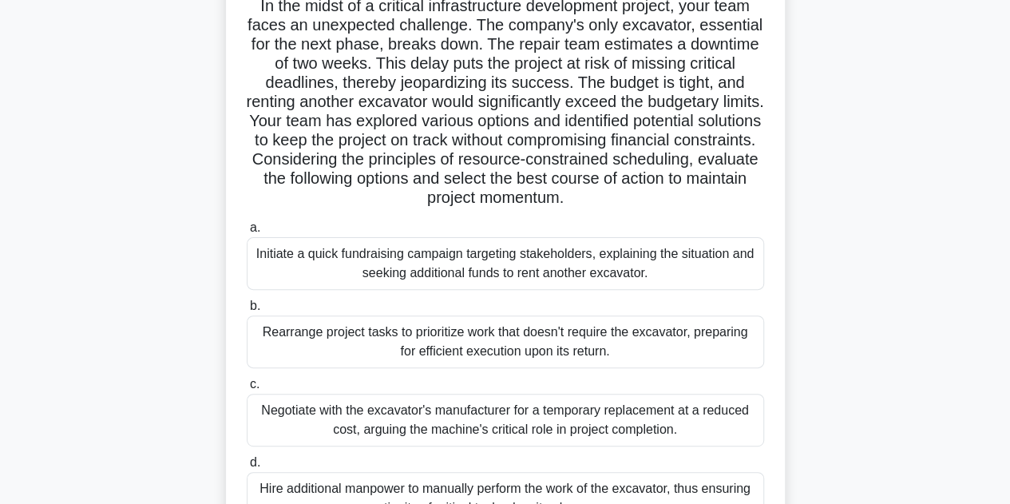
click at [699, 209] on div "In the midst of a critical infrastructure development project, your team faces …" at bounding box center [505, 271] width 546 height 589
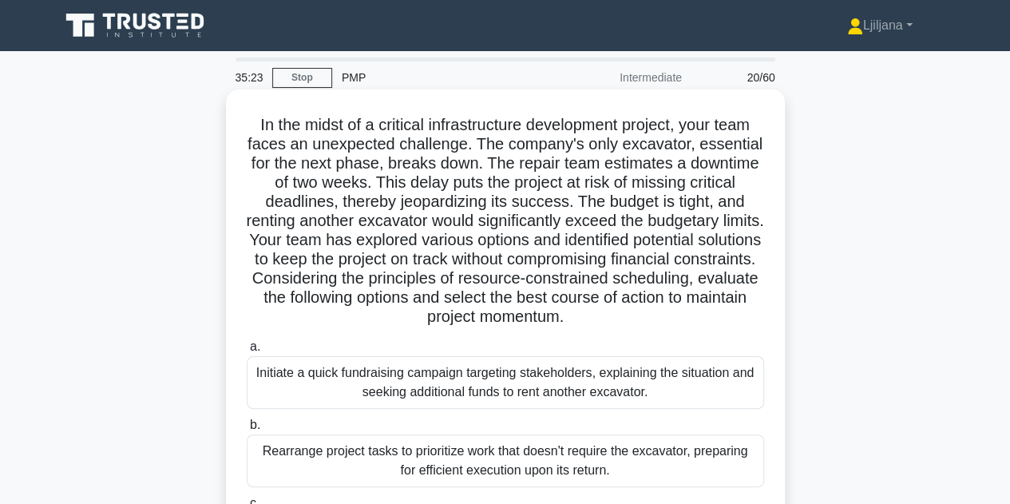
scroll to position [80, 0]
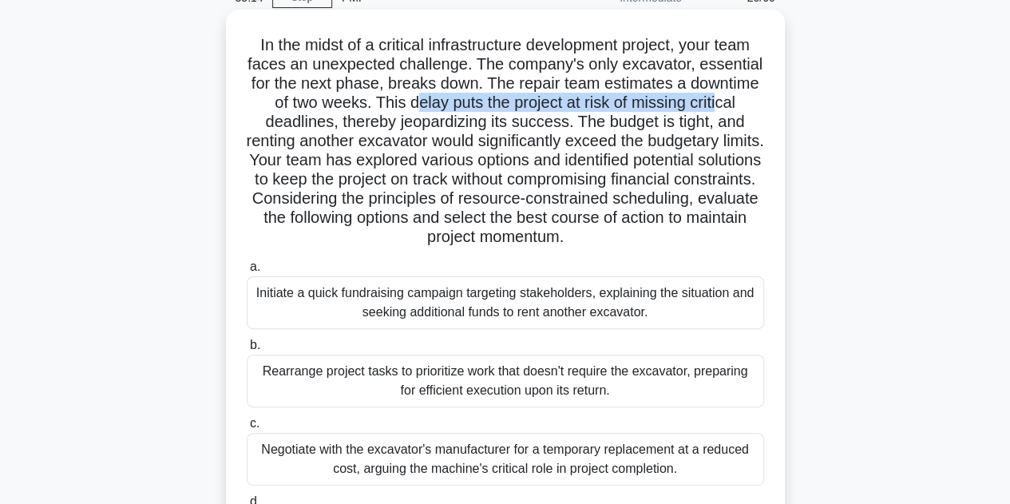
drag, startPoint x: 410, startPoint y: 104, endPoint x: 720, endPoint y: 104, distance: 309.8
click at [720, 104] on h5 "In the midst of a critical infrastructure development project, your team faces …" at bounding box center [505, 141] width 521 height 212
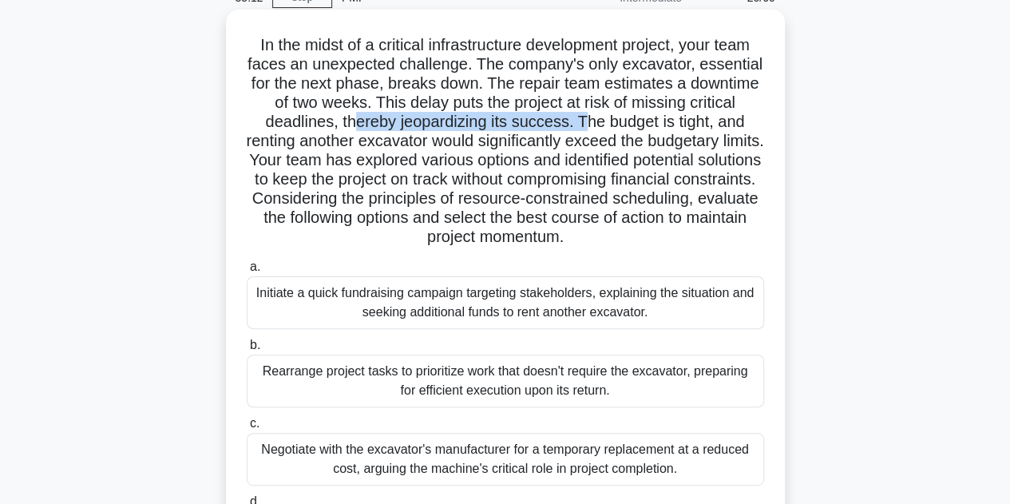
drag, startPoint x: 349, startPoint y: 125, endPoint x: 584, endPoint y: 125, distance: 234.7
click at [584, 125] on h5 "In the midst of a critical infrastructure development project, your team faces …" at bounding box center [505, 141] width 521 height 212
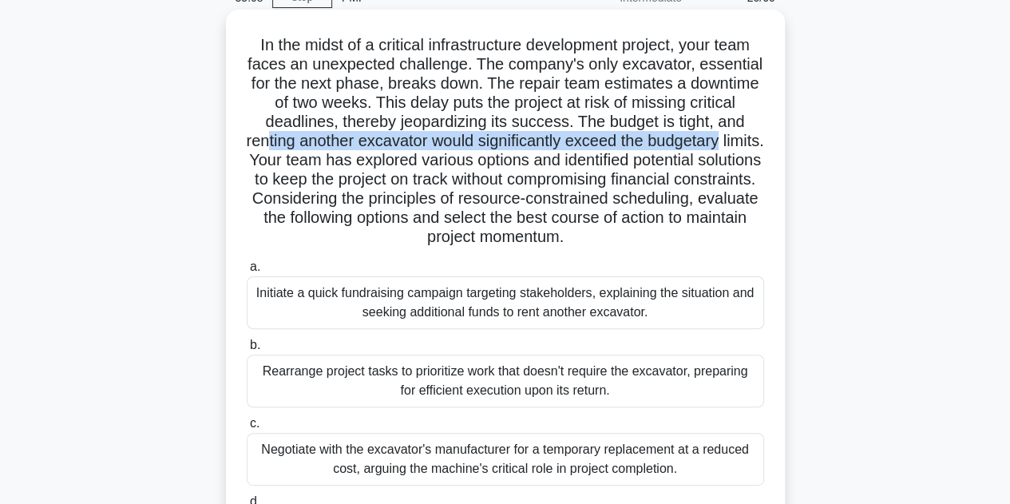
drag, startPoint x: 279, startPoint y: 141, endPoint x: 766, endPoint y: 133, distance: 487.9
click at [766, 133] on div "In the midst of a critical infrastructure development project, your team faces …" at bounding box center [505, 310] width 546 height 589
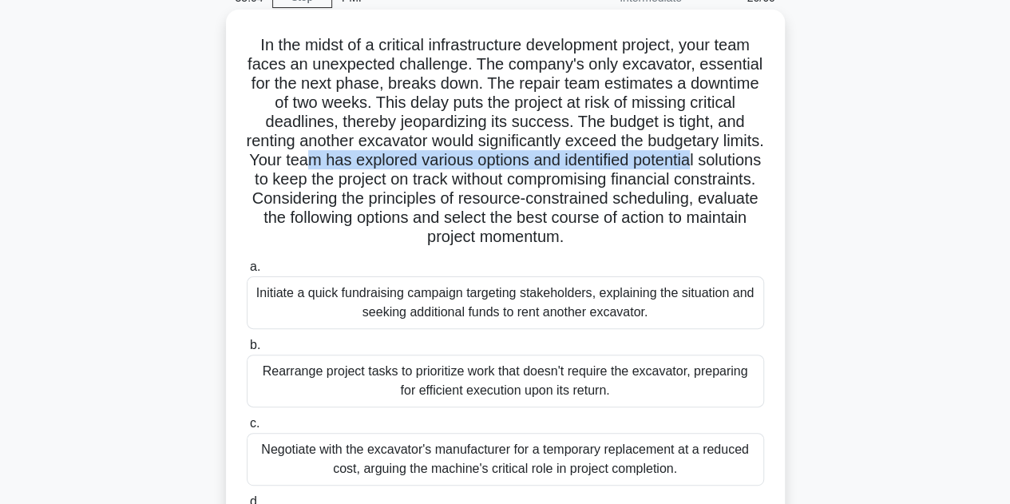
drag, startPoint x: 355, startPoint y: 158, endPoint x: 753, endPoint y: 159, distance: 397.6
click at [753, 159] on h5 "In the midst of a critical infrastructure development project, your team faces …" at bounding box center [505, 141] width 521 height 212
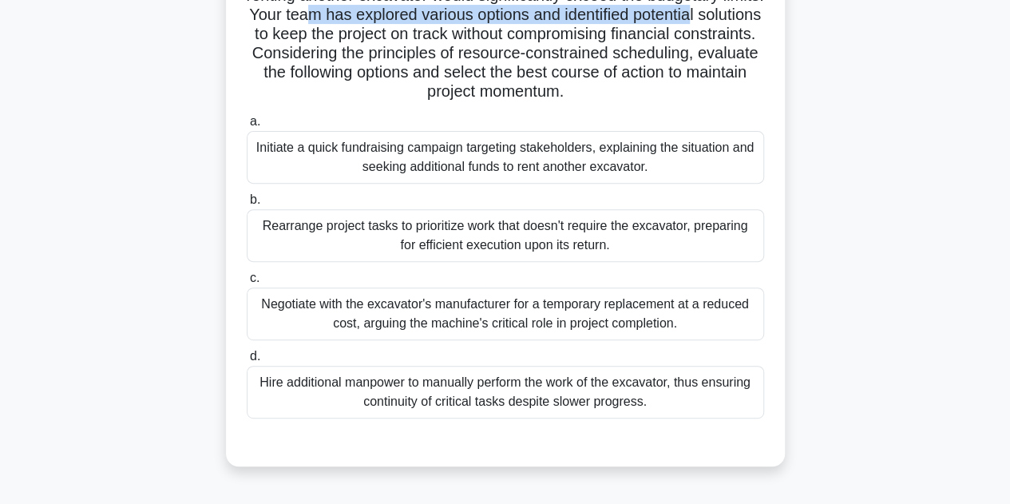
scroll to position [239, 0]
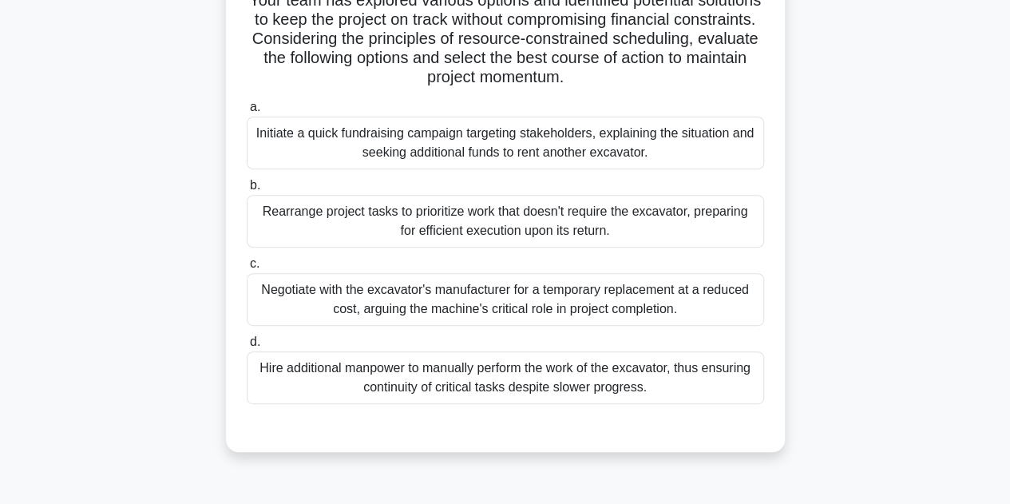
click at [572, 304] on div "Negotiate with the excavator's manufacturer for a temporary replacement at a re…" at bounding box center [505, 299] width 517 height 53
click at [247, 269] on input "c. Negotiate with the excavator's manufacturer for a temporary replacement at a…" at bounding box center [247, 264] width 0 height 10
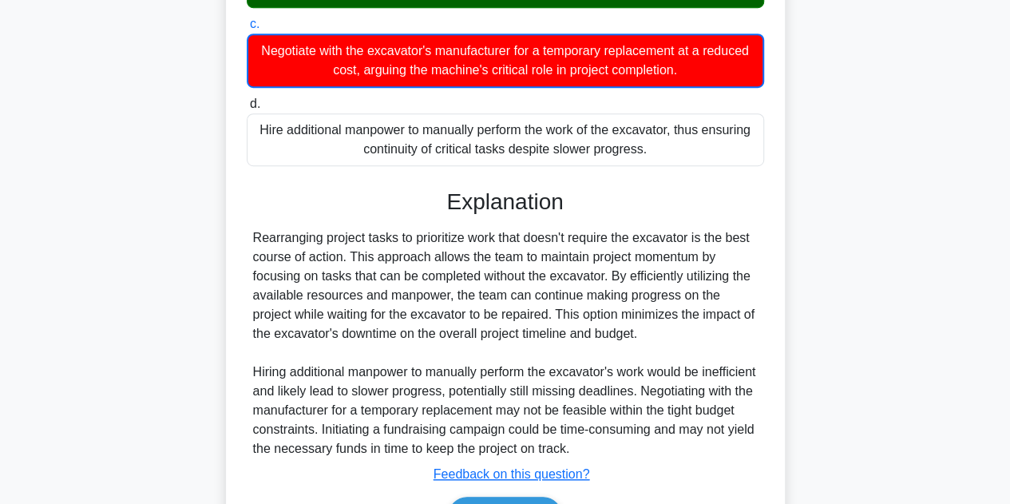
scroll to position [576, 0]
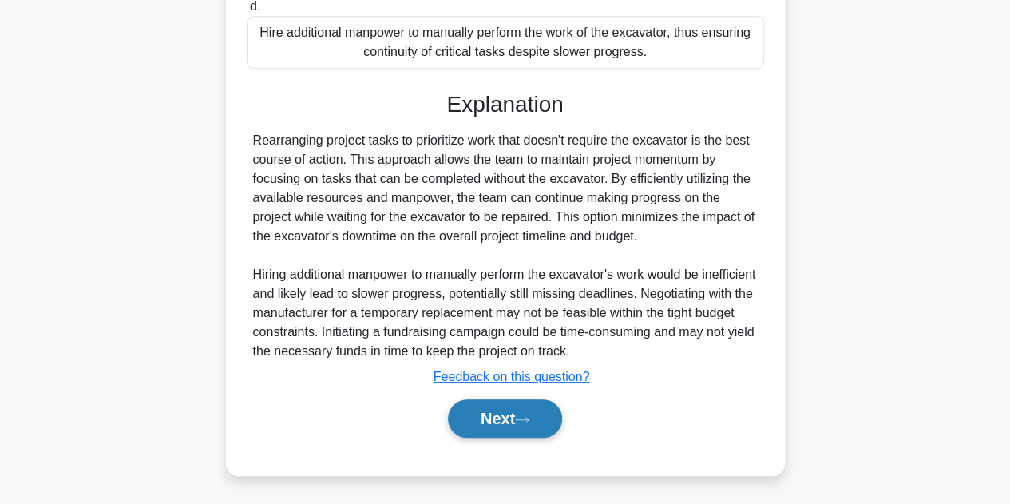
click at [503, 413] on button "Next" at bounding box center [505, 418] width 114 height 38
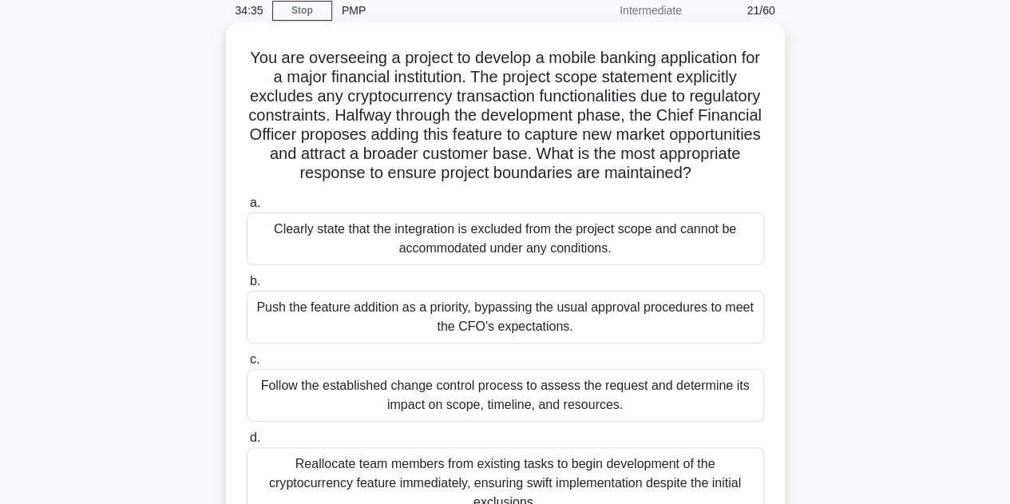
scroll to position [39, 0]
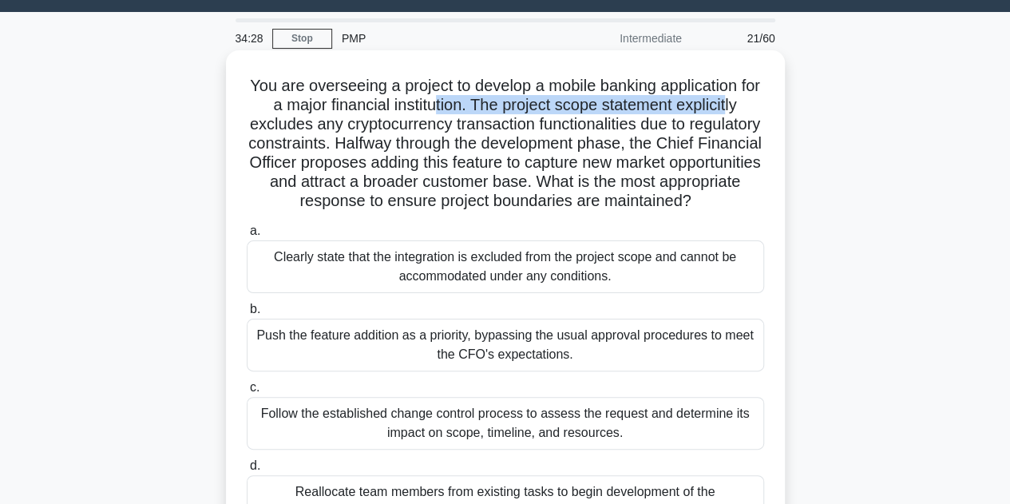
drag, startPoint x: 449, startPoint y: 101, endPoint x: 745, endPoint y: 112, distance: 296.4
click at [745, 112] on h5 "You are overseeing a project to develop a mobile banking application for a majo…" at bounding box center [505, 144] width 521 height 136
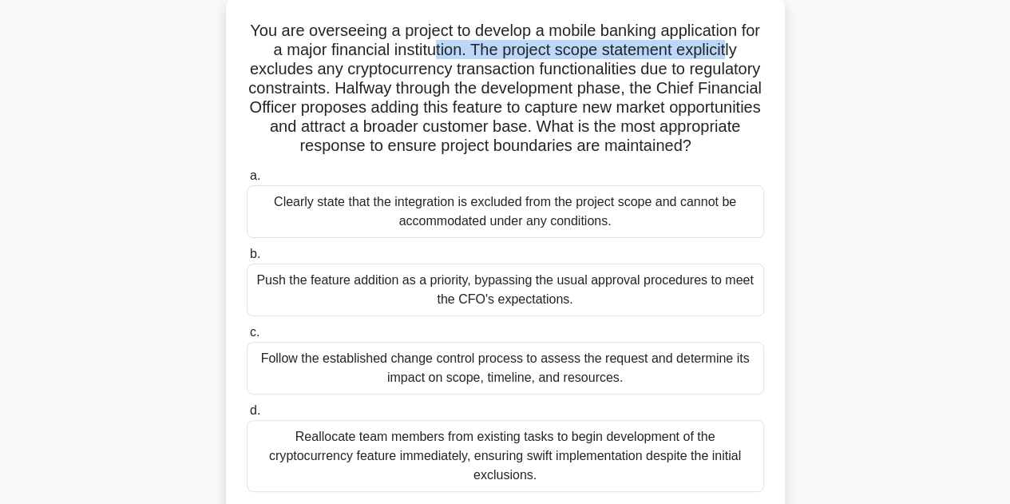
scroll to position [119, 0]
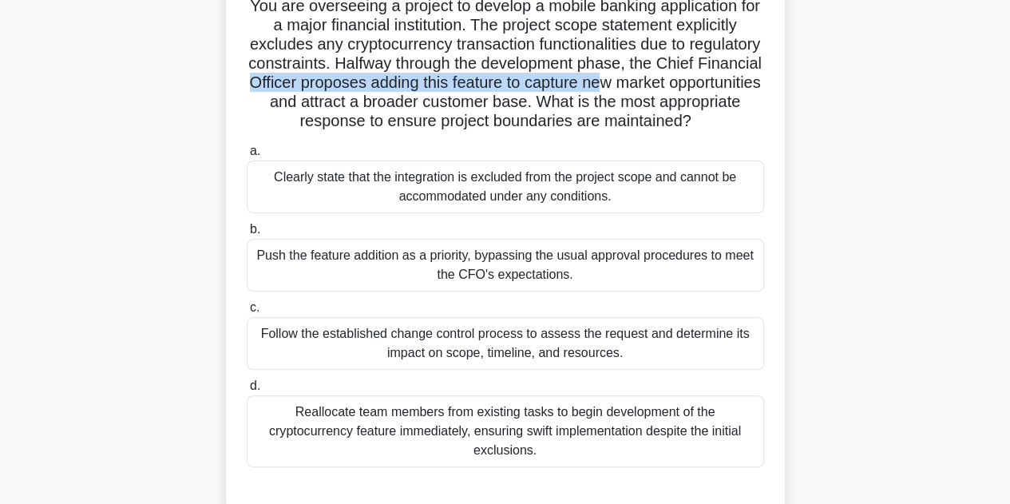
drag, startPoint x: 367, startPoint y: 81, endPoint x: 735, endPoint y: 81, distance: 368.0
click at [735, 81] on h5 "You are overseeing a project to develop a mobile banking application for a majo…" at bounding box center [505, 64] width 521 height 136
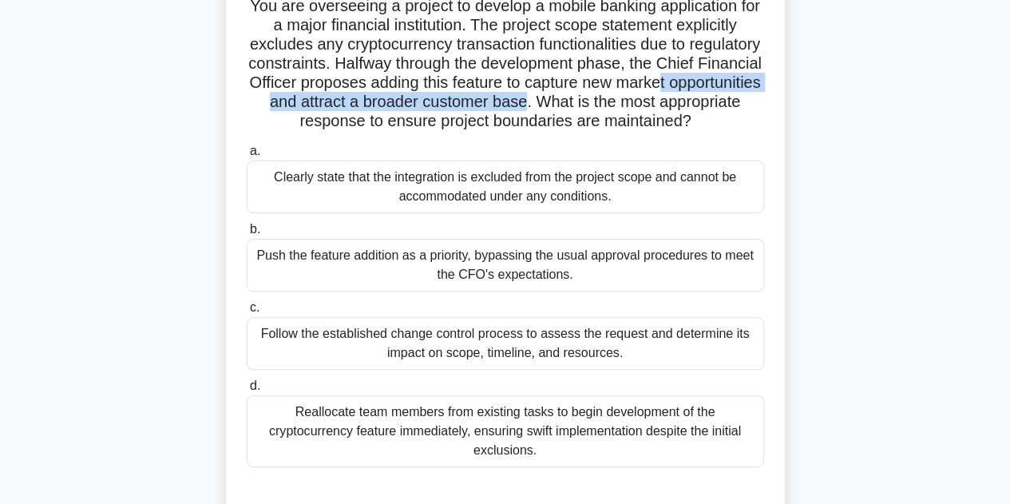
drag, startPoint x: 295, startPoint y: 103, endPoint x: 671, endPoint y: 106, distance: 376.0
click at [671, 106] on h5 "You are overseeing a project to develop a mobile banking application for a majo…" at bounding box center [505, 64] width 521 height 136
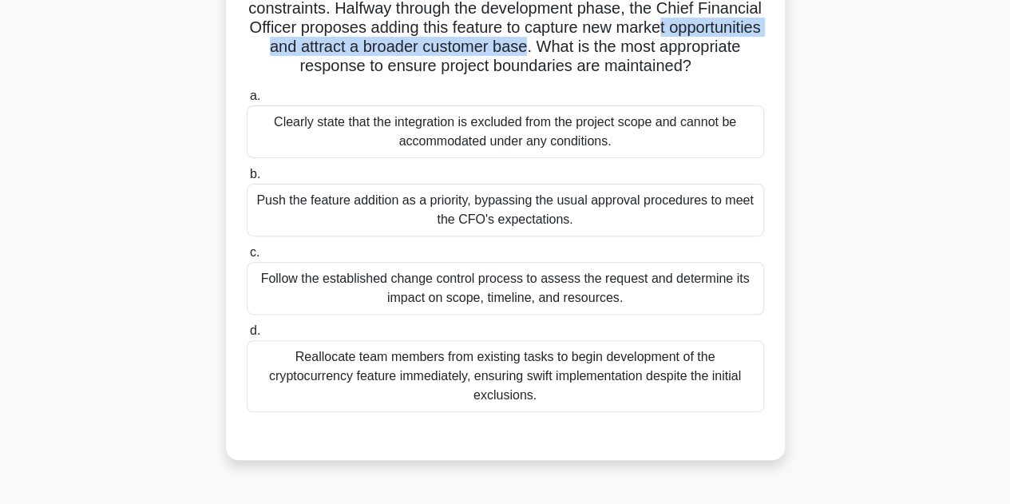
scroll to position [199, 0]
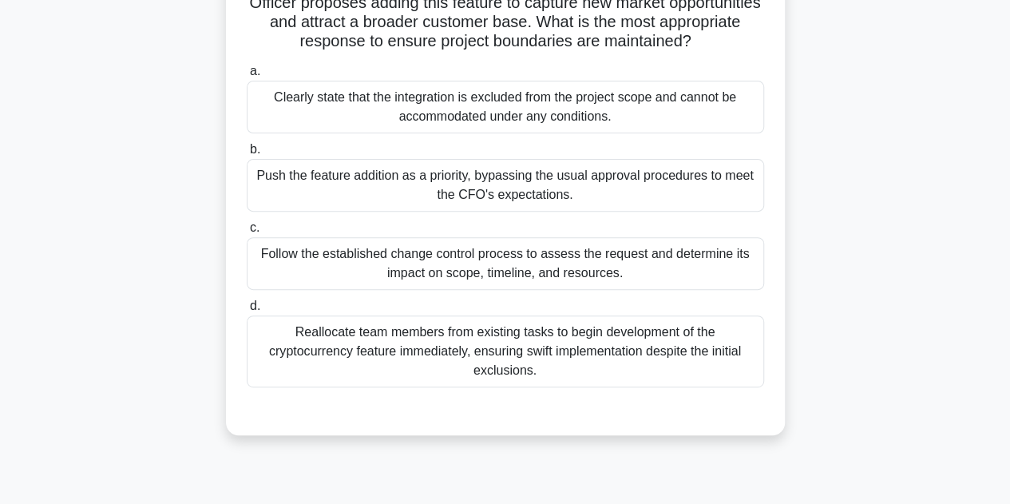
click at [504, 370] on div "Reallocate team members from existing tasks to begin development of the cryptoc…" at bounding box center [505, 351] width 517 height 72
click at [247, 311] on input "d. Reallocate team members from existing tasks to begin development of the cryp…" at bounding box center [247, 306] width 0 height 10
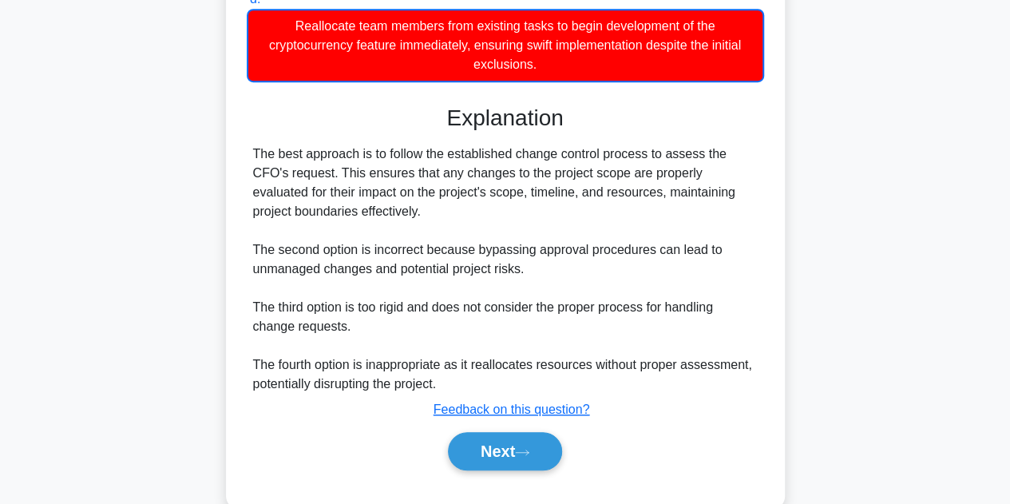
scroll to position [557, 0]
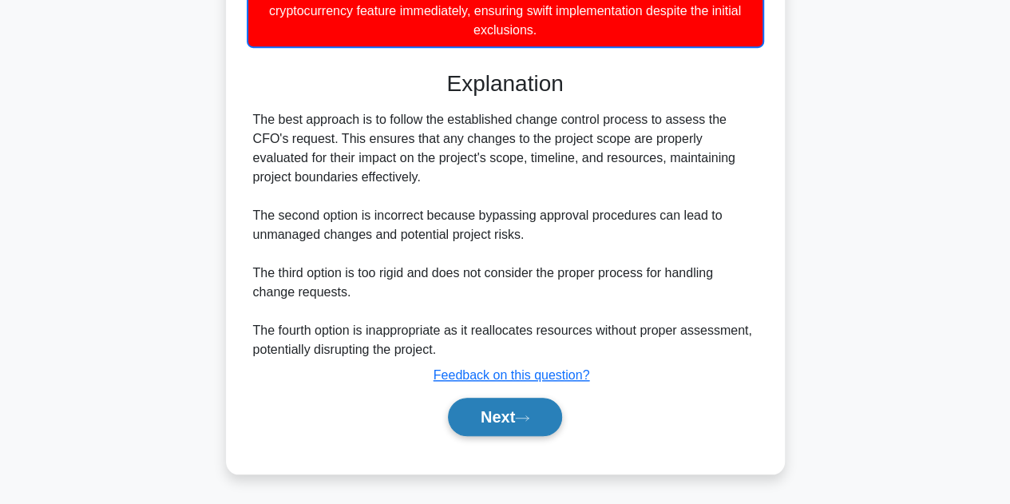
click at [482, 419] on button "Next" at bounding box center [505, 417] width 114 height 38
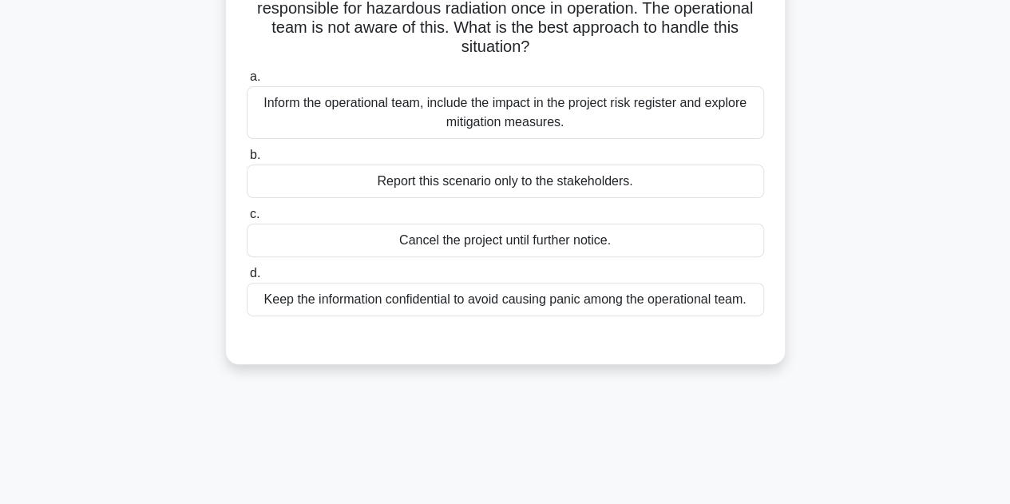
scroll to position [39, 0]
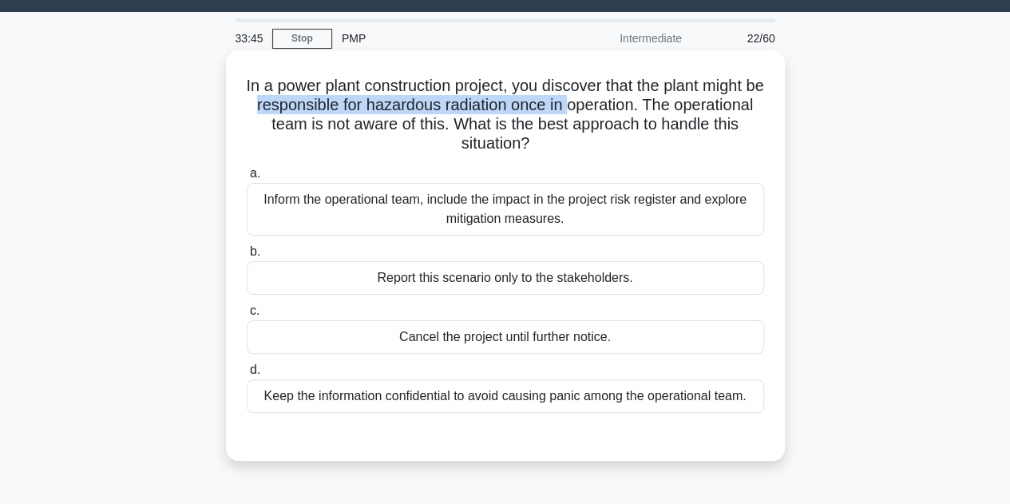
drag, startPoint x: 305, startPoint y: 113, endPoint x: 621, endPoint y: 113, distance: 316.1
click at [621, 113] on h5 "In a power plant construction project, you discover that the plant might be res…" at bounding box center [505, 115] width 521 height 78
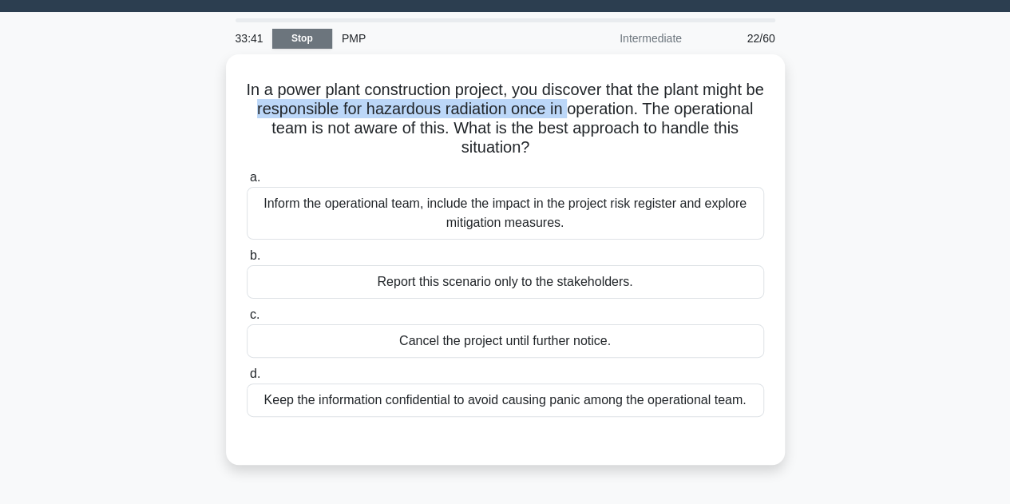
click at [313, 39] on link "Stop" at bounding box center [302, 39] width 60 height 20
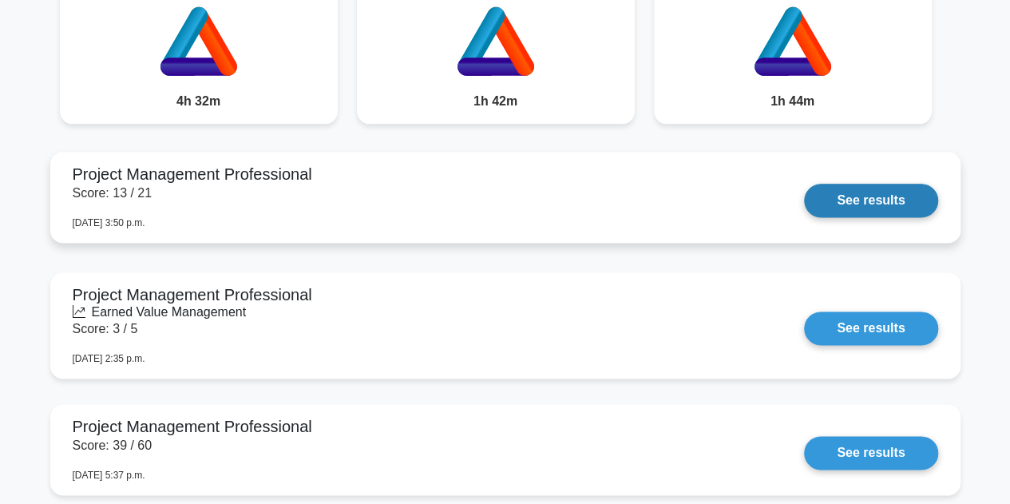
scroll to position [958, 0]
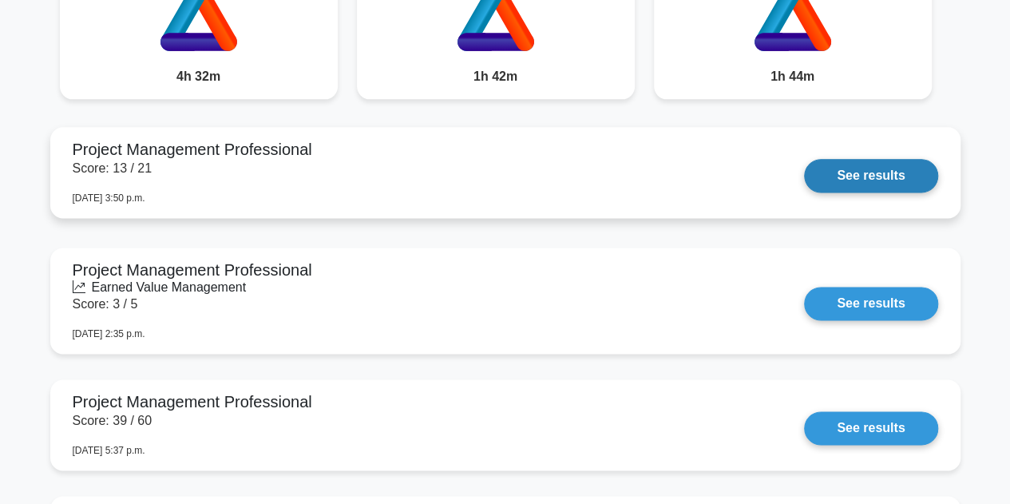
click at [873, 174] on link "See results" at bounding box center [870, 176] width 133 height 34
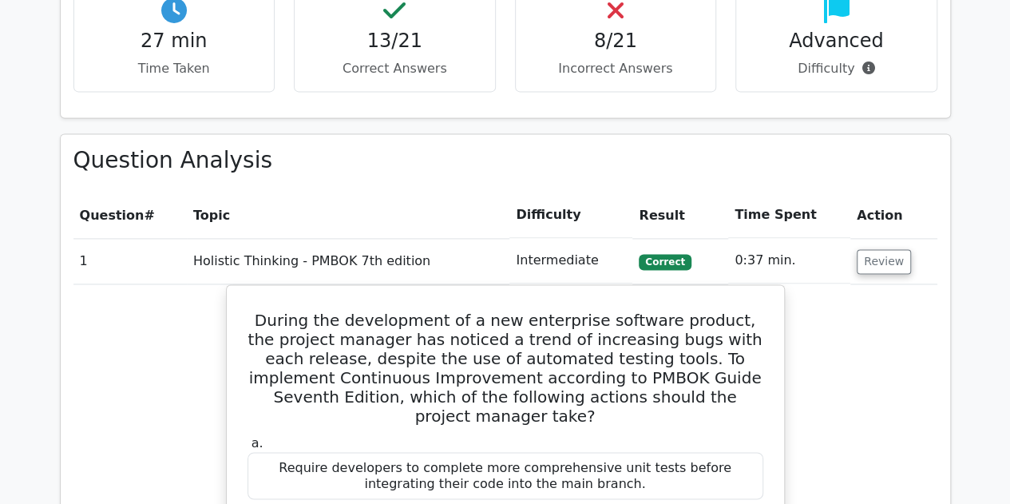
scroll to position [958, 0]
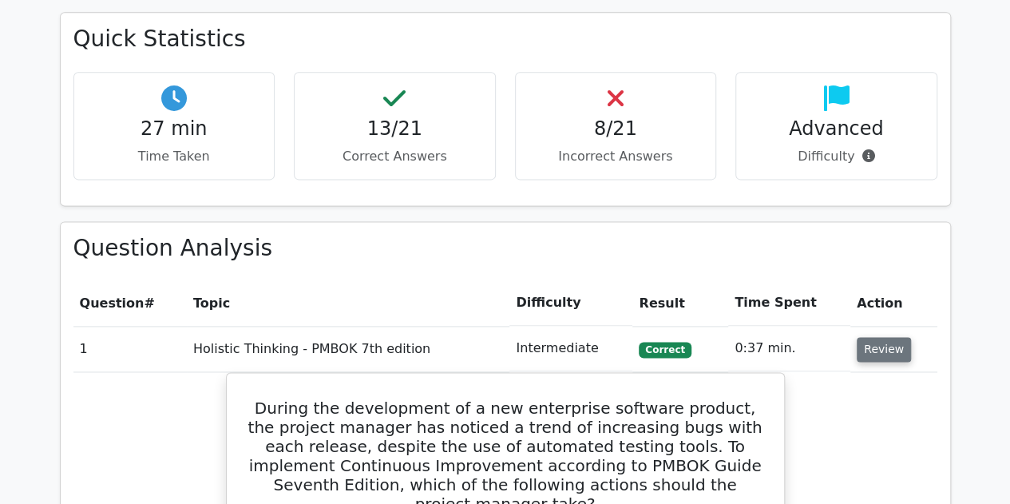
click at [882, 341] on button "Review" at bounding box center [884, 349] width 54 height 25
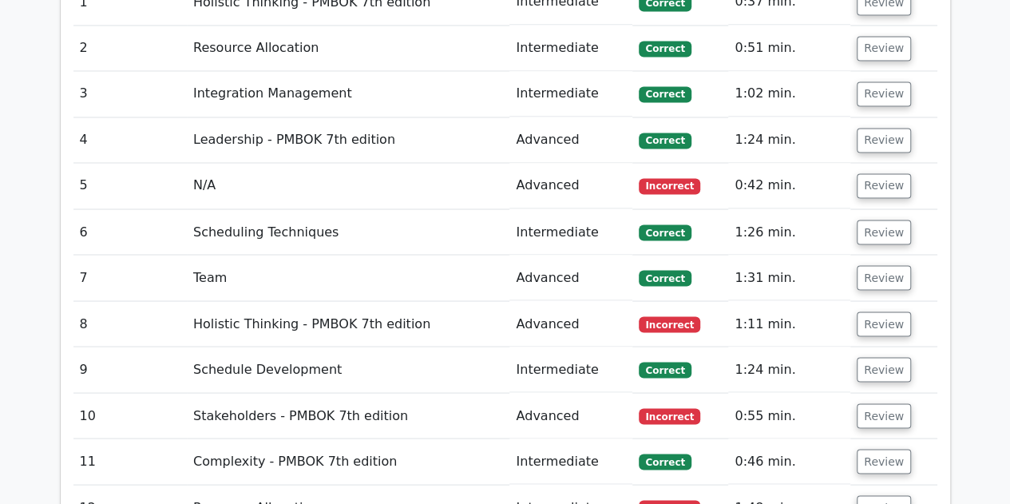
scroll to position [1280, 0]
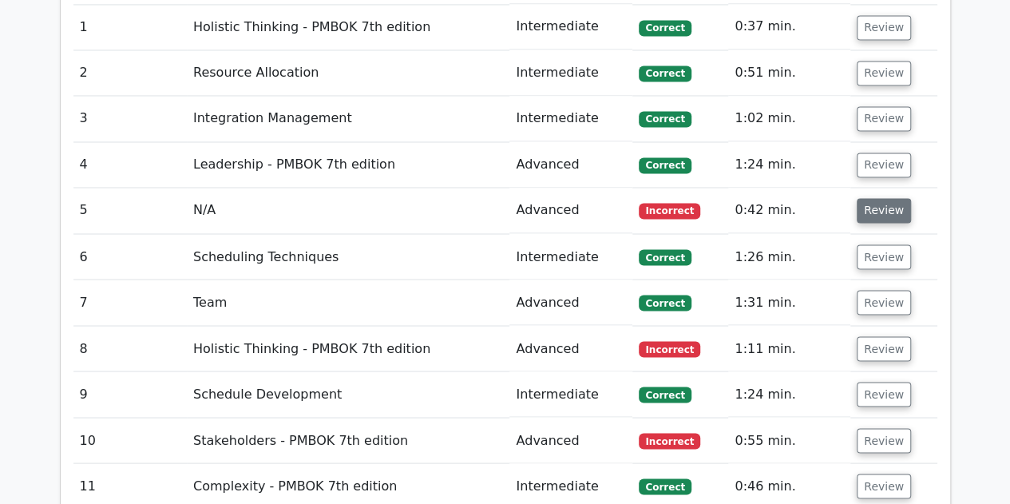
click at [877, 205] on button "Review" at bounding box center [884, 210] width 54 height 25
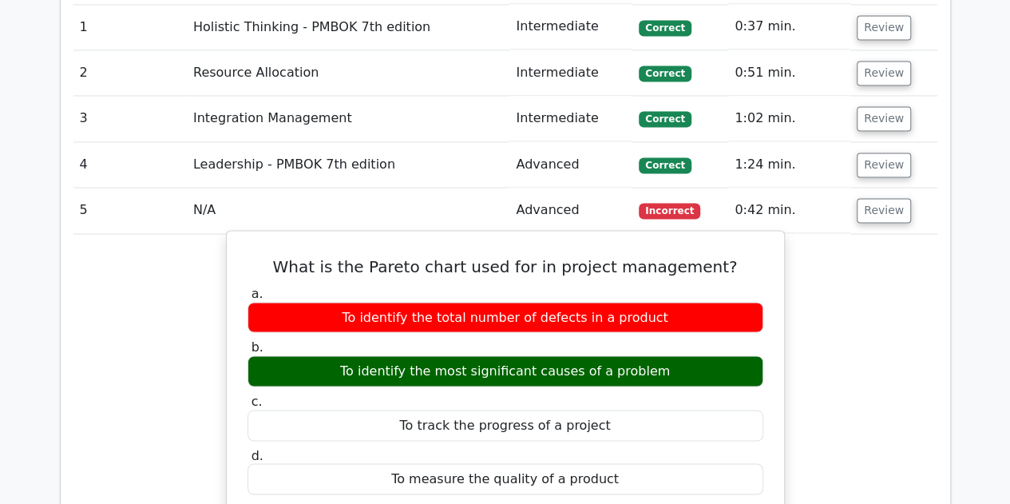
drag, startPoint x: 453, startPoint y: 304, endPoint x: 722, endPoint y: 317, distance: 268.5
click at [722, 317] on div "To identify the total number of defects in a product" at bounding box center [505, 317] width 516 height 31
drag, startPoint x: 411, startPoint y: 363, endPoint x: 723, endPoint y: 363, distance: 312.1
click at [723, 363] on div "To identify the most significant causes of a problem" at bounding box center [505, 370] width 516 height 31
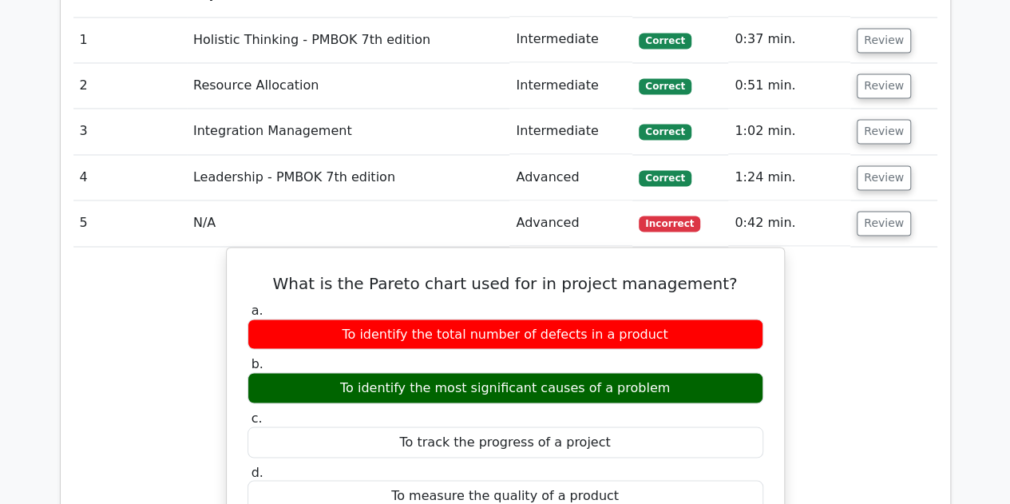
scroll to position [1200, 0]
